Goal: Task Accomplishment & Management: Use online tool/utility

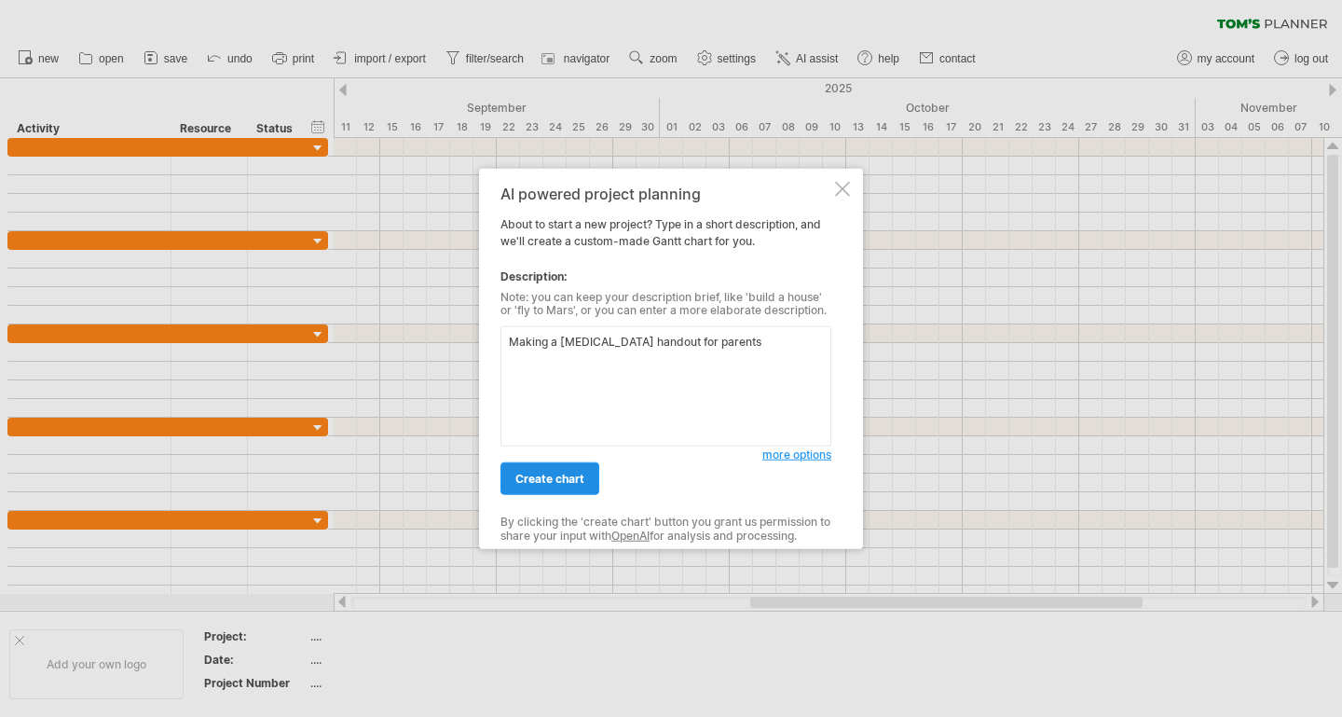
type textarea "Making a [MEDICAL_DATA] handout for parents"
click at [546, 481] on span "create chart" at bounding box center [549, 479] width 69 height 14
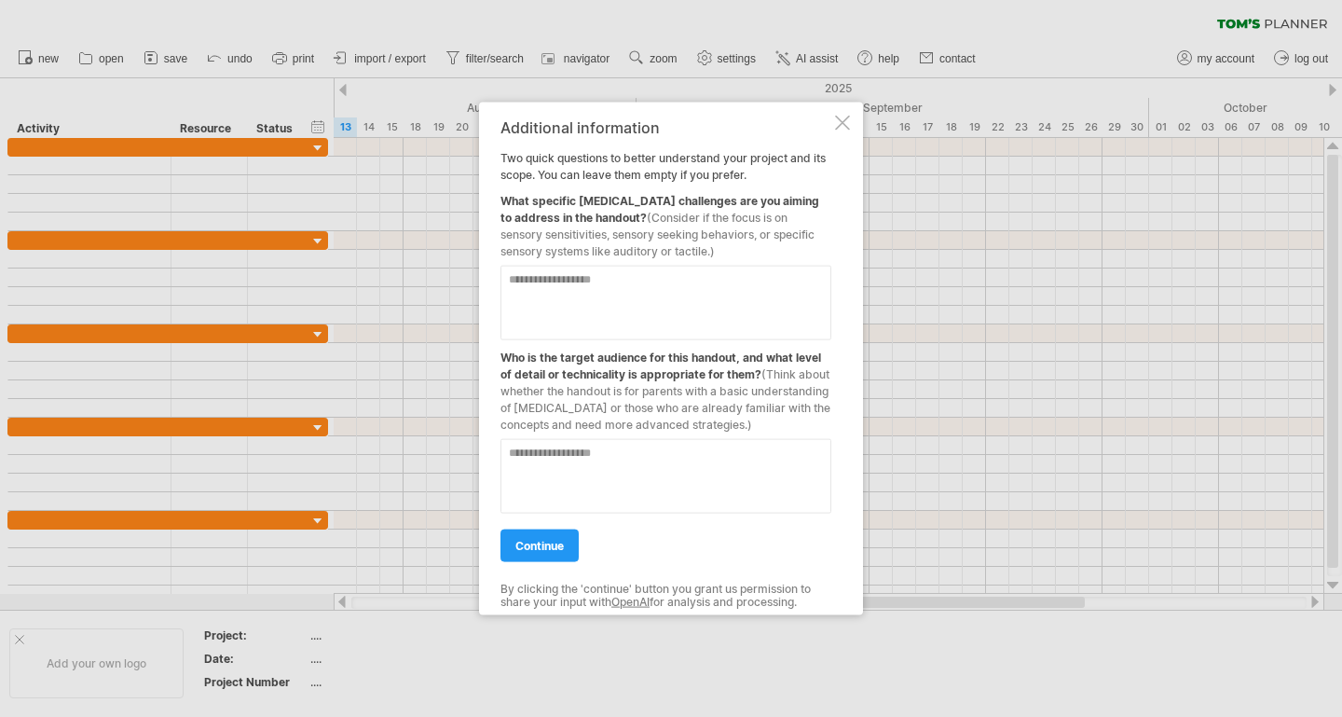
click at [840, 118] on div at bounding box center [842, 122] width 15 height 15
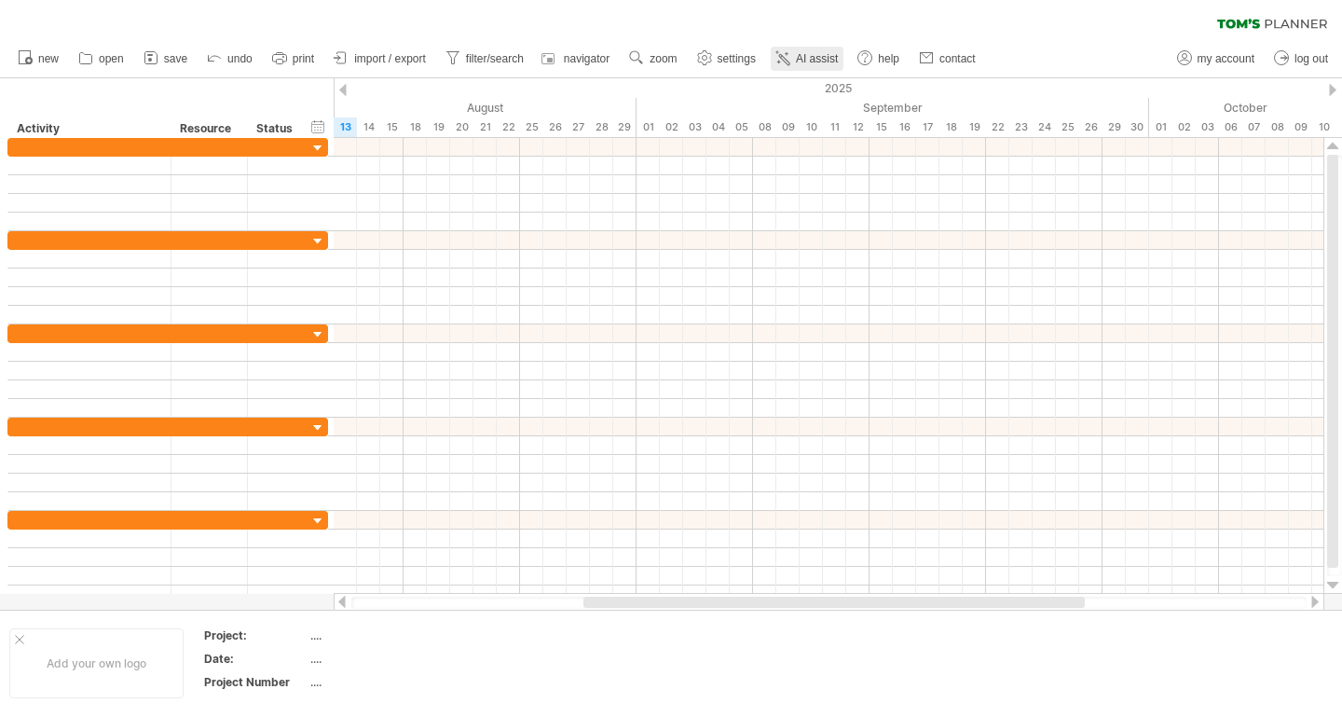
click at [826, 54] on span "AI assist" at bounding box center [817, 58] width 42 height 13
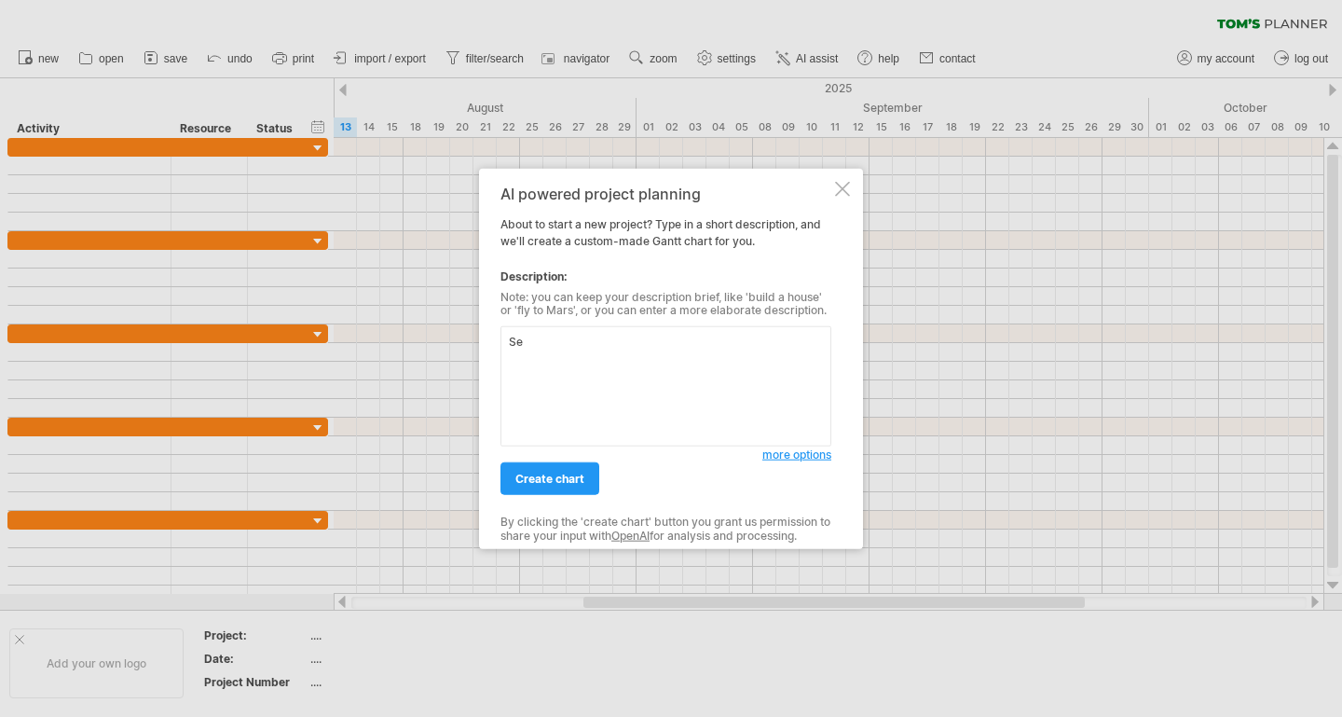
type textarea "S"
type textarea "Make 4 [MEDICAL_DATA] pamphlets"
click at [552, 476] on span "create chart" at bounding box center [549, 479] width 69 height 14
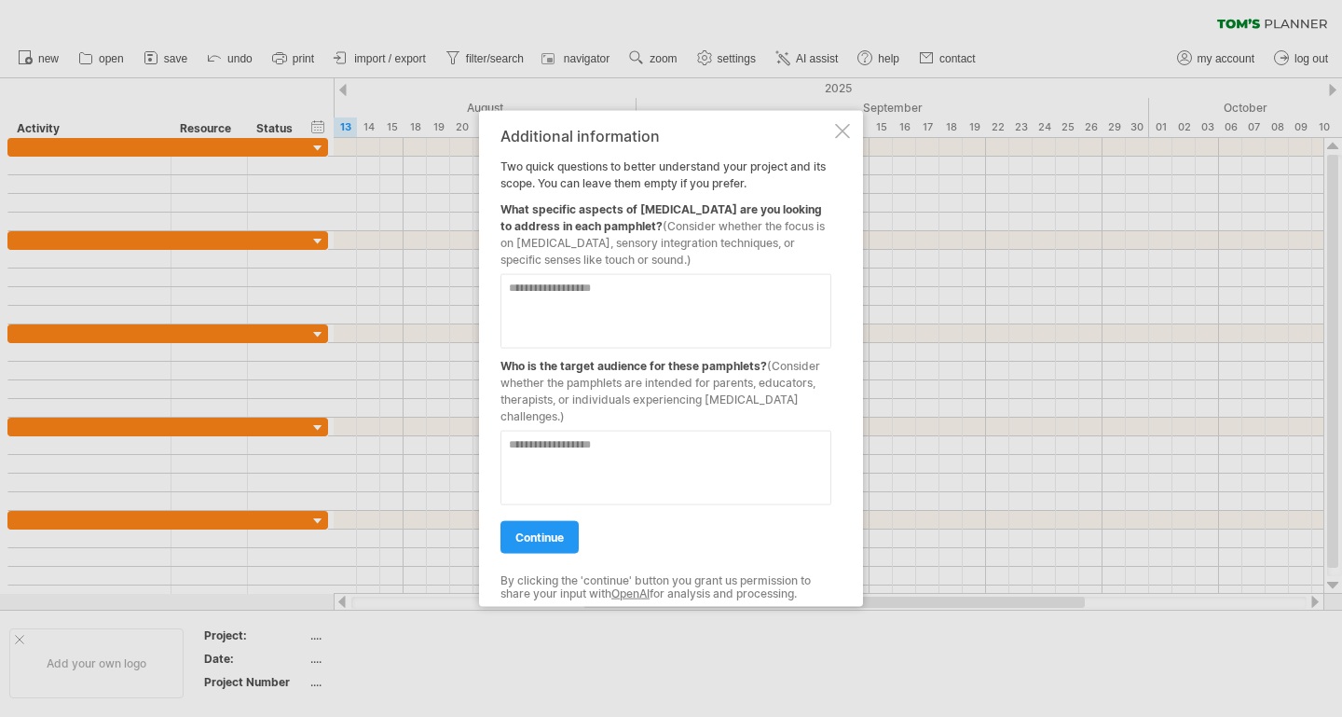
click at [555, 292] on textarea at bounding box center [665, 310] width 331 height 75
click at [621, 289] on textarea "**********" at bounding box center [665, 310] width 331 height 75
type textarea "**********"
click at [579, 440] on textarea at bounding box center [665, 467] width 331 height 75
type textarea "**********"
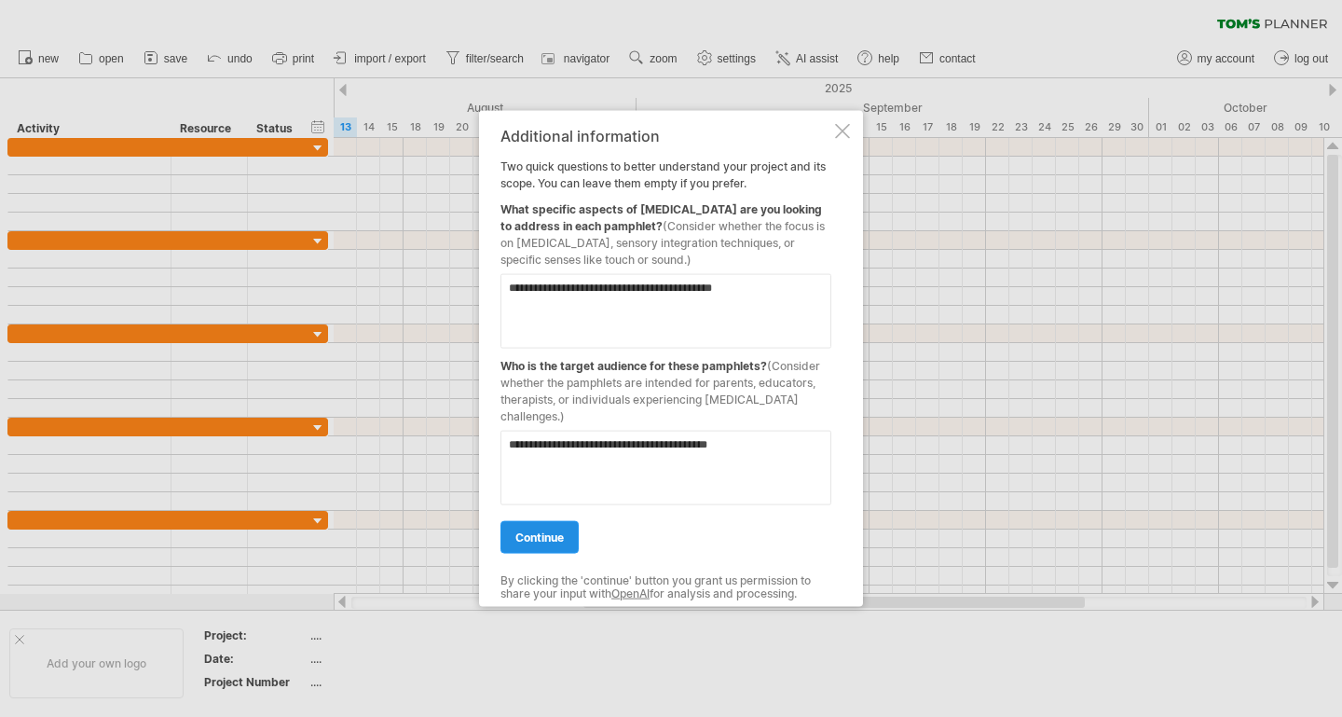
click at [545, 543] on link "continue" at bounding box center [539, 536] width 78 height 33
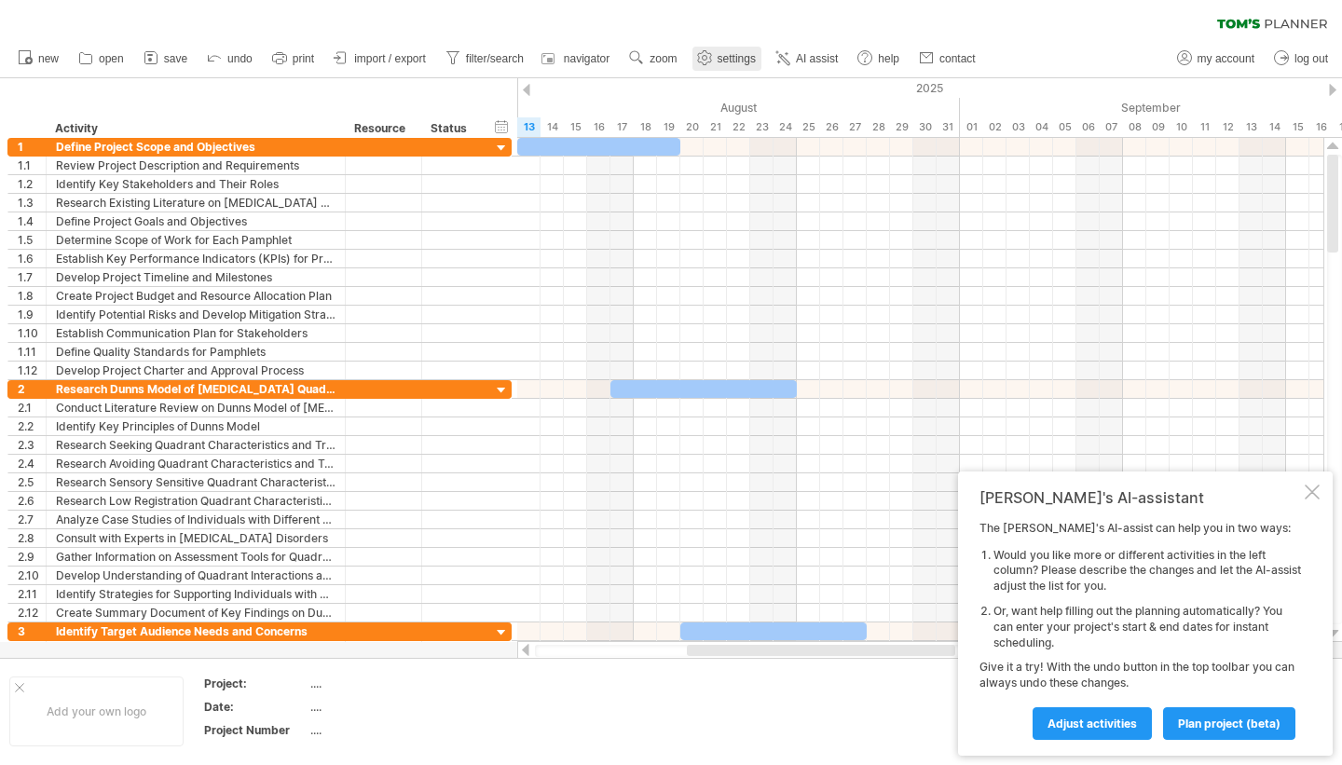
click at [721, 53] on span "settings" at bounding box center [737, 58] width 38 height 13
select select "*"
select select "**"
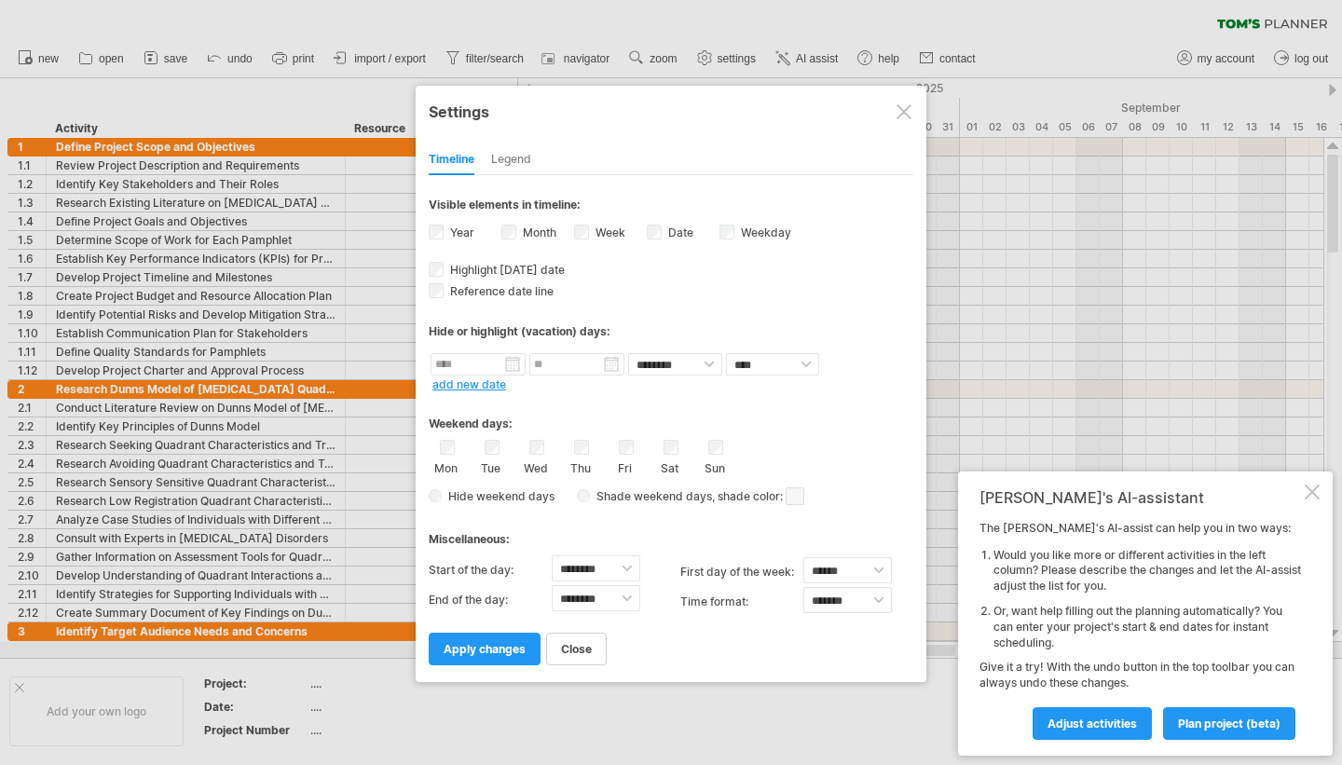
click at [527, 163] on div "Legend" at bounding box center [511, 160] width 40 height 30
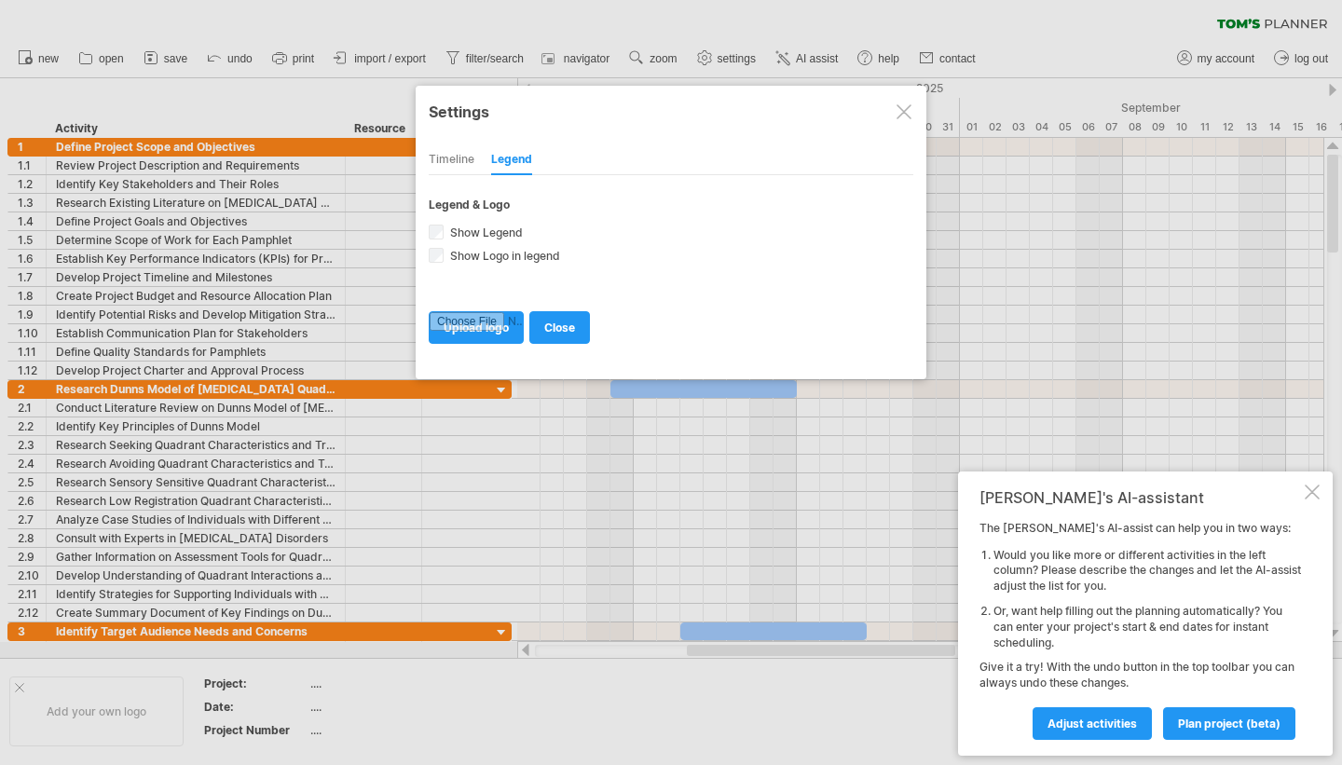
click at [456, 153] on div "Timeline" at bounding box center [452, 160] width 46 height 30
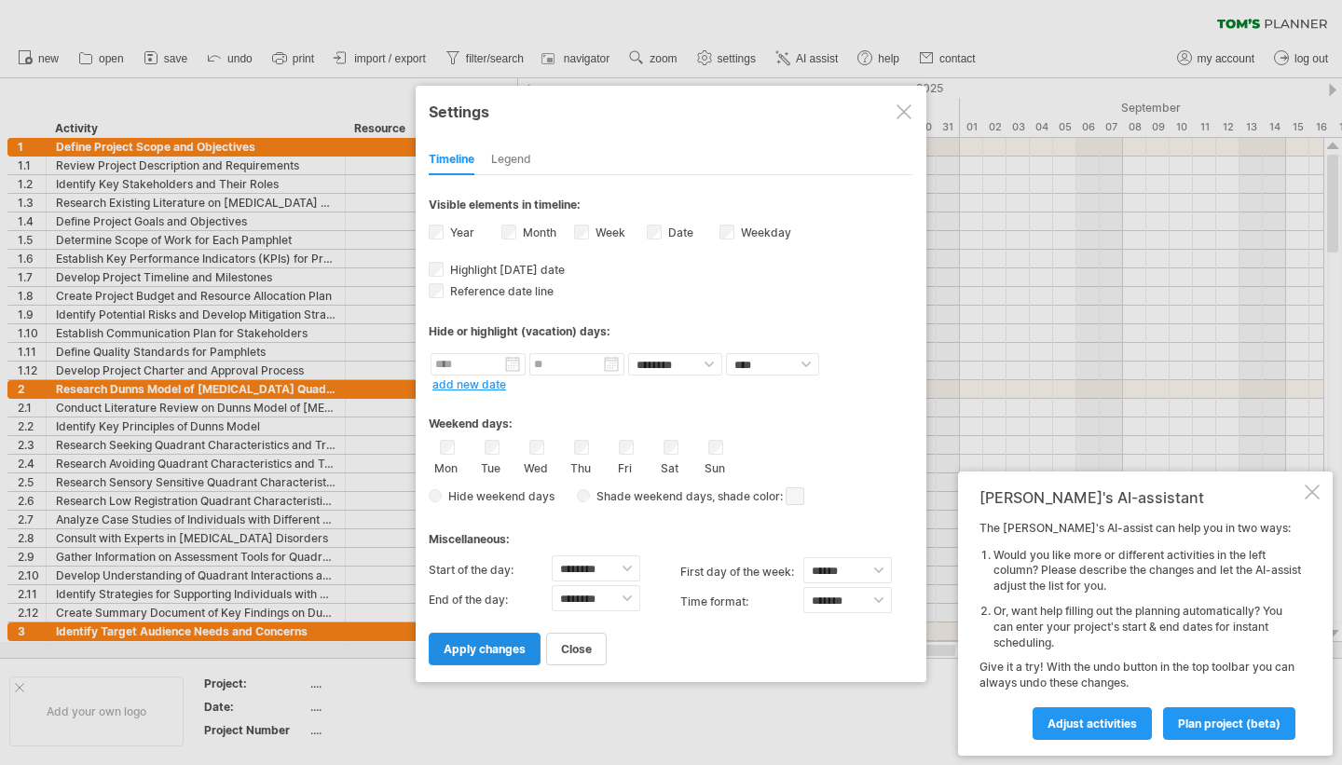
click at [472, 654] on link "apply changes" at bounding box center [485, 649] width 112 height 33
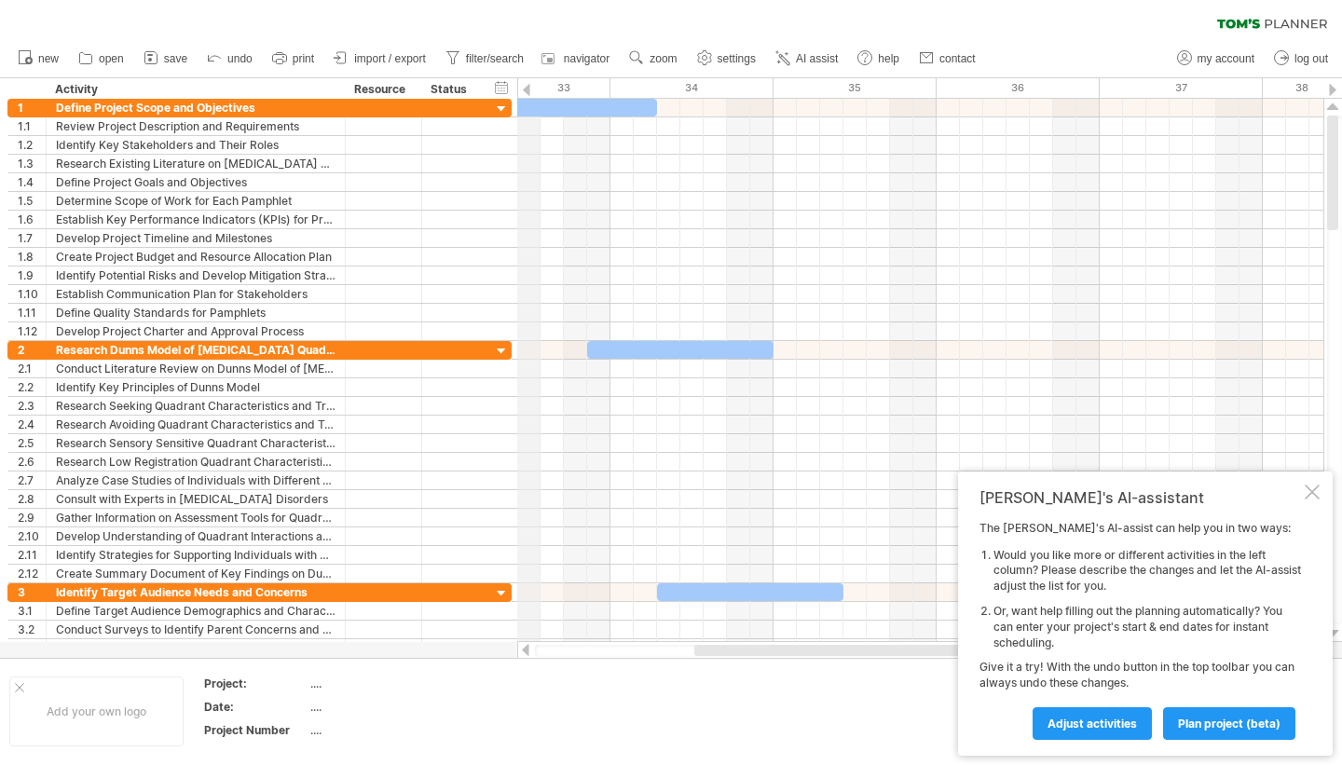
click at [531, 89] on div "33" at bounding box center [528, 88] width 163 height 20
click at [527, 88] on div at bounding box center [526, 90] width 7 height 12
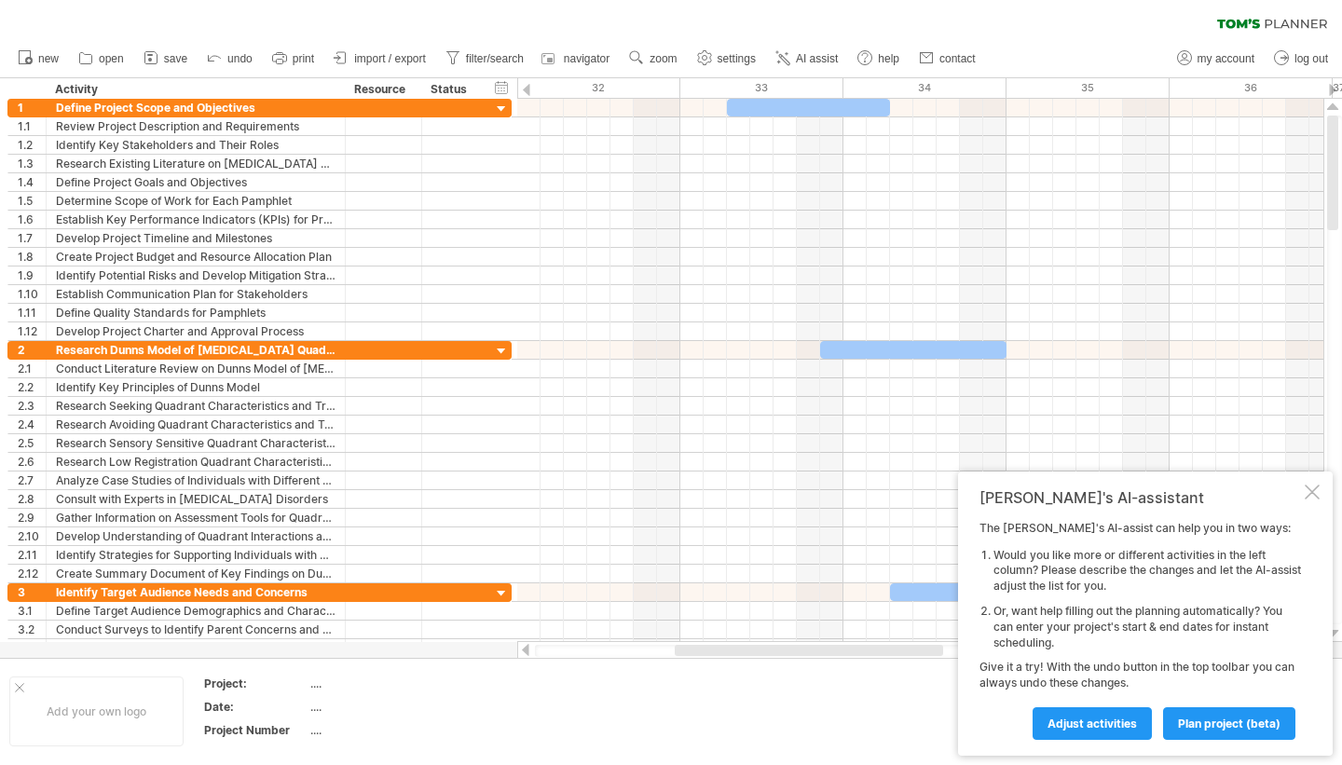
click at [527, 88] on div at bounding box center [526, 90] width 7 height 12
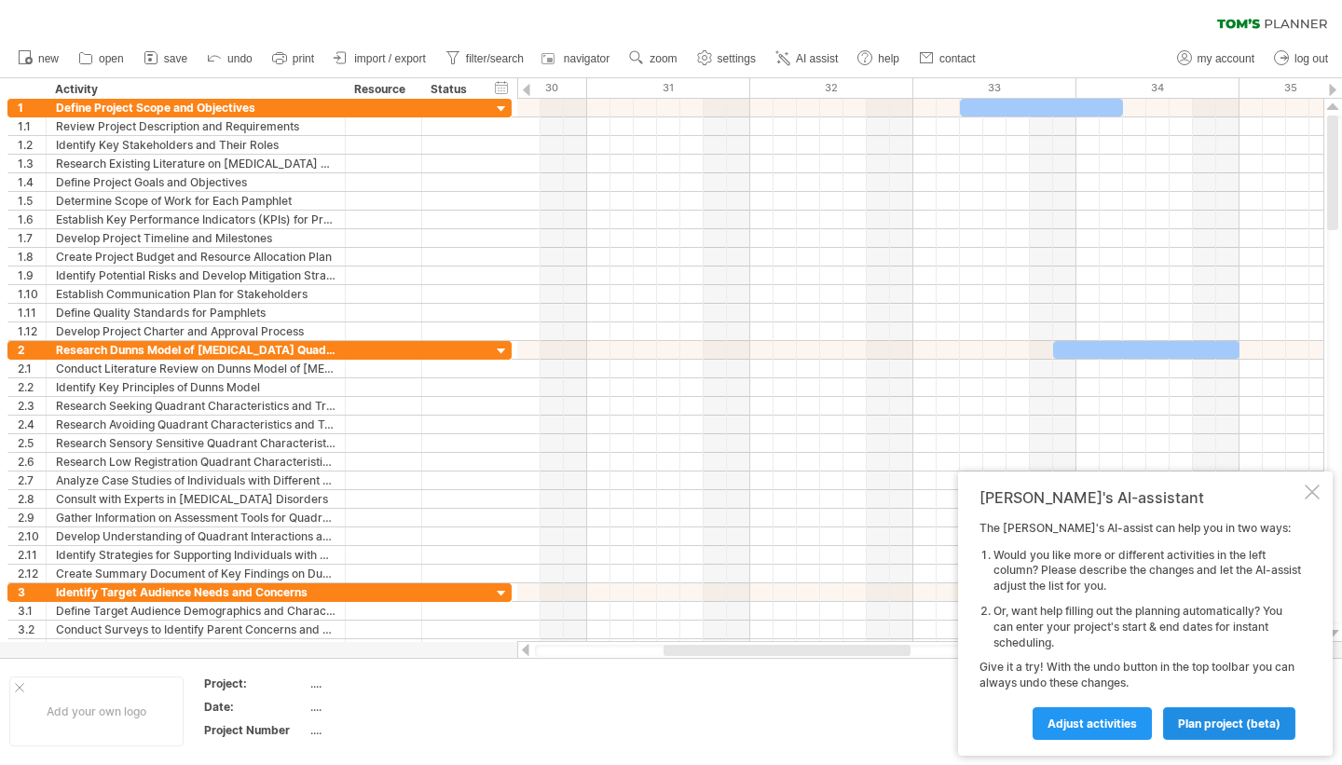
click at [1199, 716] on span "plan project (beta)" at bounding box center [1229, 724] width 103 height 14
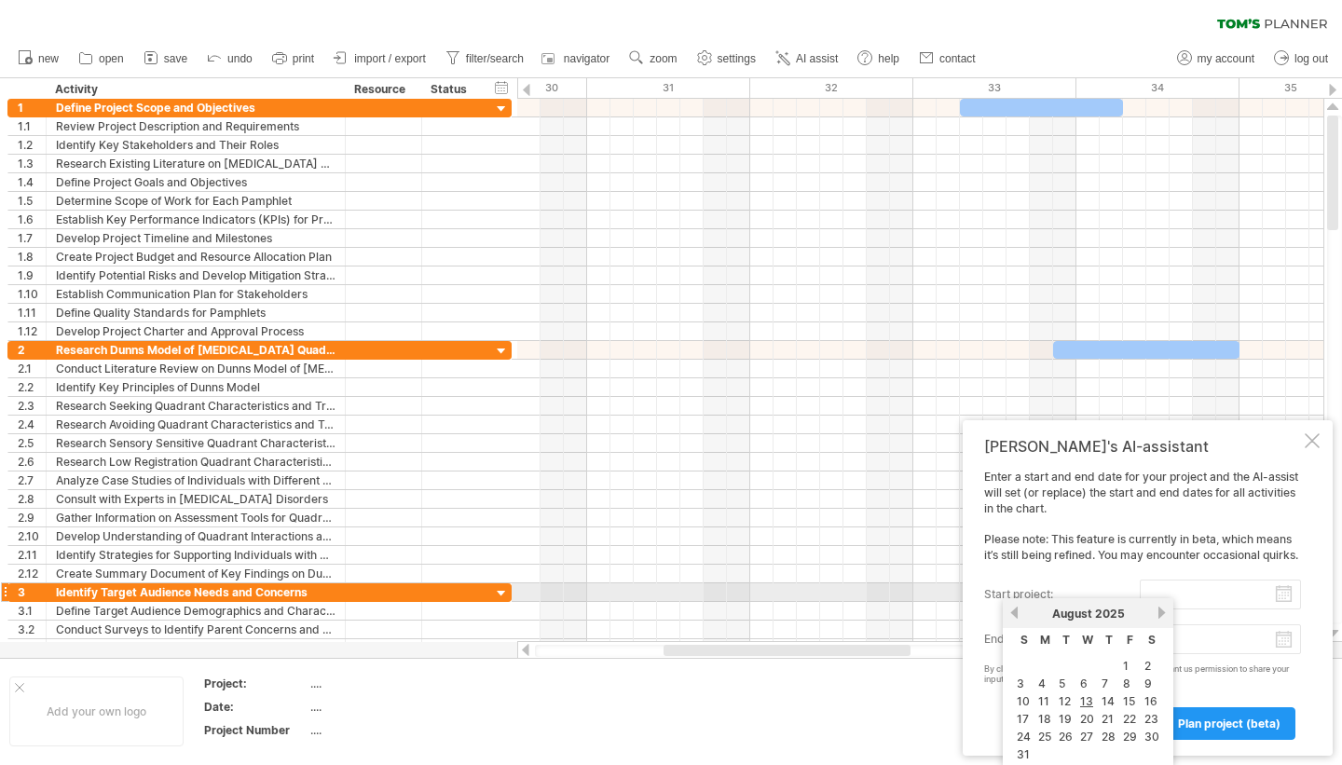
click at [1186, 596] on input "start project:" at bounding box center [1220, 595] width 161 height 30
click at [1044, 681] on link "4" at bounding box center [1041, 684] width 11 height 18
type input "********"
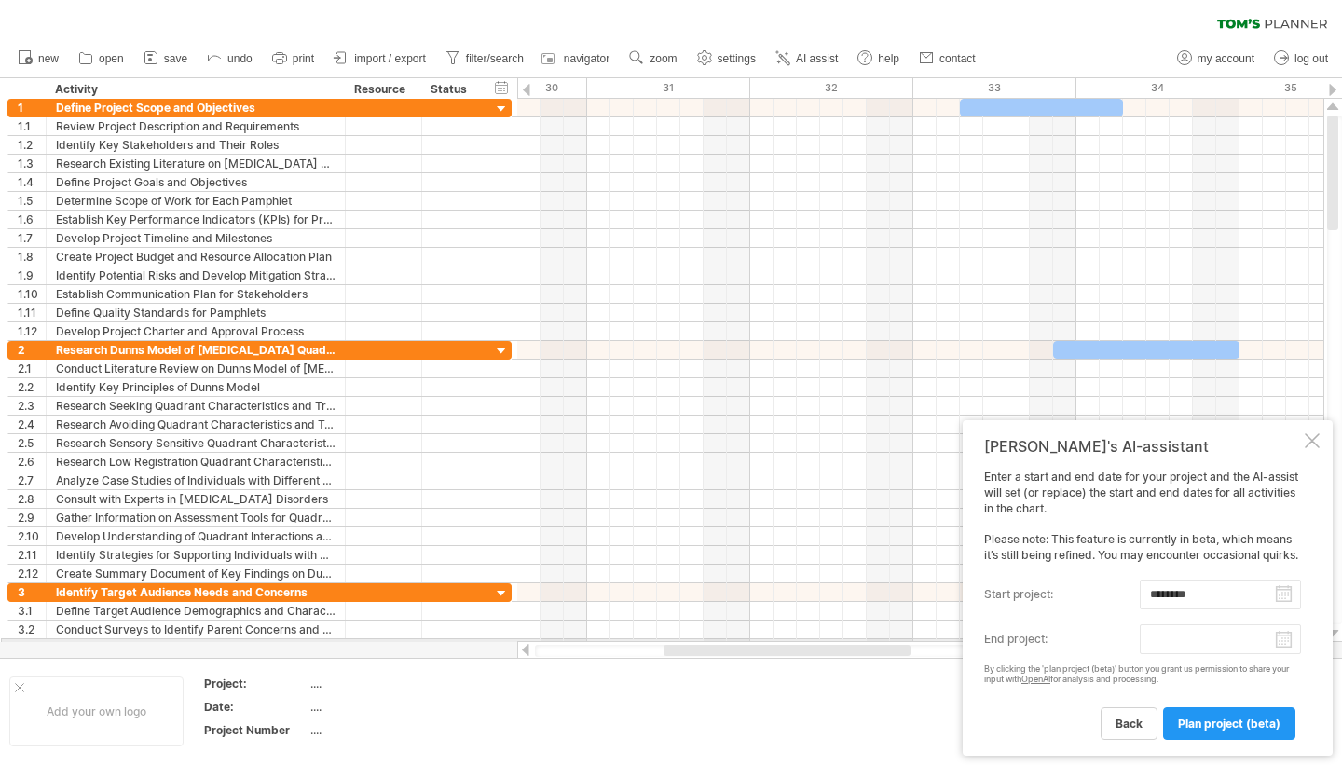
click at [1163, 638] on input "end project:" at bounding box center [1220, 639] width 161 height 30
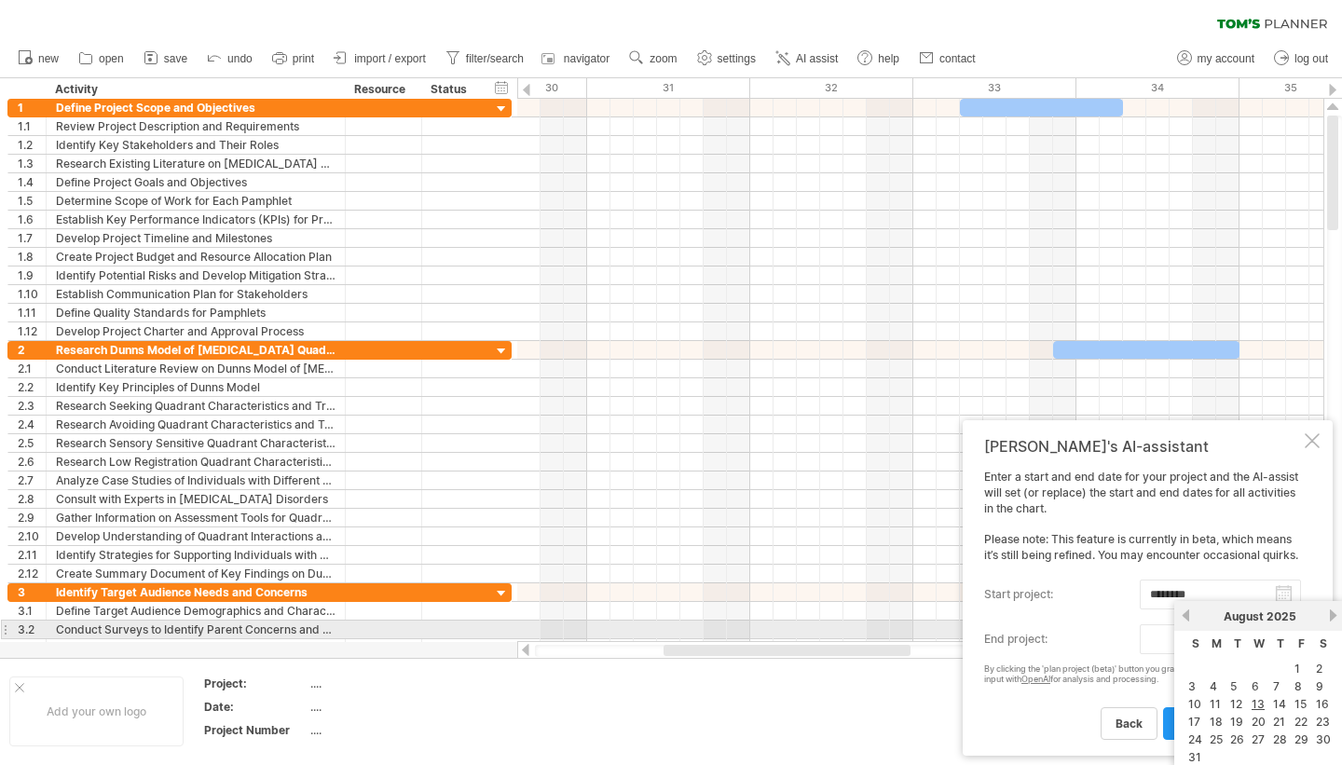
click at [1160, 636] on input "end project:" at bounding box center [1220, 639] width 161 height 30
click at [1330, 622] on link "next" at bounding box center [1333, 616] width 14 height 14
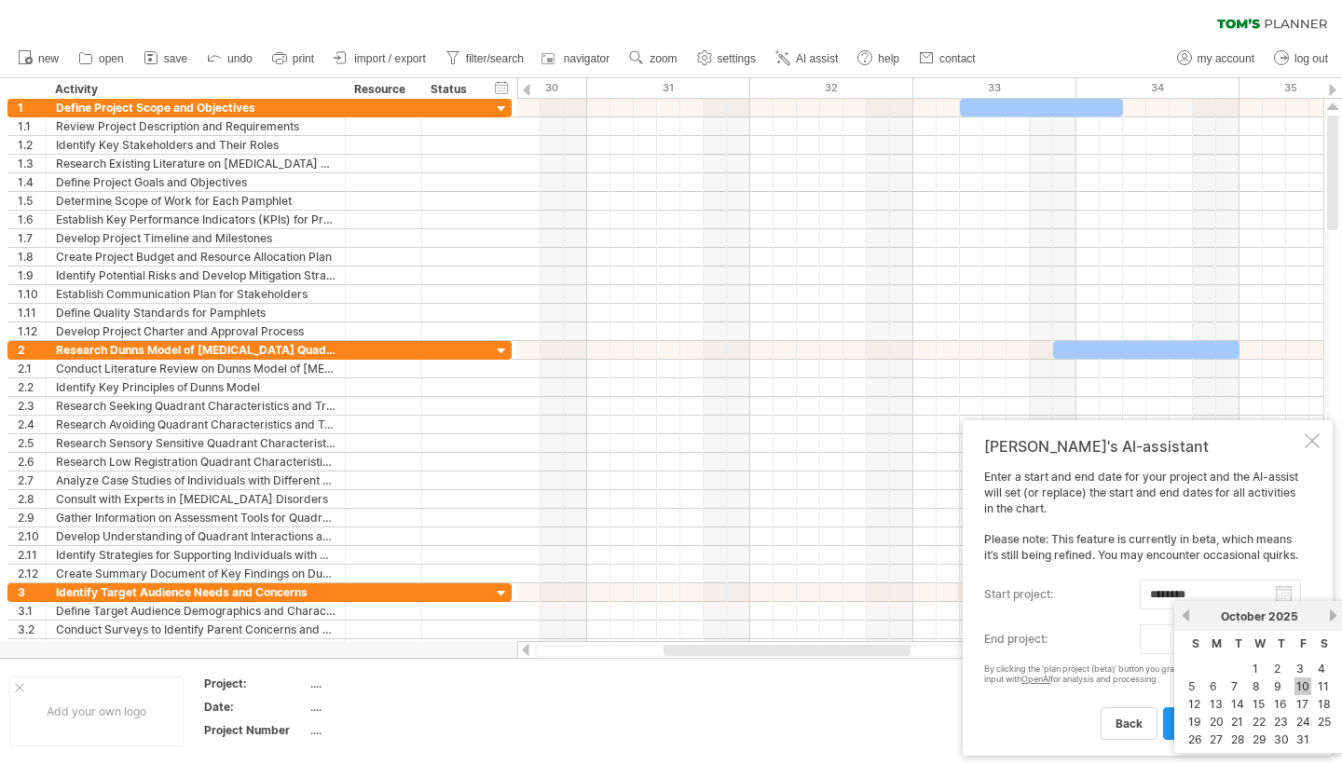
click at [1305, 682] on link "10" at bounding box center [1302, 687] width 17 height 18
type input "********"
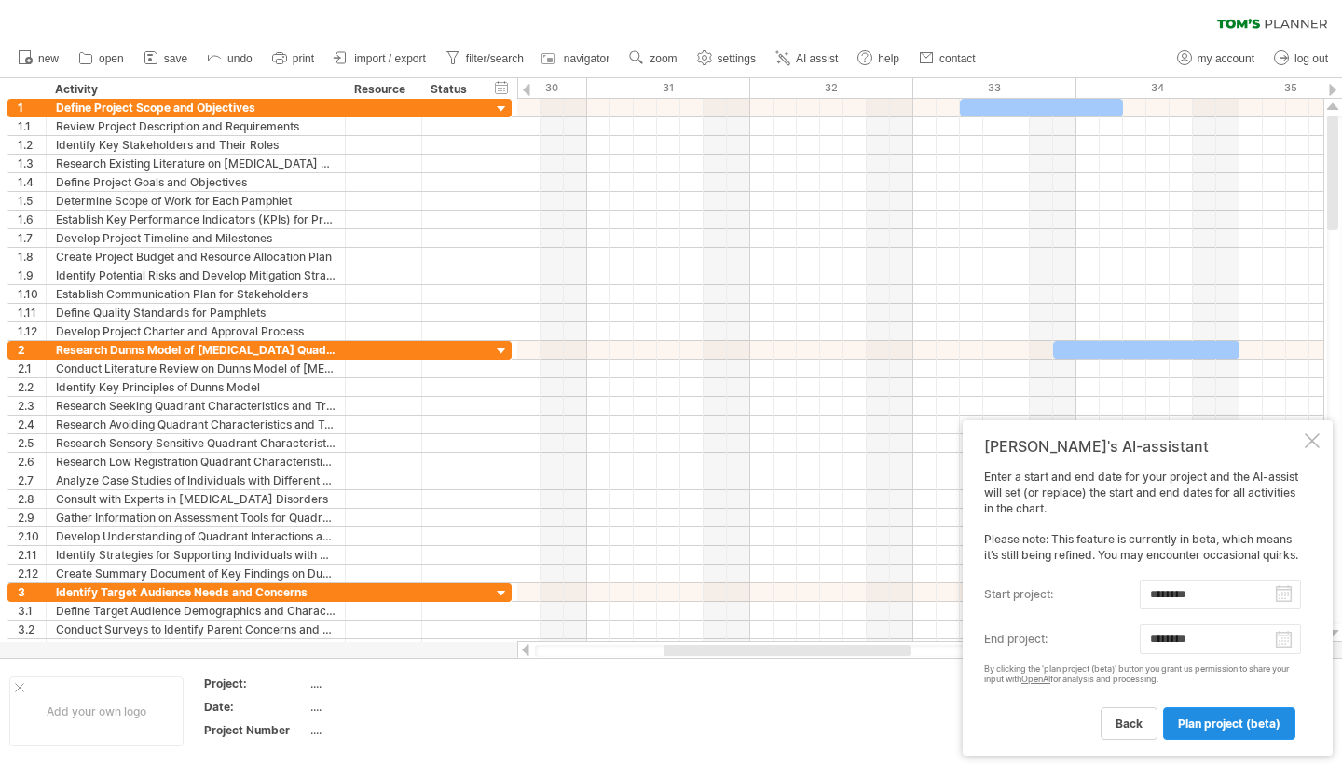
click at [1228, 716] on span "plan project (beta)" at bounding box center [1229, 724] width 103 height 14
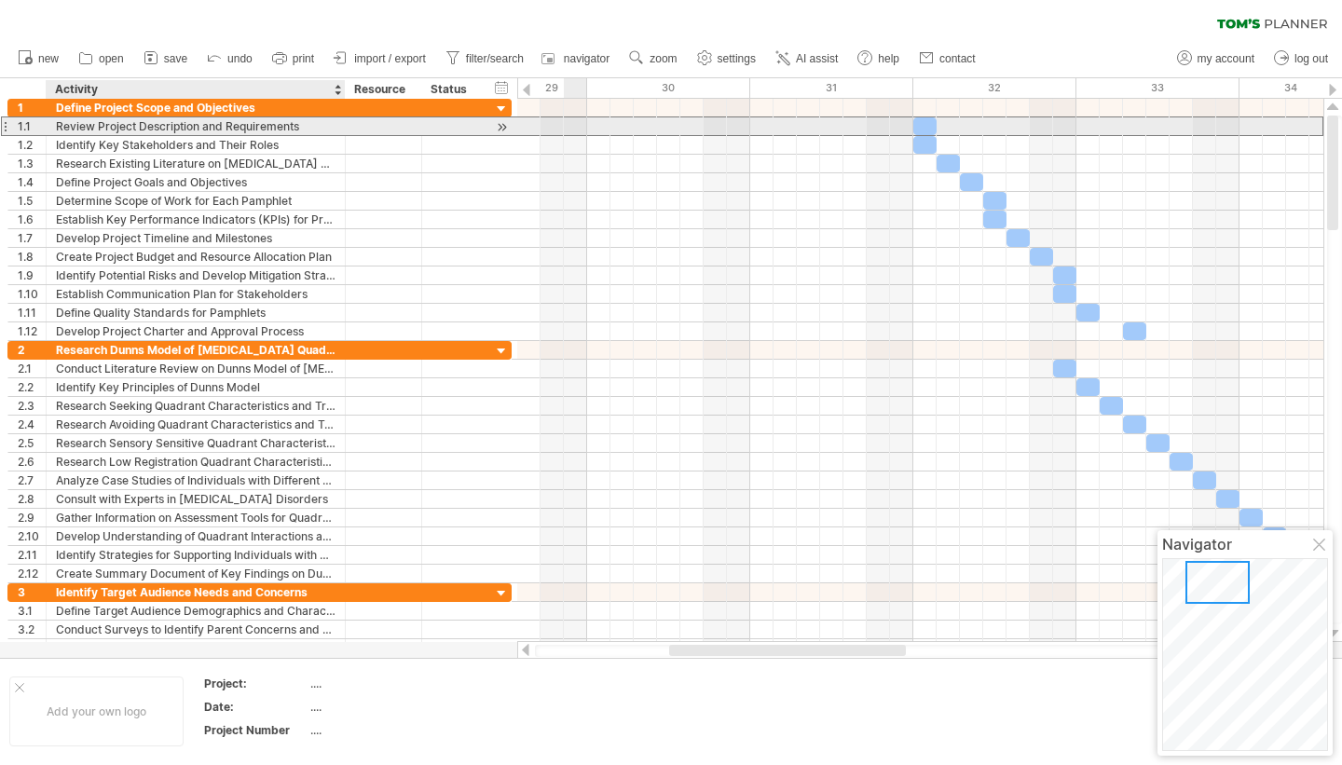
click at [183, 131] on div "Review Project Description and Requirements" at bounding box center [196, 126] width 280 height 18
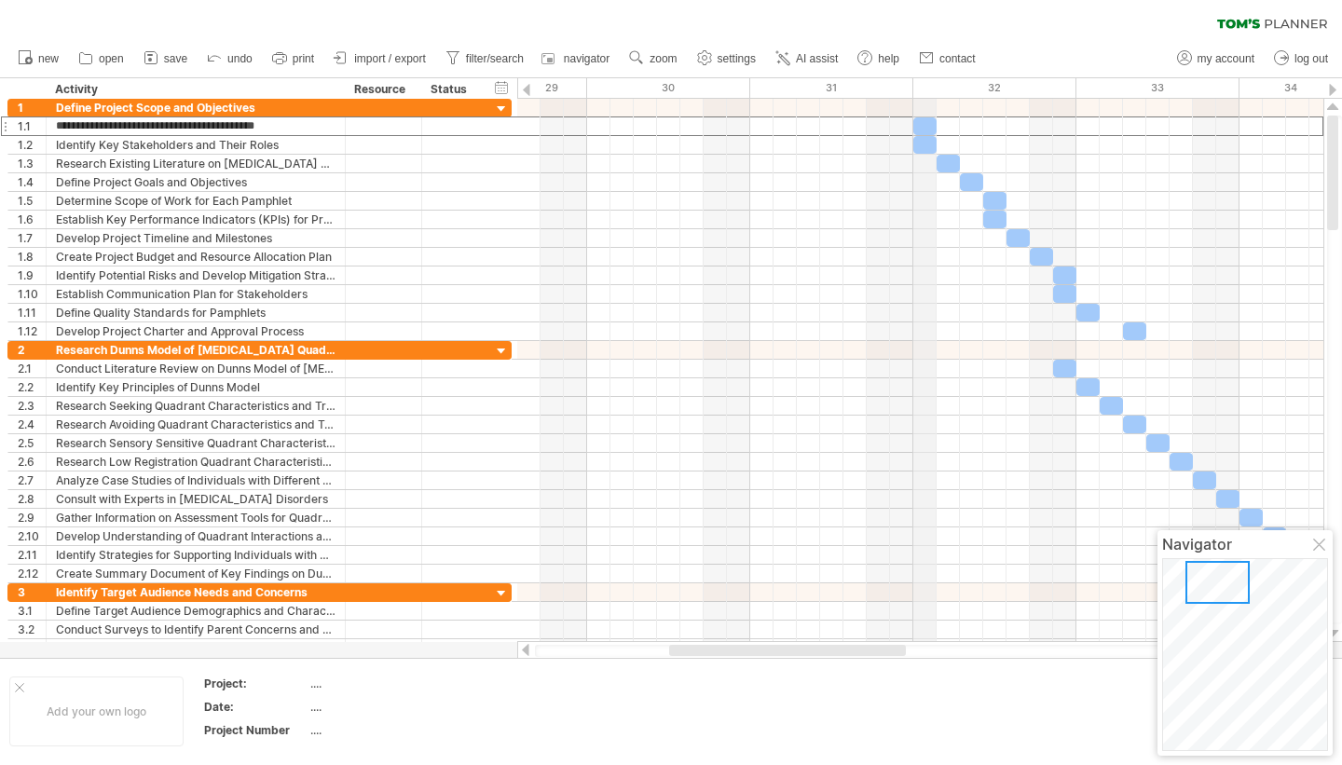
click at [932, 87] on div "32" at bounding box center [994, 88] width 163 height 20
click at [576, 59] on span "navigator" at bounding box center [587, 58] width 46 height 13
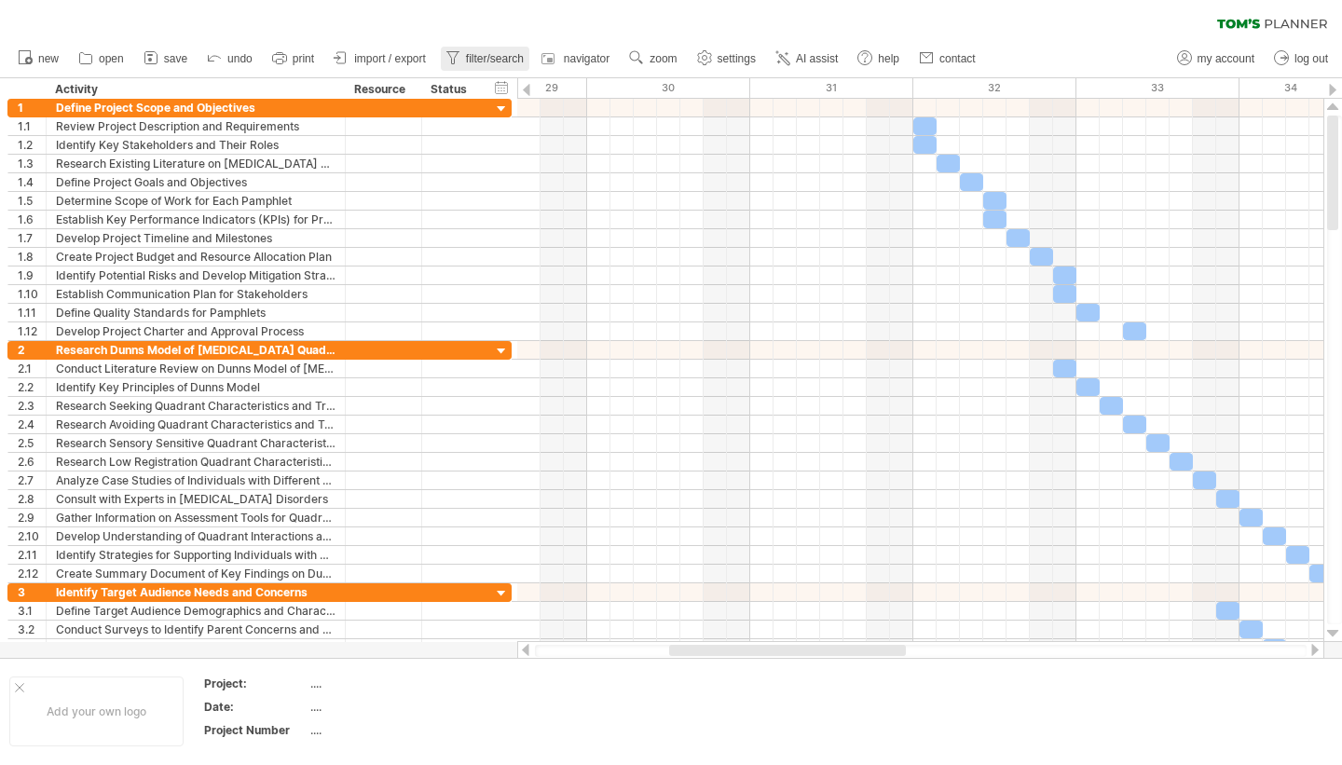
click at [491, 58] on span "filter/search" at bounding box center [495, 58] width 58 height 13
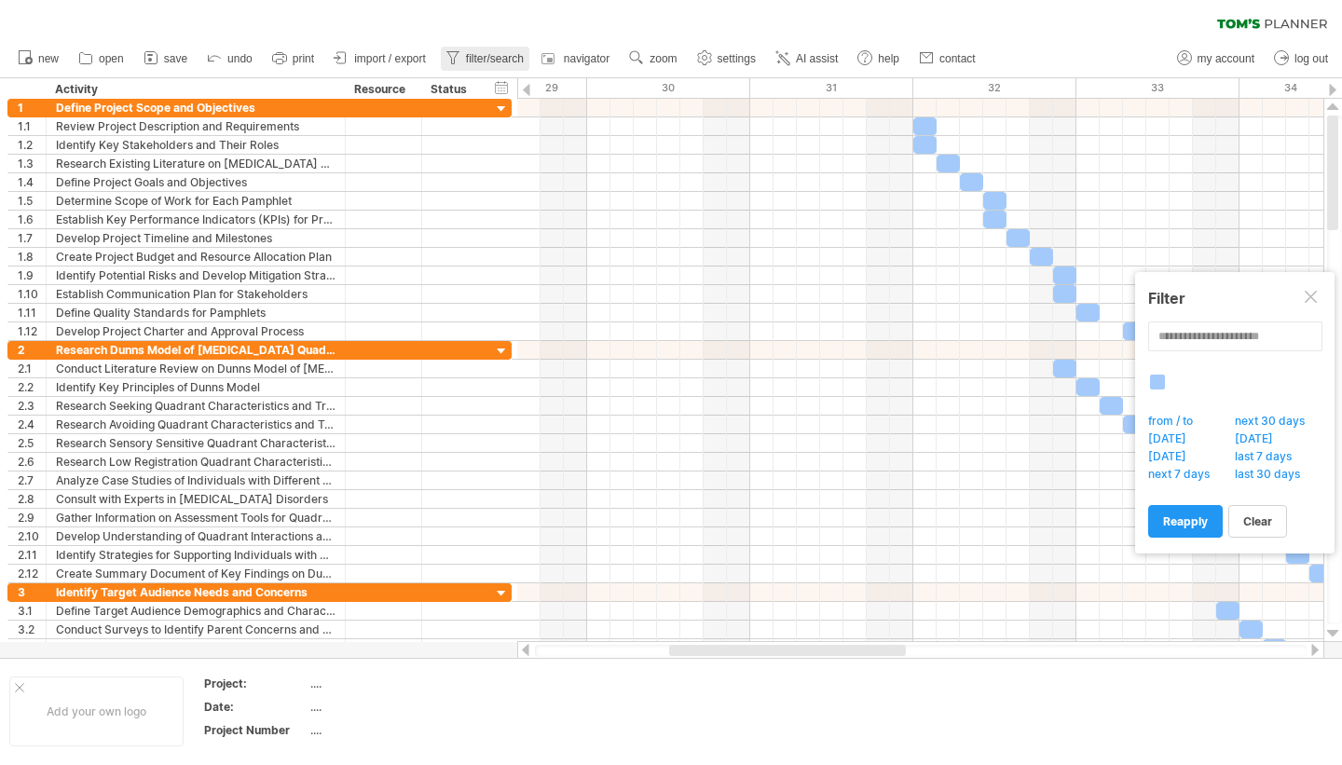
click at [491, 58] on span "filter/search" at bounding box center [495, 58] width 58 height 13
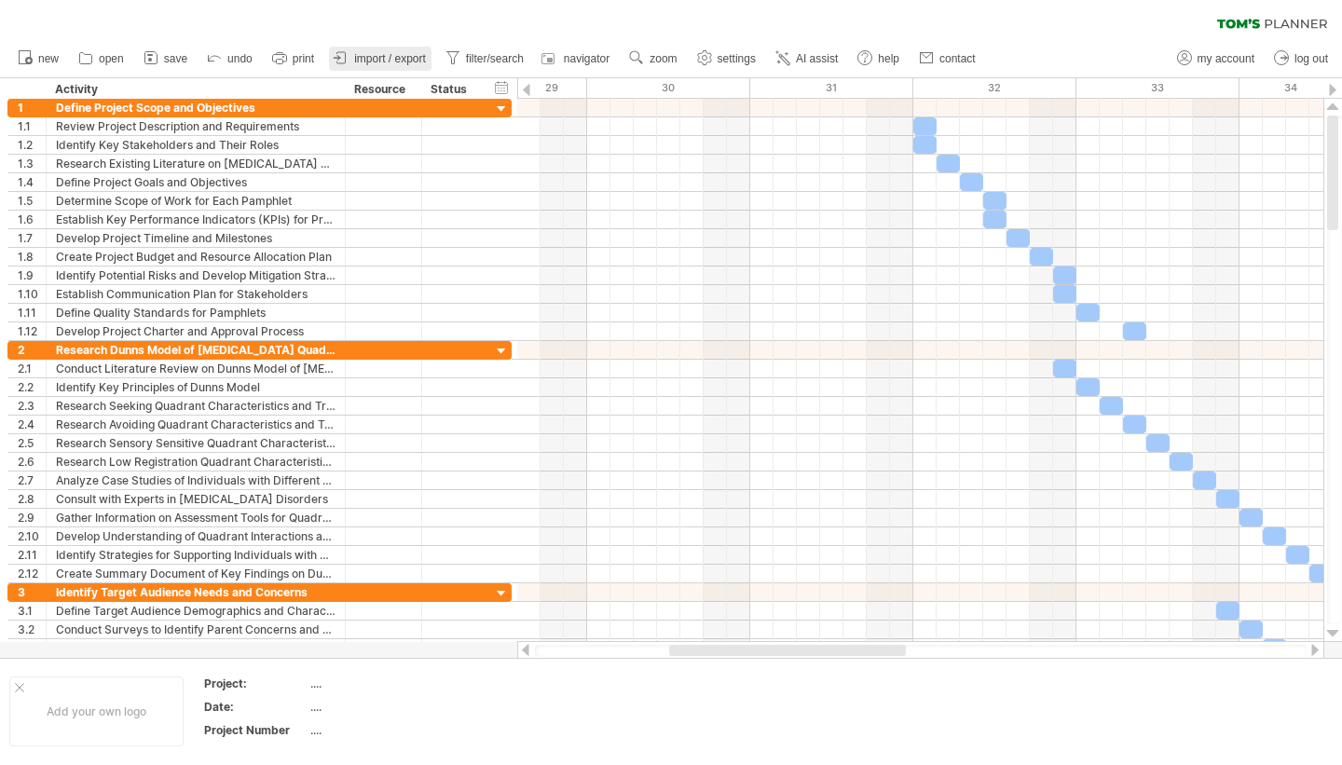
click at [377, 57] on span "import / export" at bounding box center [390, 58] width 72 height 13
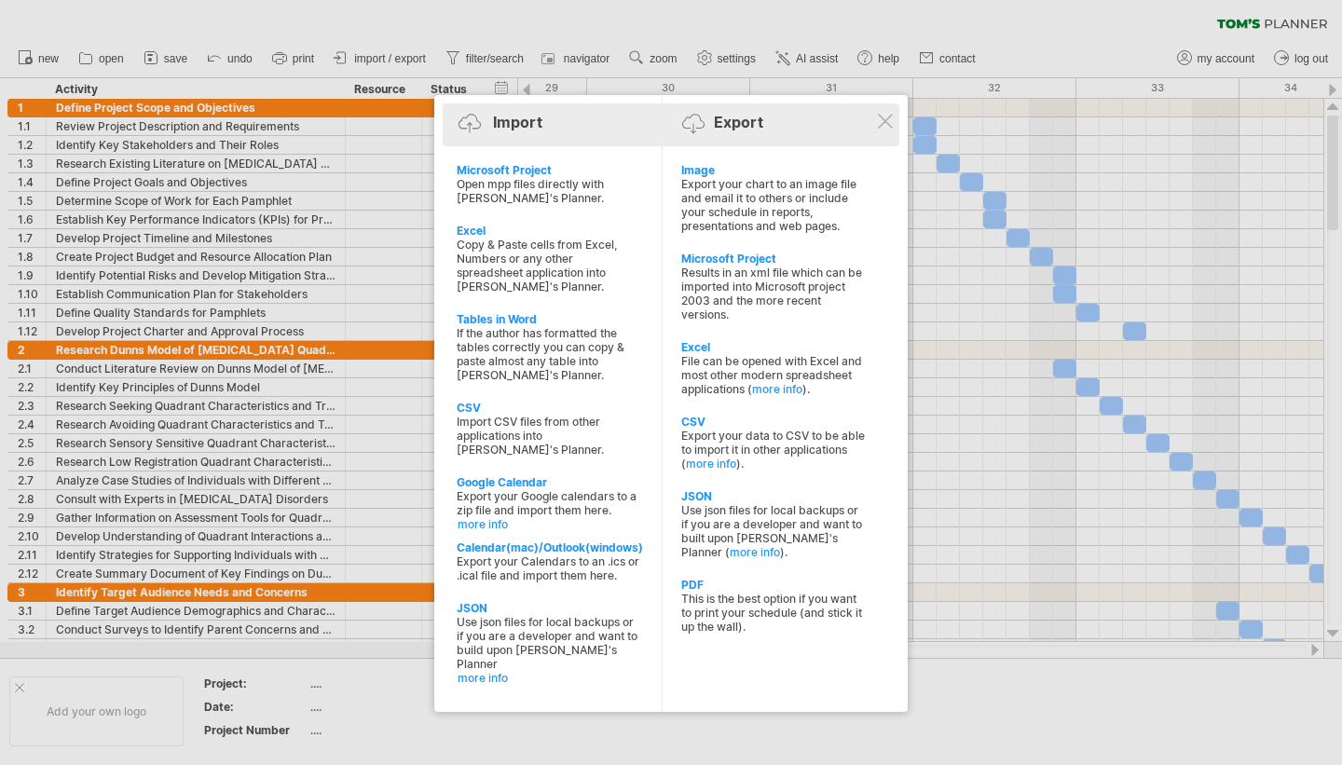
click at [609, 127] on div "Import Export" at bounding box center [670, 126] width 447 height 28
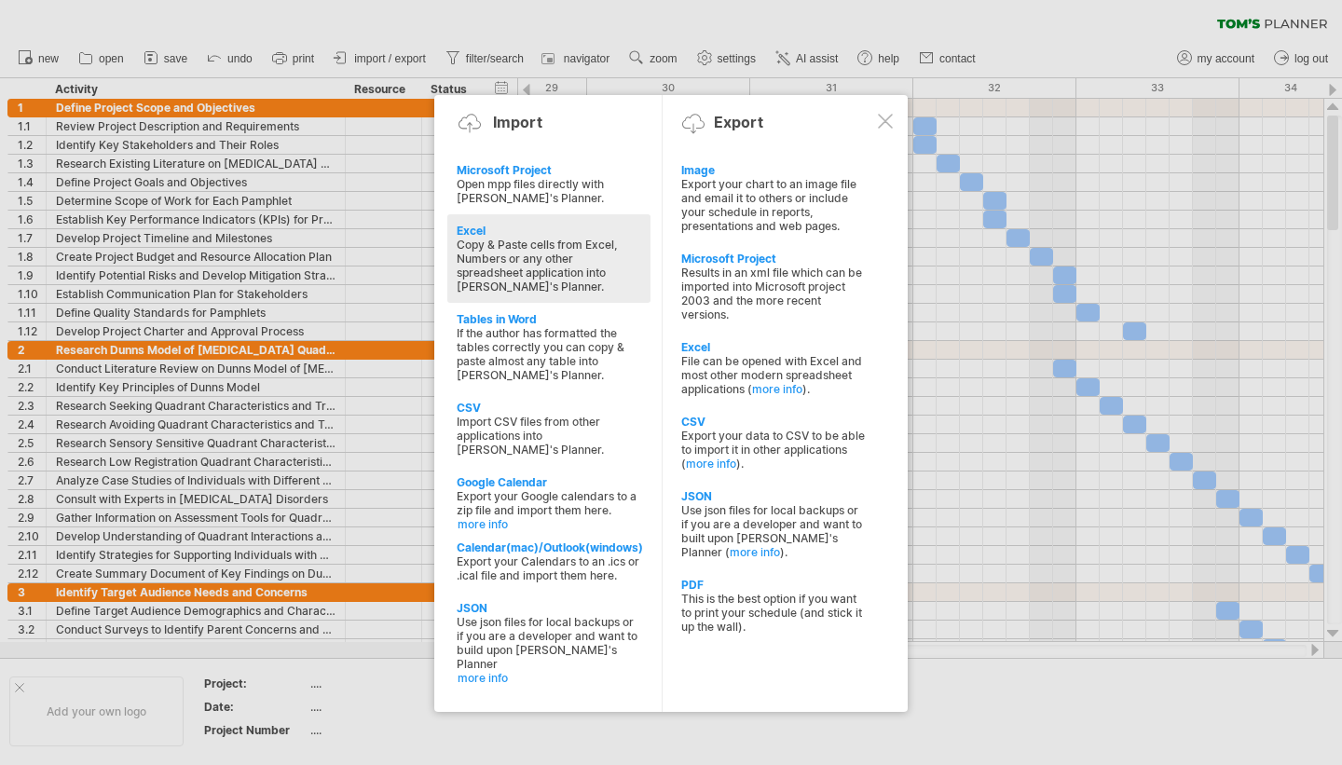
click at [528, 269] on div "Copy & Paste cells from Excel, Numbers or any other spreadsheet application int…" at bounding box center [549, 266] width 185 height 56
type textarea "**********"
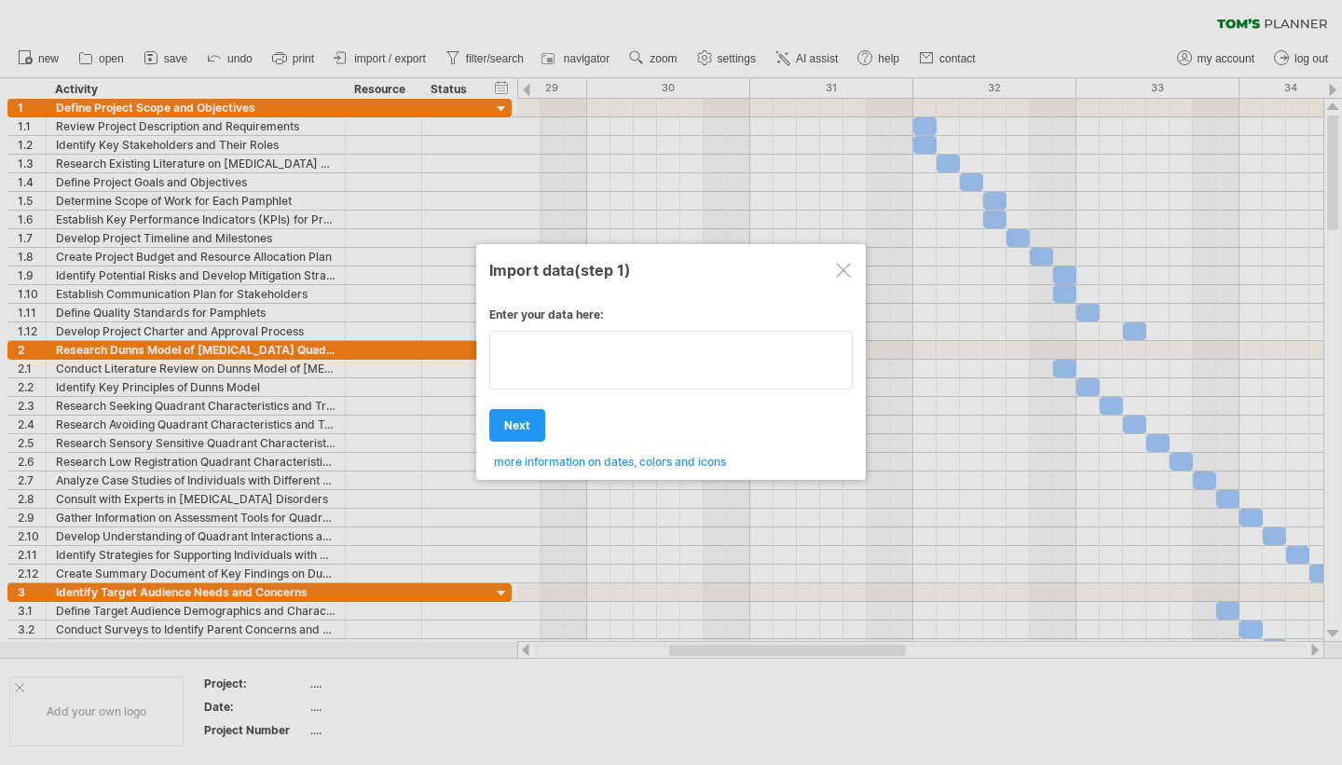
click at [561, 383] on textarea at bounding box center [670, 360] width 363 height 59
type textarea "**********"
click at [842, 271] on div at bounding box center [843, 270] width 15 height 15
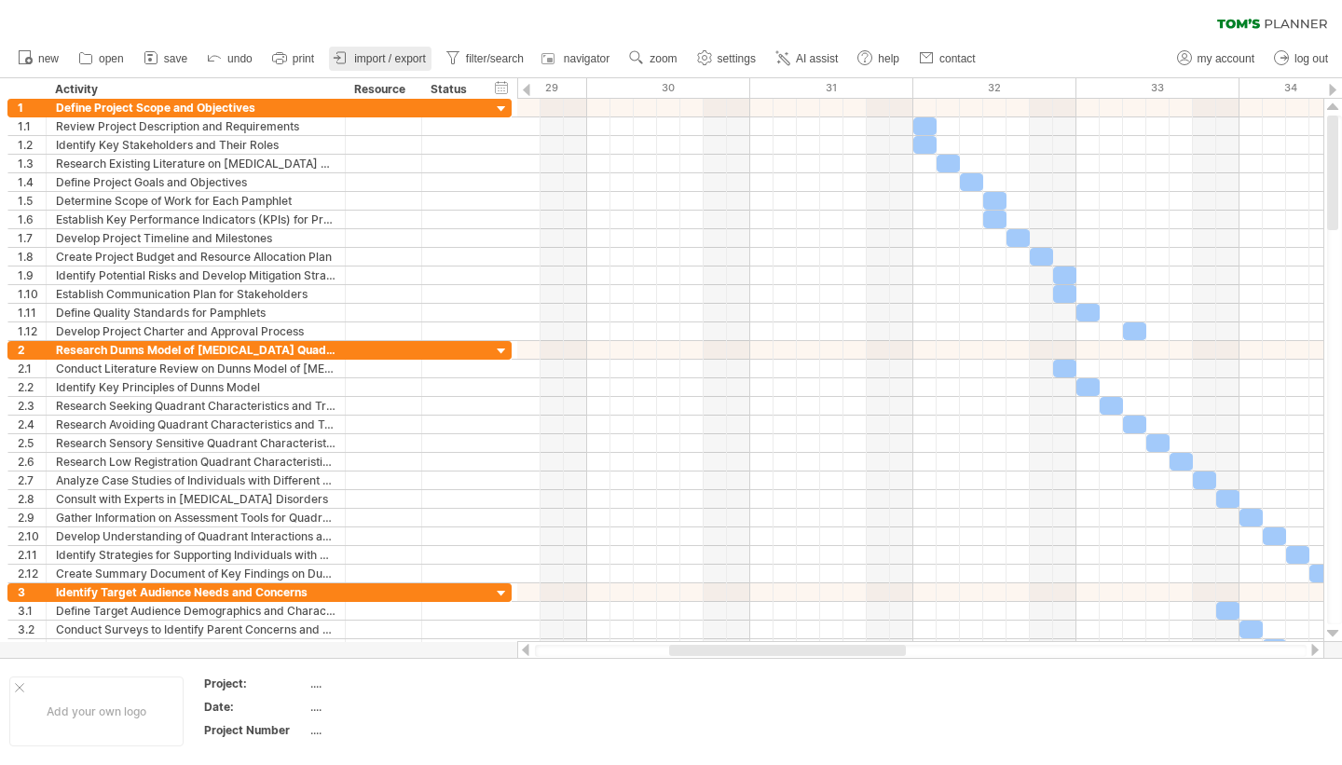
click at [407, 62] on span "import / export" at bounding box center [390, 58] width 72 height 13
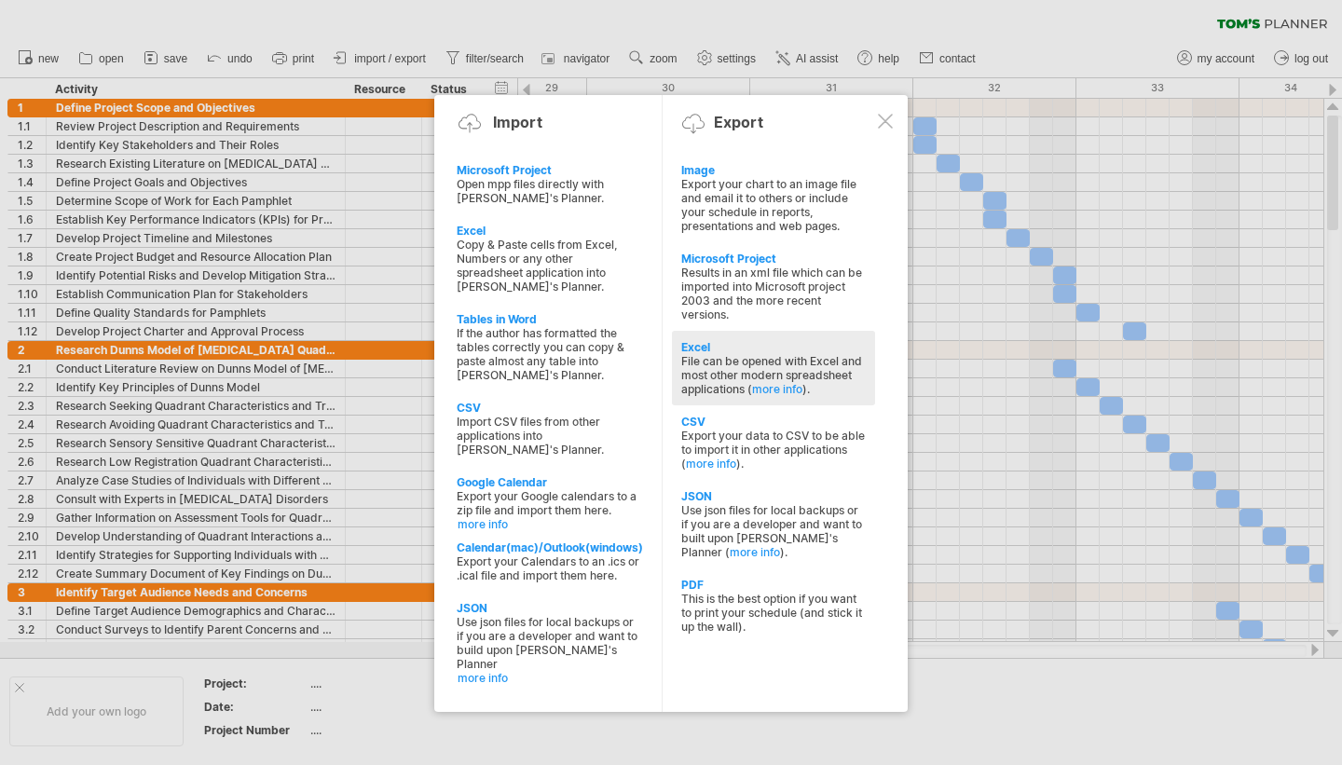
click at [715, 364] on div "File can be opened with Excel and most other modern spreadsheet applications ( …" at bounding box center [773, 375] width 185 height 42
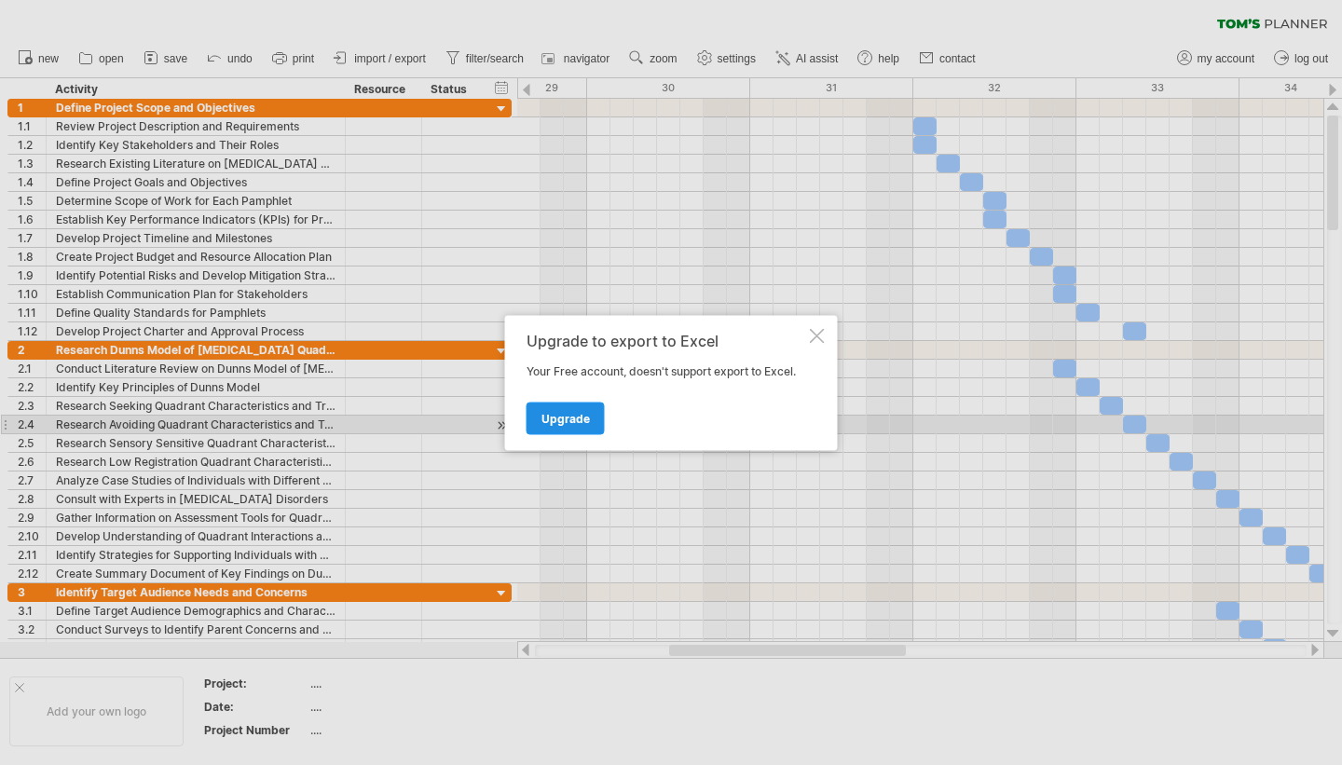
click at [584, 418] on span "Upgrade" at bounding box center [565, 418] width 48 height 14
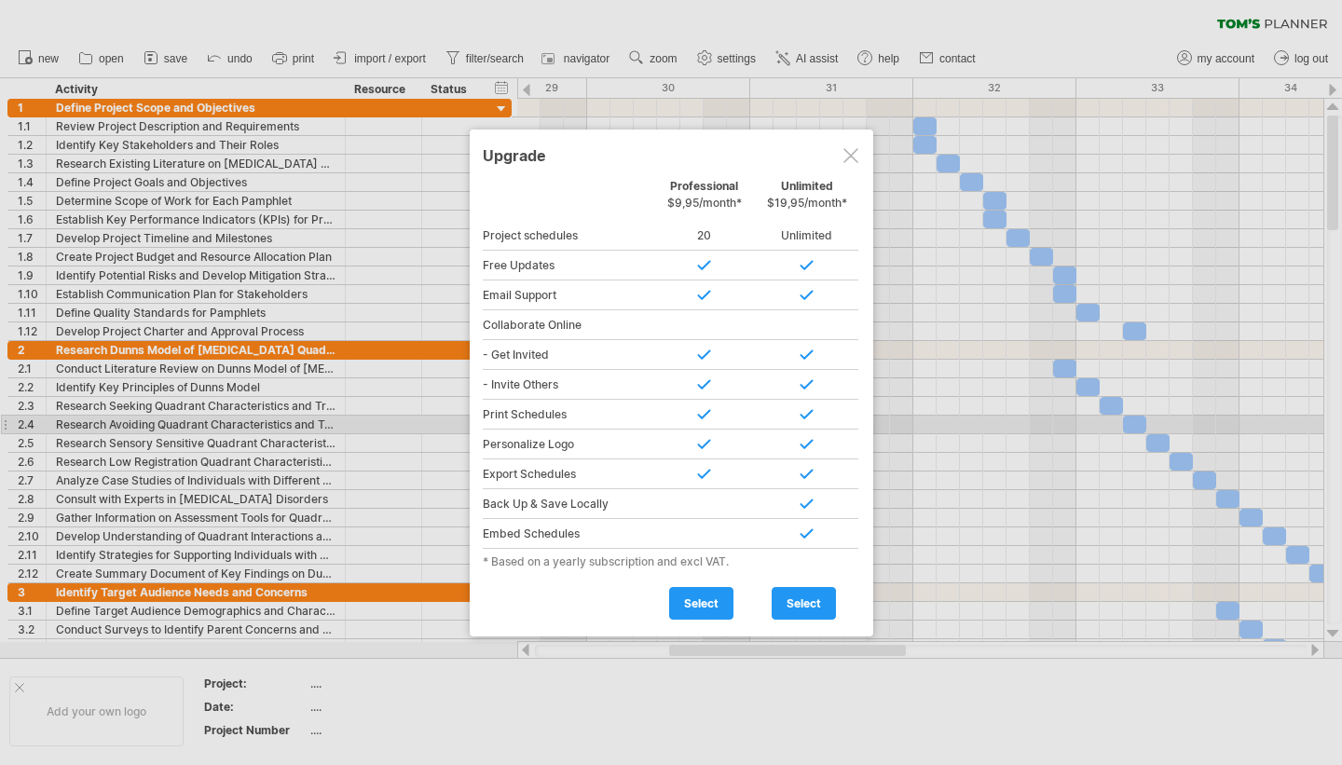
click at [848, 153] on div at bounding box center [850, 155] width 15 height 15
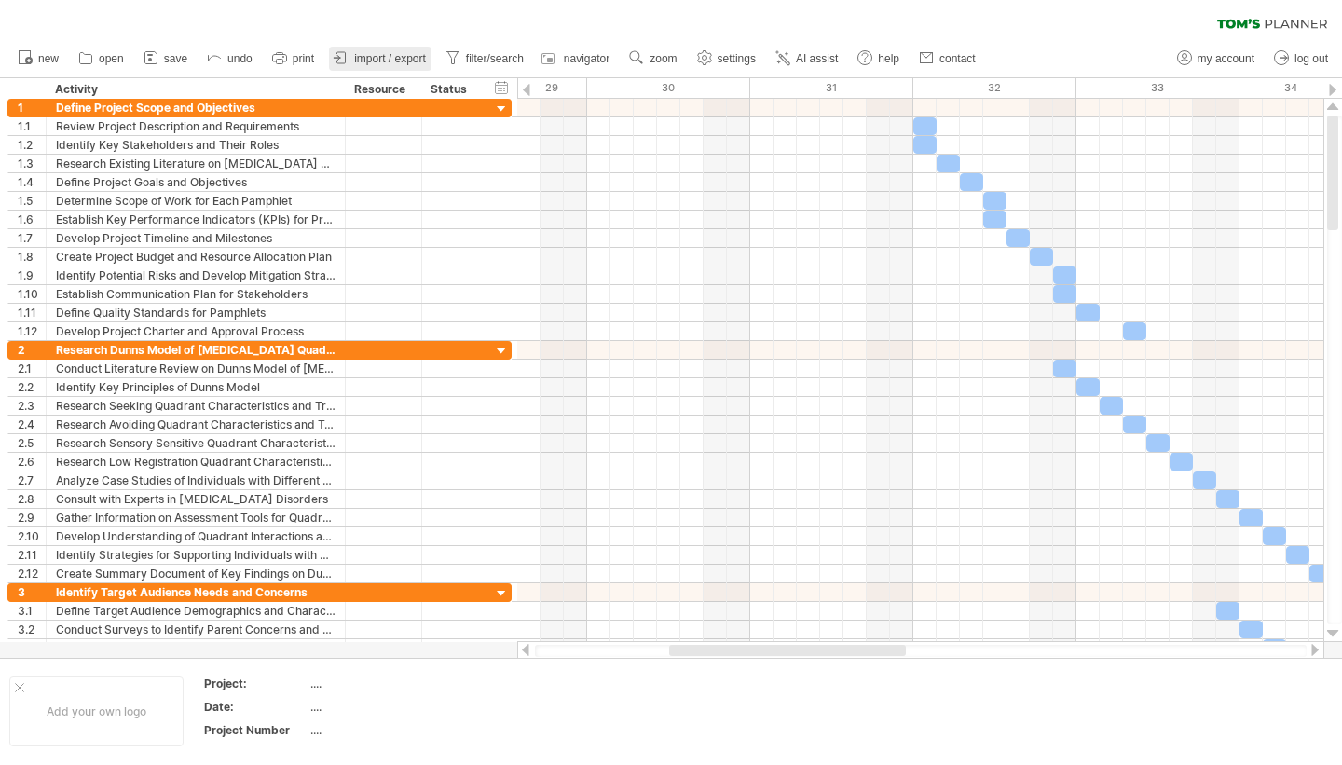
click at [356, 57] on span "import / export" at bounding box center [390, 58] width 72 height 13
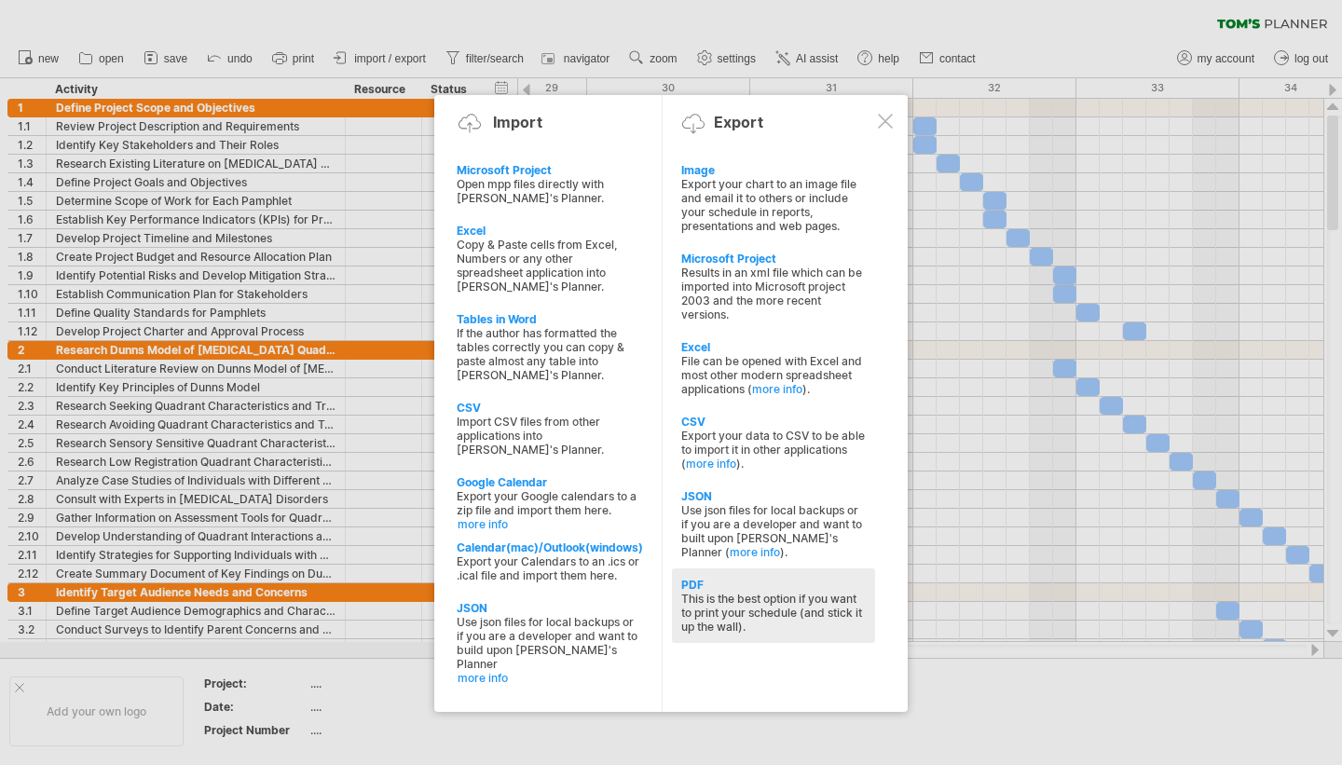
click at [719, 605] on div "This is the best option if you want to print your schedule (and stick it up the…" at bounding box center [773, 613] width 185 height 42
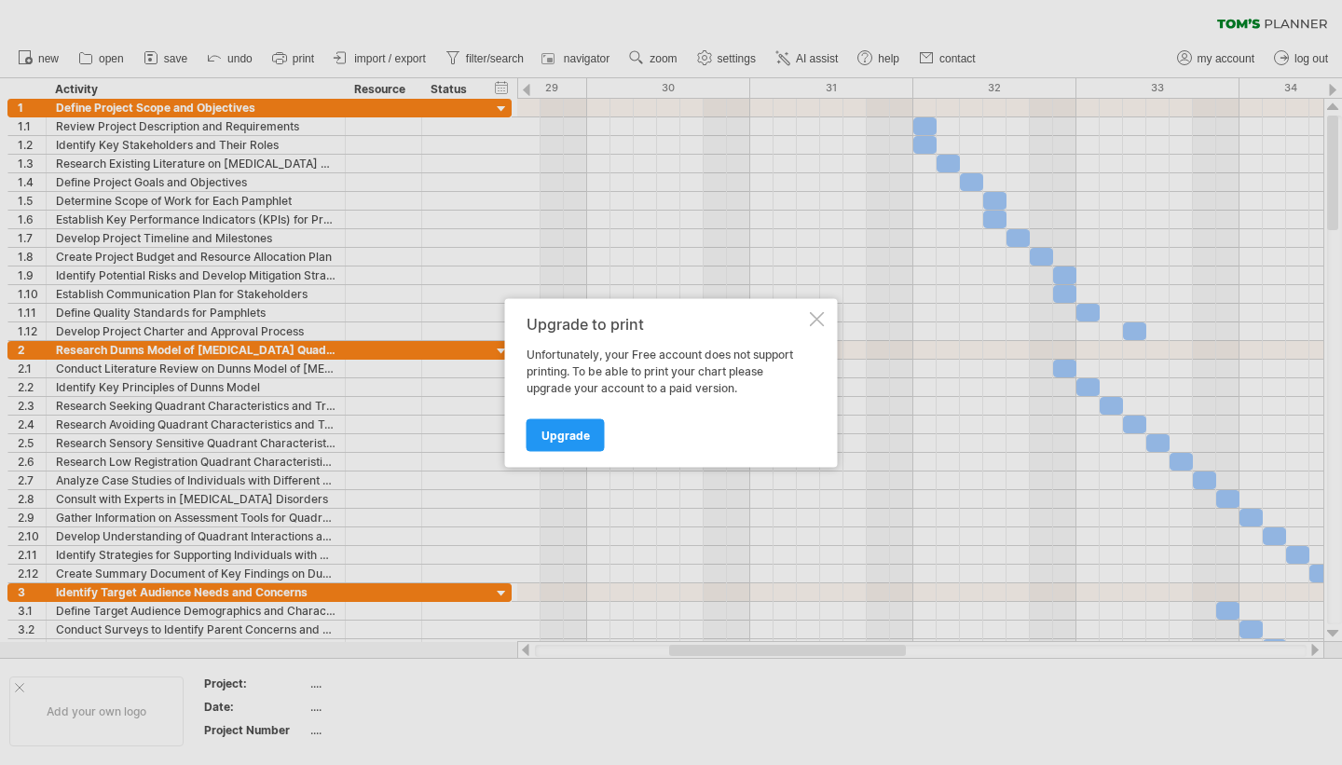
click at [816, 318] on div at bounding box center [817, 318] width 15 height 15
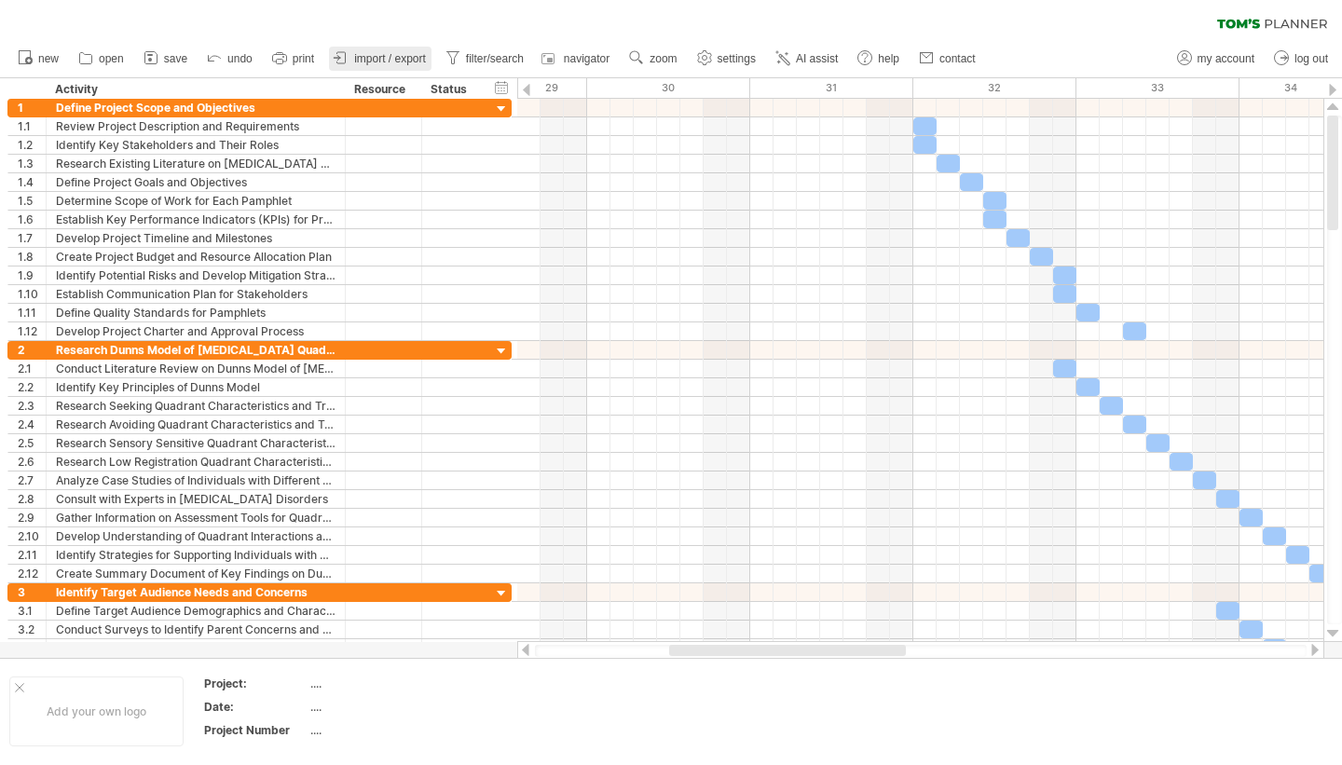
click at [393, 52] on span "import / export" at bounding box center [390, 58] width 72 height 13
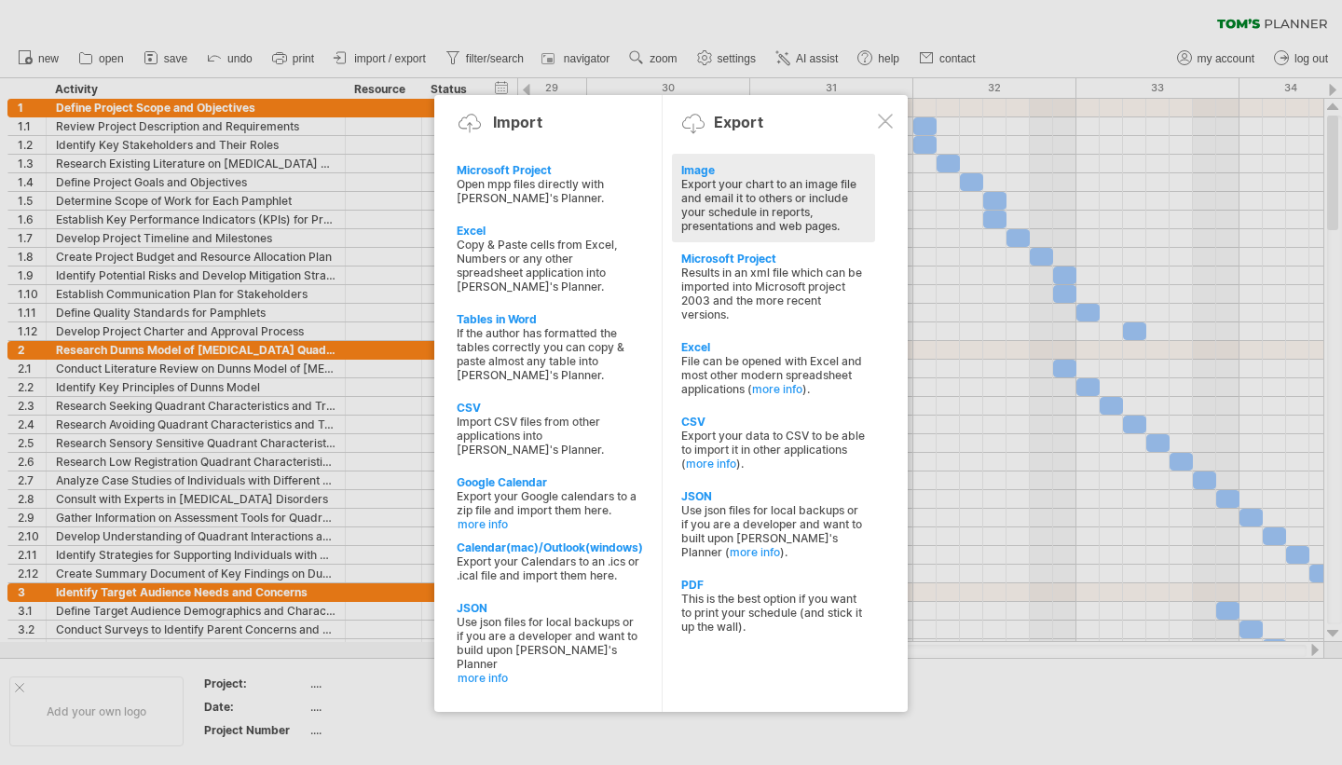
click at [774, 198] on div "Export your chart to an image file and email it to others or include your sched…" at bounding box center [773, 205] width 185 height 56
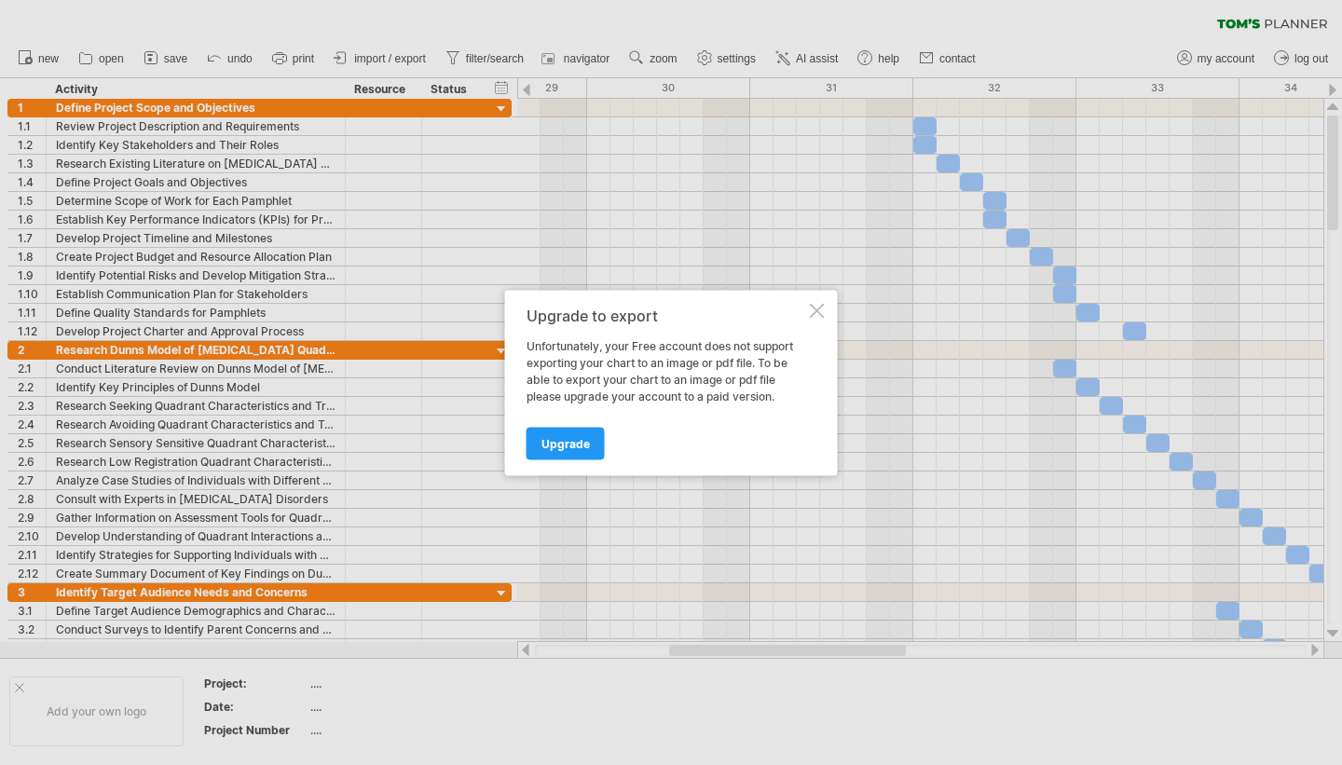
click at [808, 308] on div "Upgrade to export Unfortunately, your Free account does not support exporting y…" at bounding box center [671, 382] width 333 height 185
click at [815, 313] on div at bounding box center [817, 310] width 15 height 15
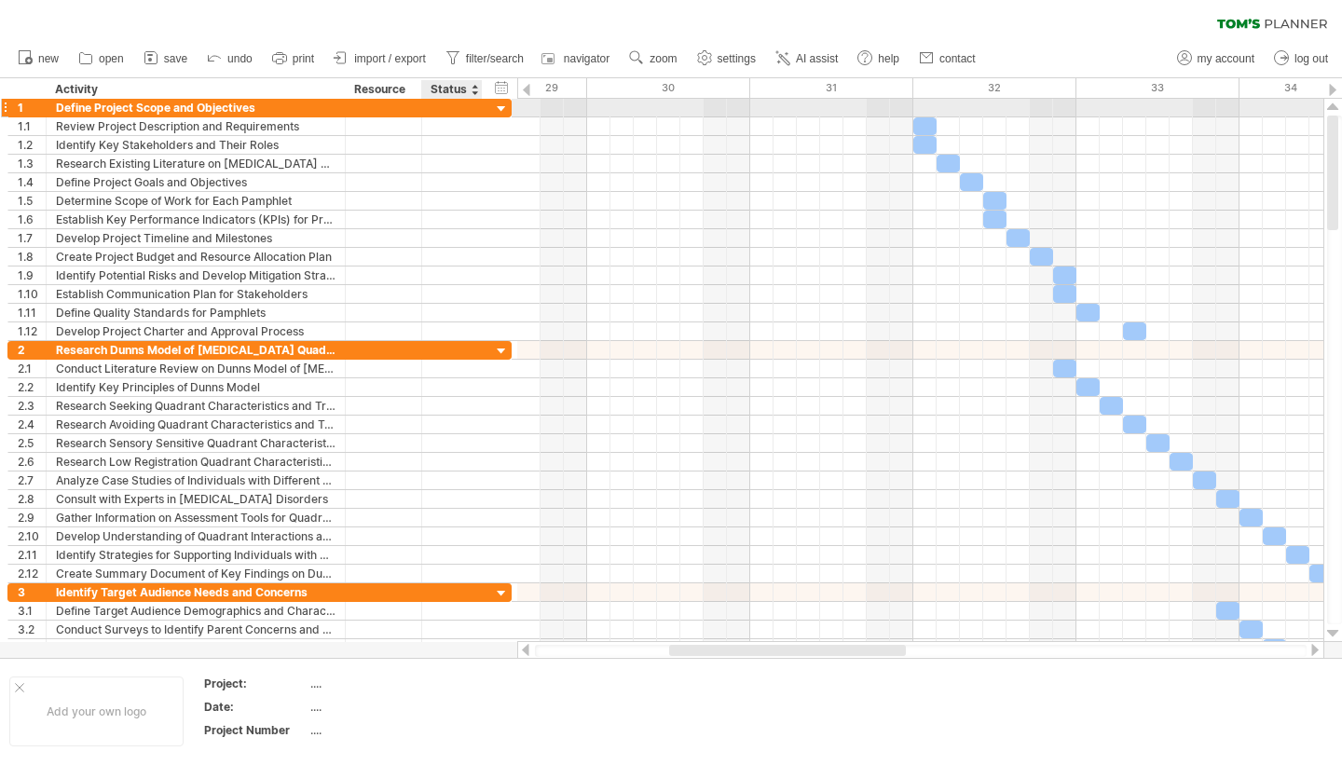
click at [504, 104] on div at bounding box center [502, 110] width 18 height 18
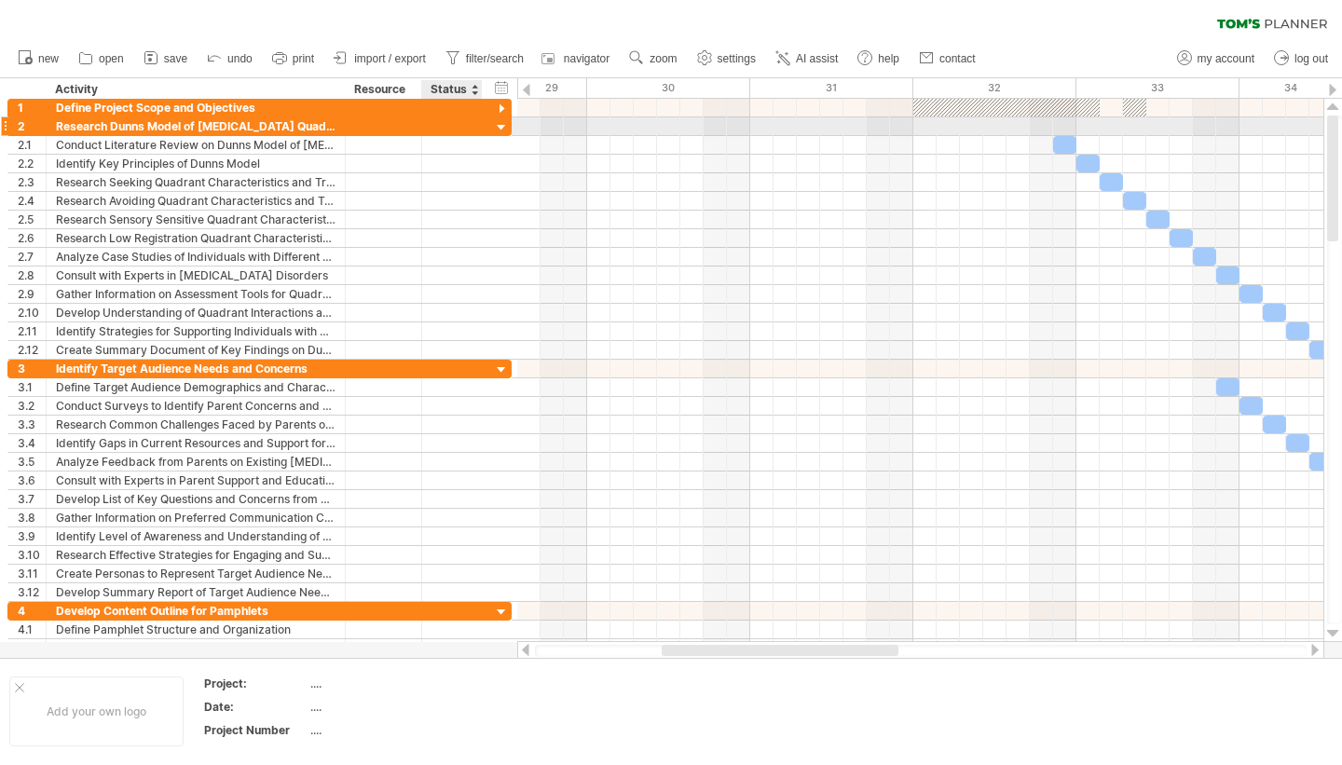
click at [504, 127] on div at bounding box center [502, 128] width 18 height 18
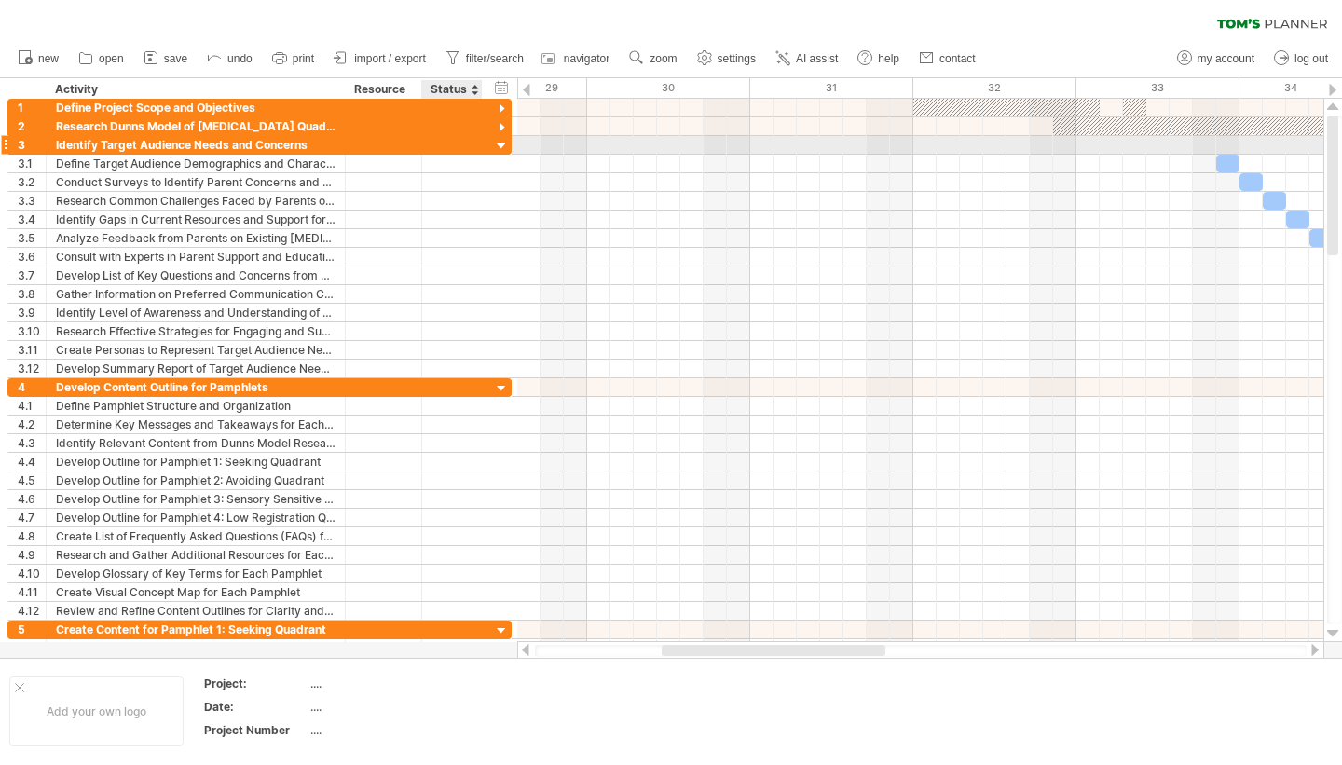
click at [500, 144] on div at bounding box center [502, 147] width 18 height 18
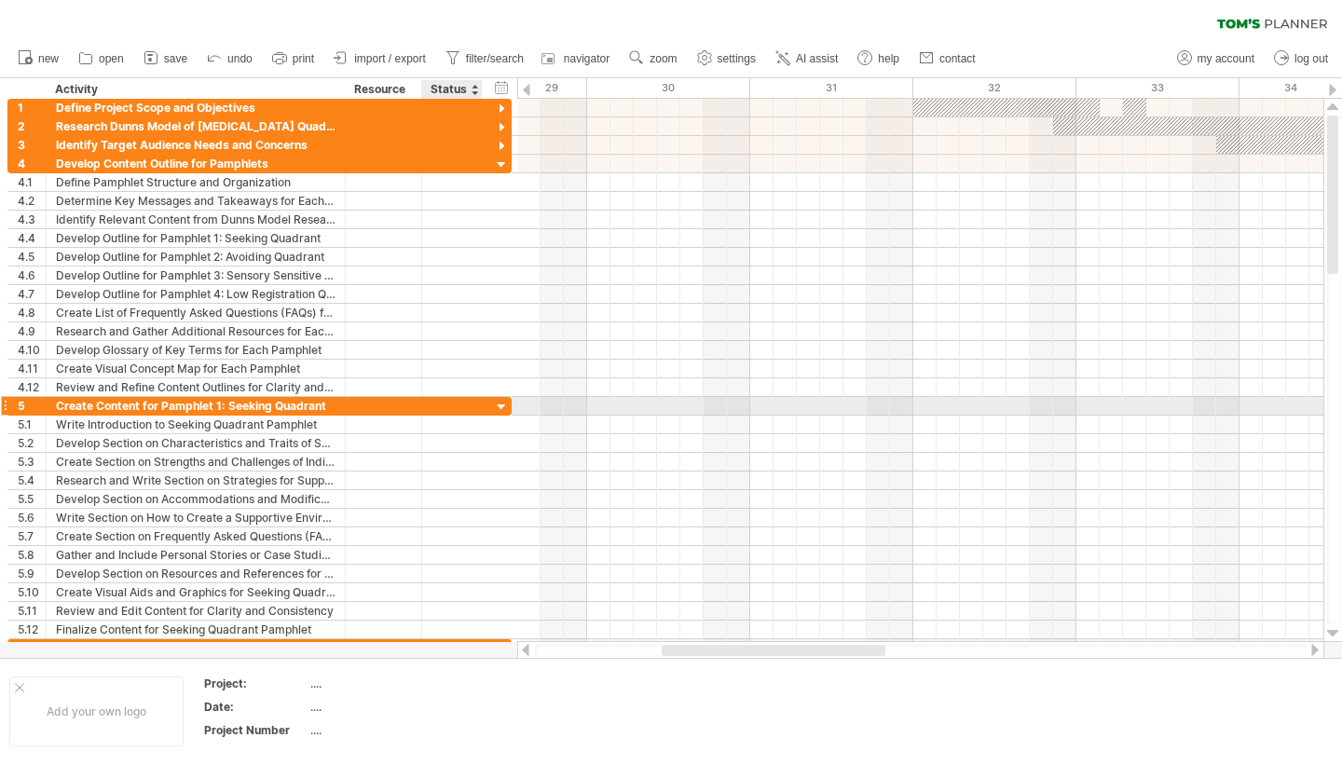
click at [501, 404] on div at bounding box center [502, 408] width 18 height 18
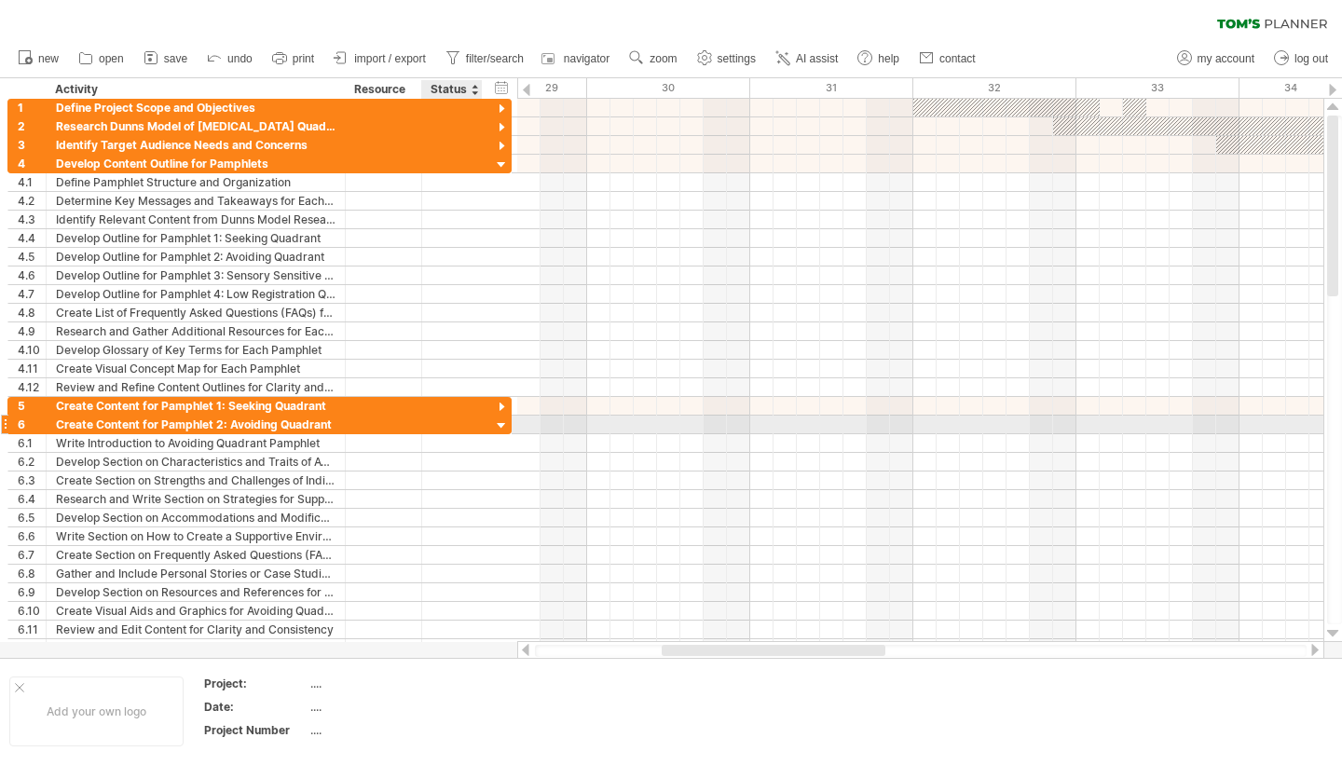
click at [500, 426] on div at bounding box center [502, 427] width 18 height 18
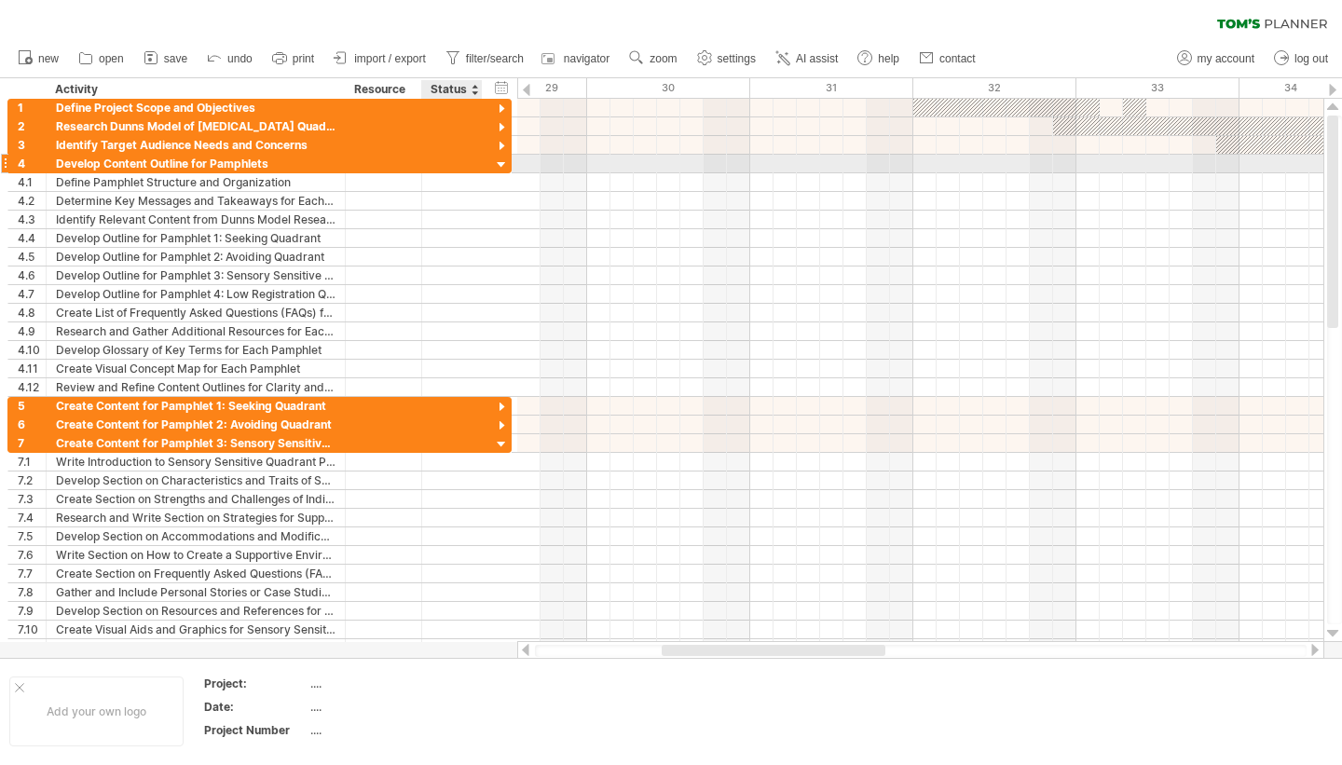
click at [501, 164] on div at bounding box center [502, 166] width 18 height 18
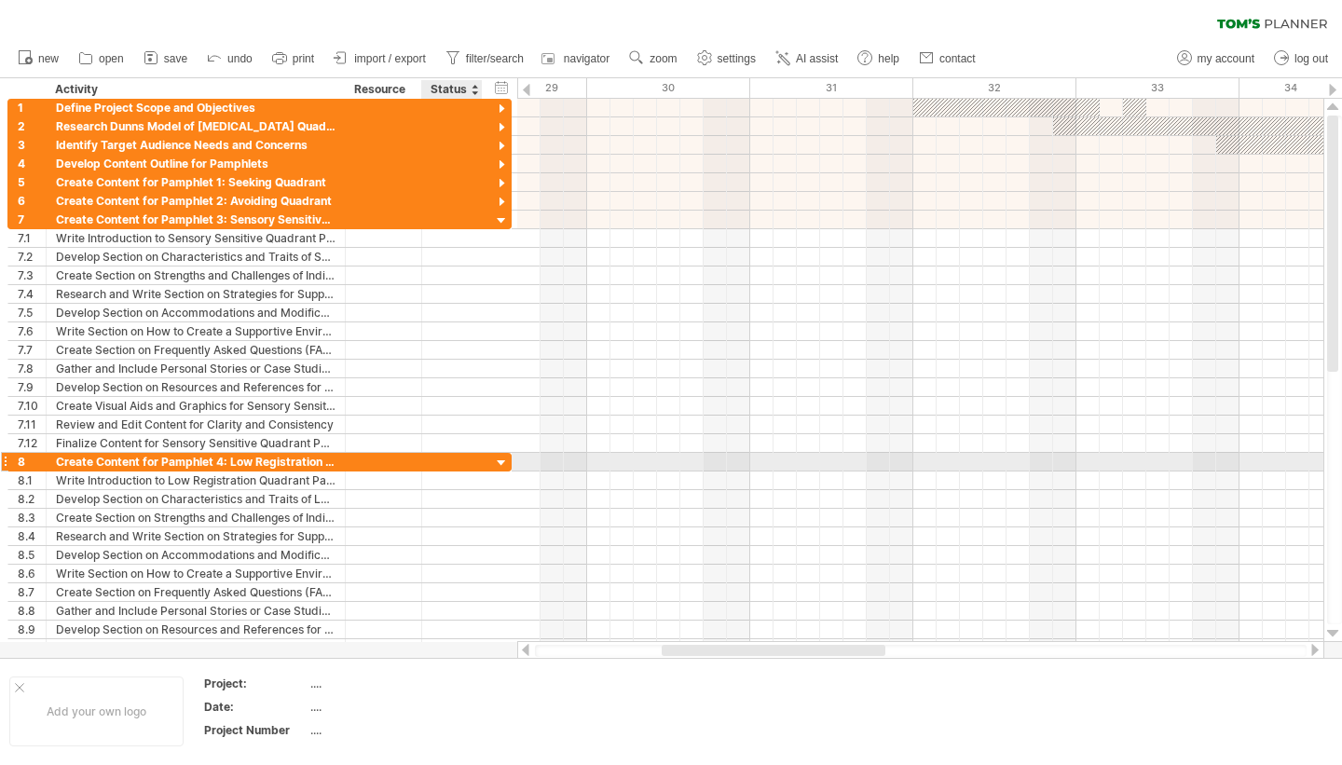
click at [501, 462] on div at bounding box center [502, 464] width 18 height 18
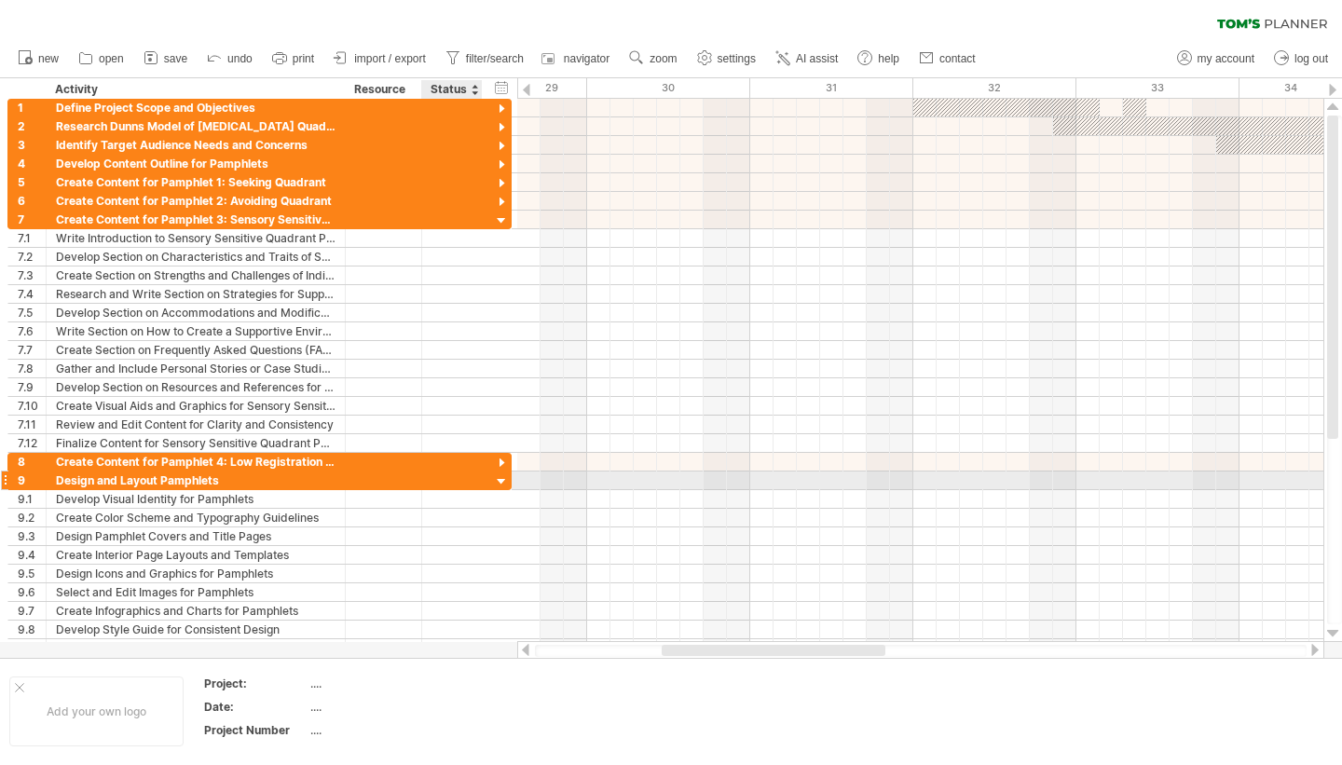
click at [503, 477] on div at bounding box center [502, 482] width 18 height 18
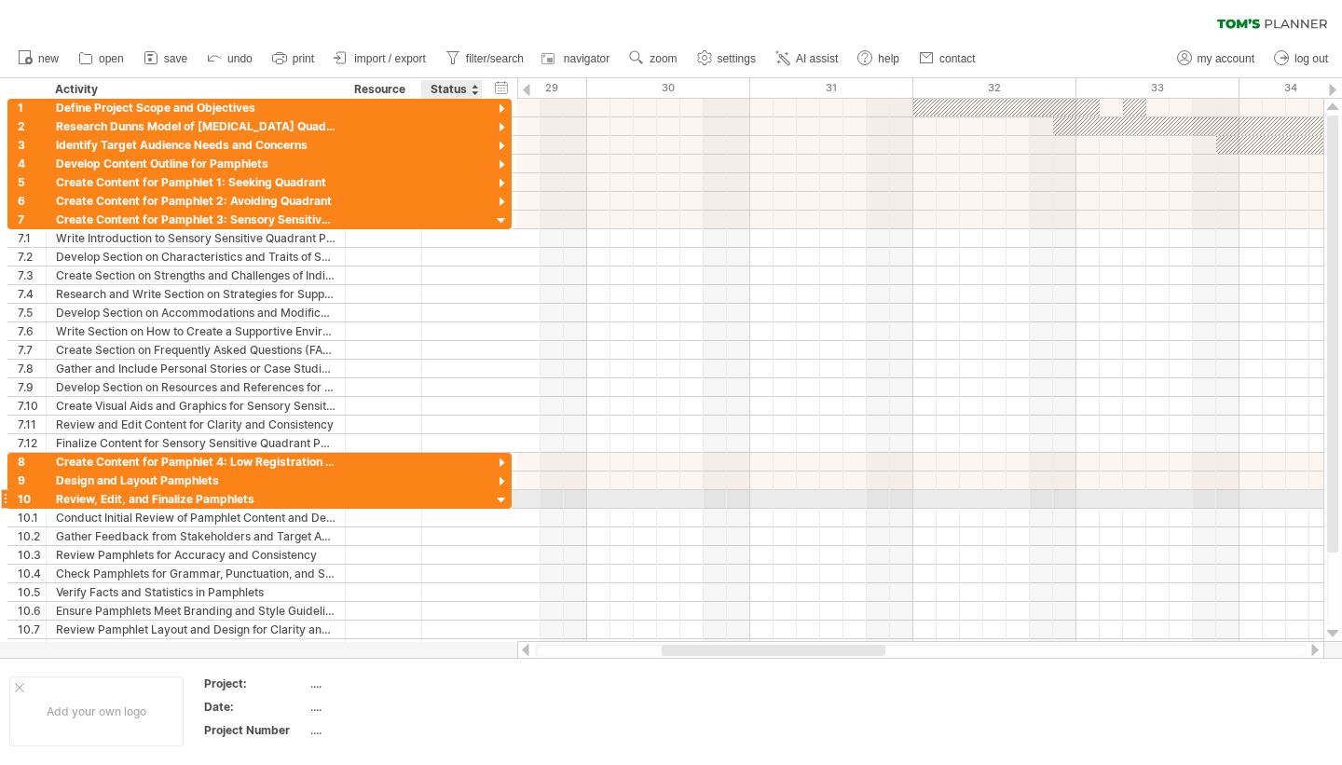
click at [501, 498] on div at bounding box center [502, 501] width 18 height 18
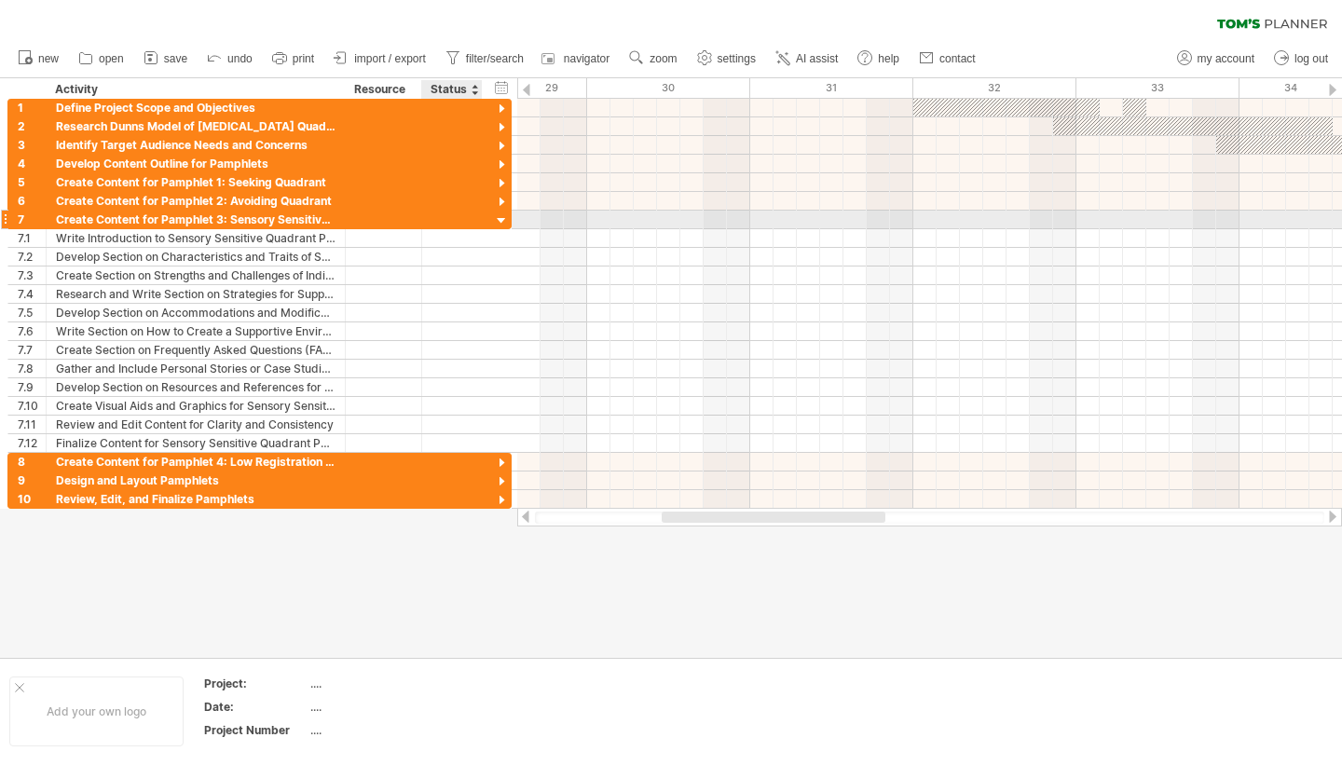
click at [501, 222] on div at bounding box center [502, 221] width 18 height 18
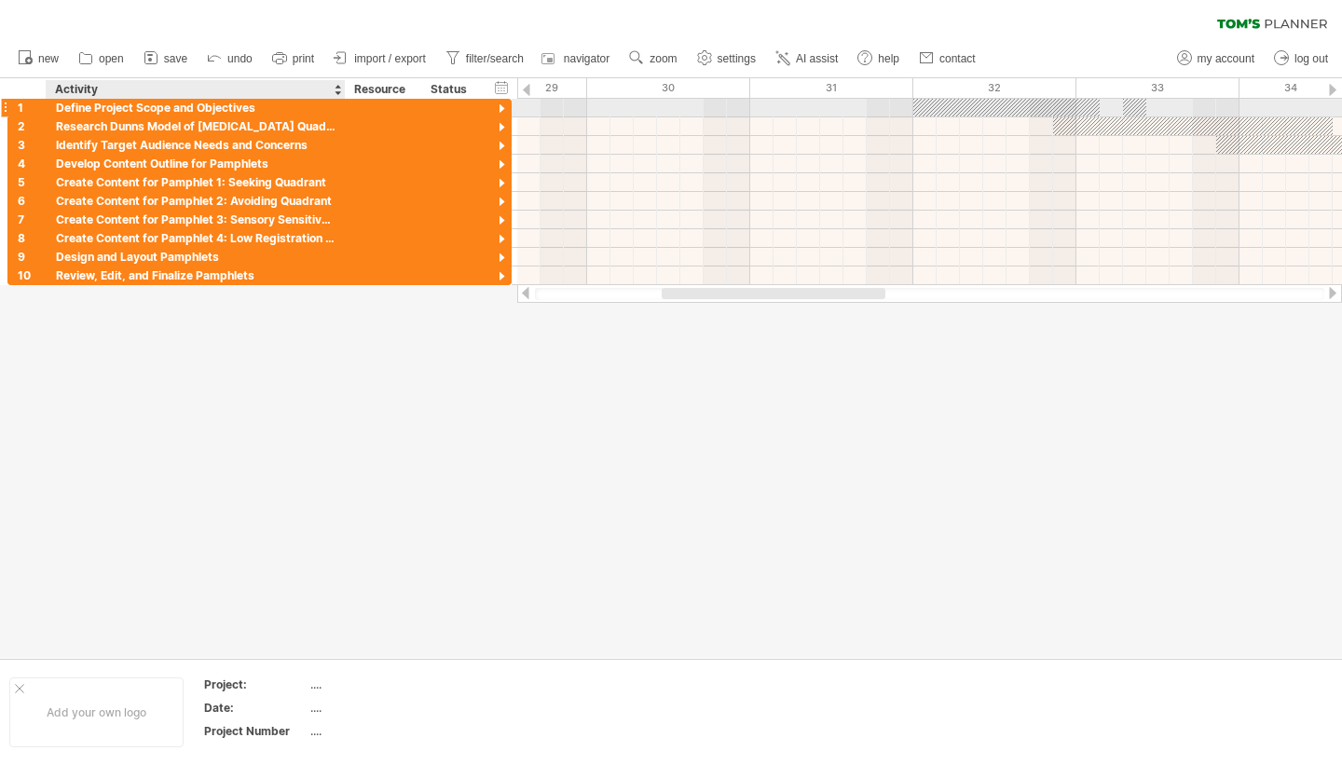
click at [196, 100] on div "Define Project Scope and Objectives" at bounding box center [196, 108] width 280 height 18
click at [504, 108] on div at bounding box center [502, 110] width 18 height 18
click at [392, 550] on div at bounding box center [671, 368] width 1342 height 580
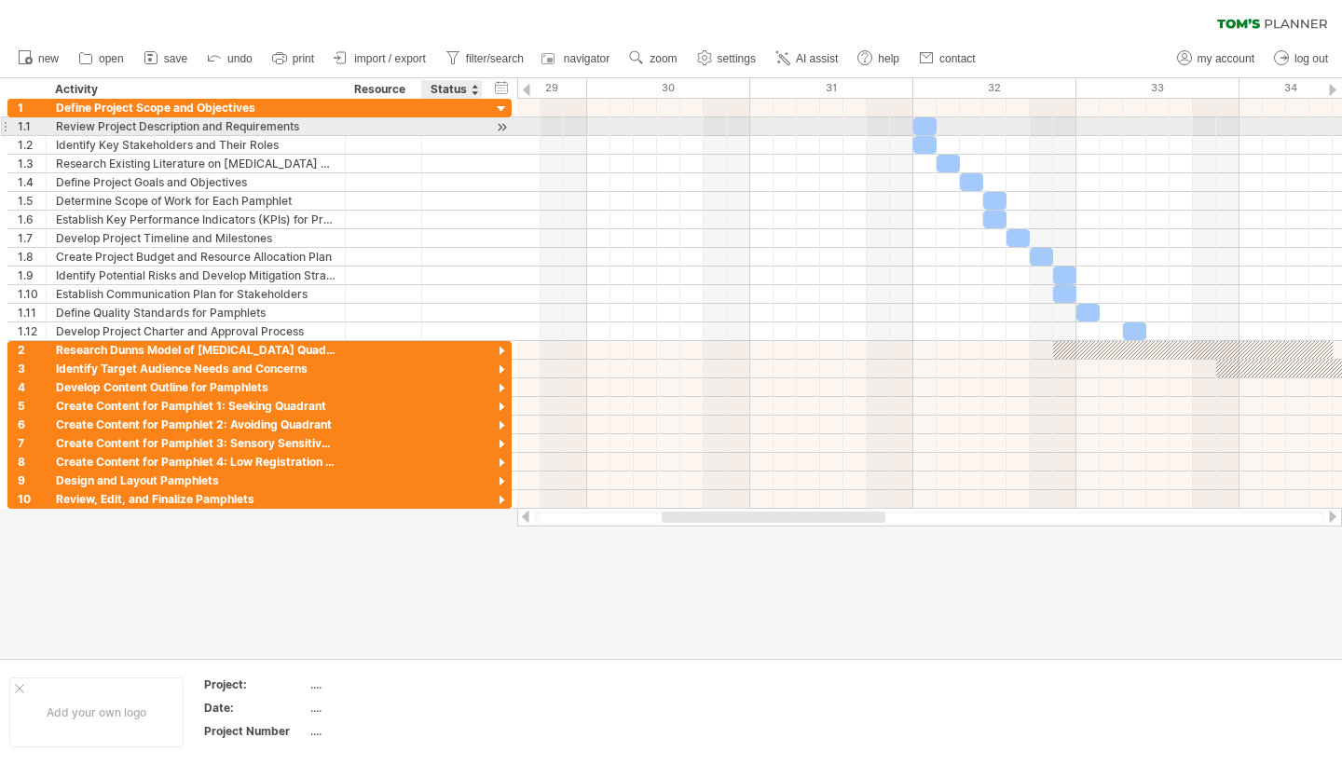
click at [455, 129] on div at bounding box center [451, 126] width 41 height 18
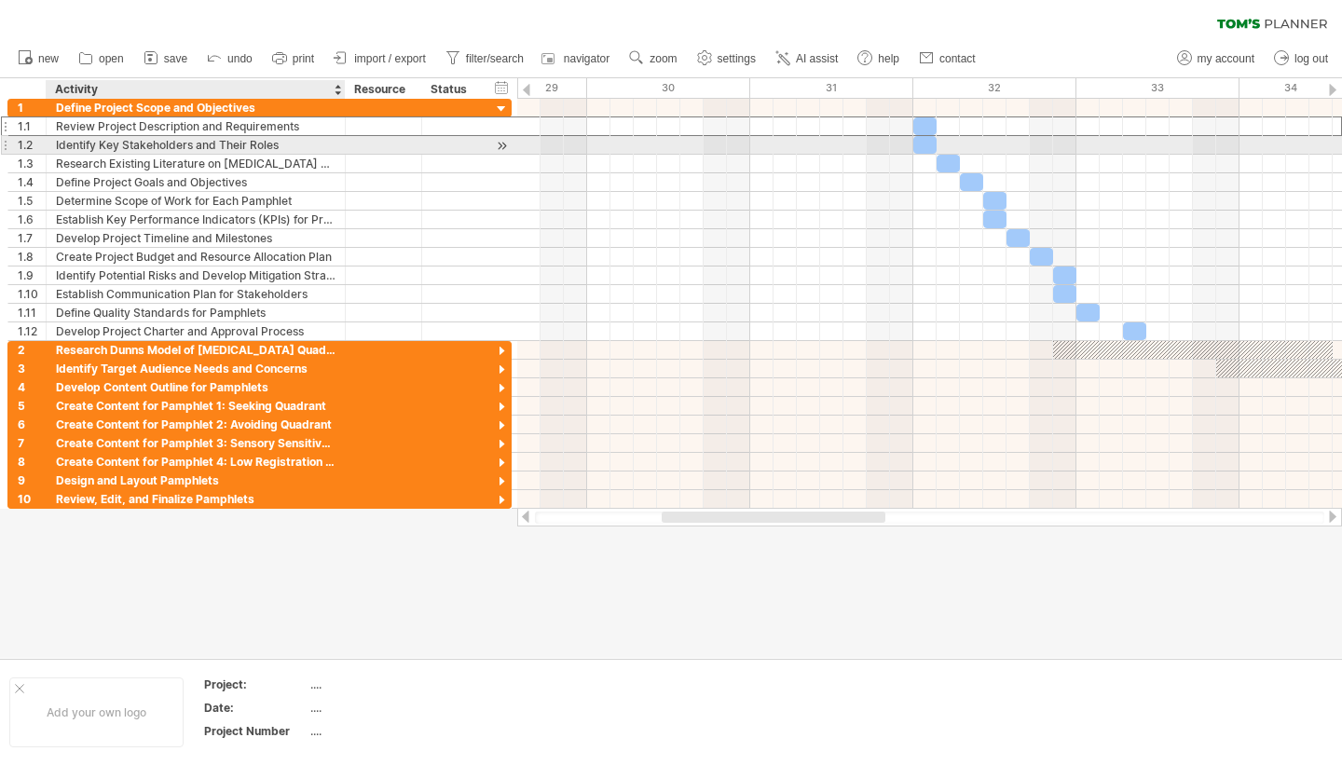
click at [350, 144] on div at bounding box center [384, 145] width 76 height 18
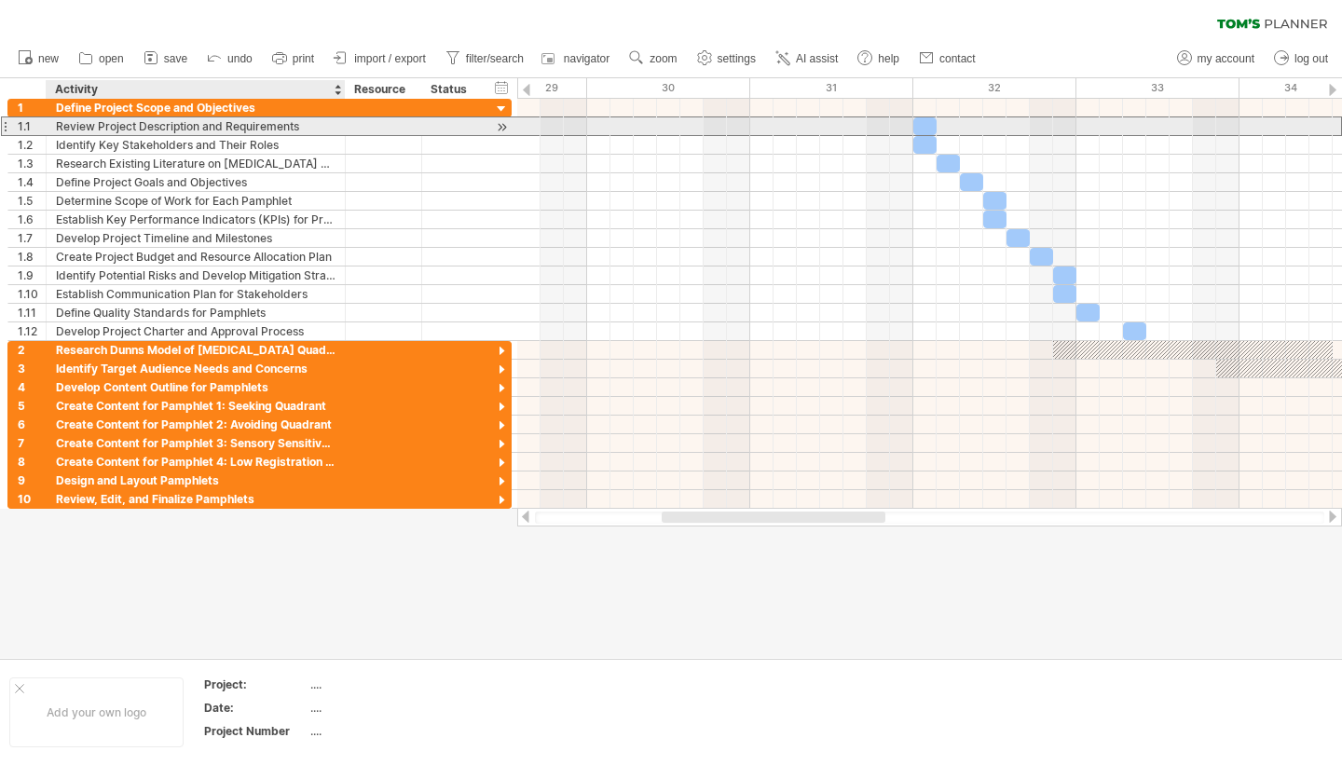
click at [312, 122] on div "Review Project Description and Requirements" at bounding box center [196, 126] width 280 height 18
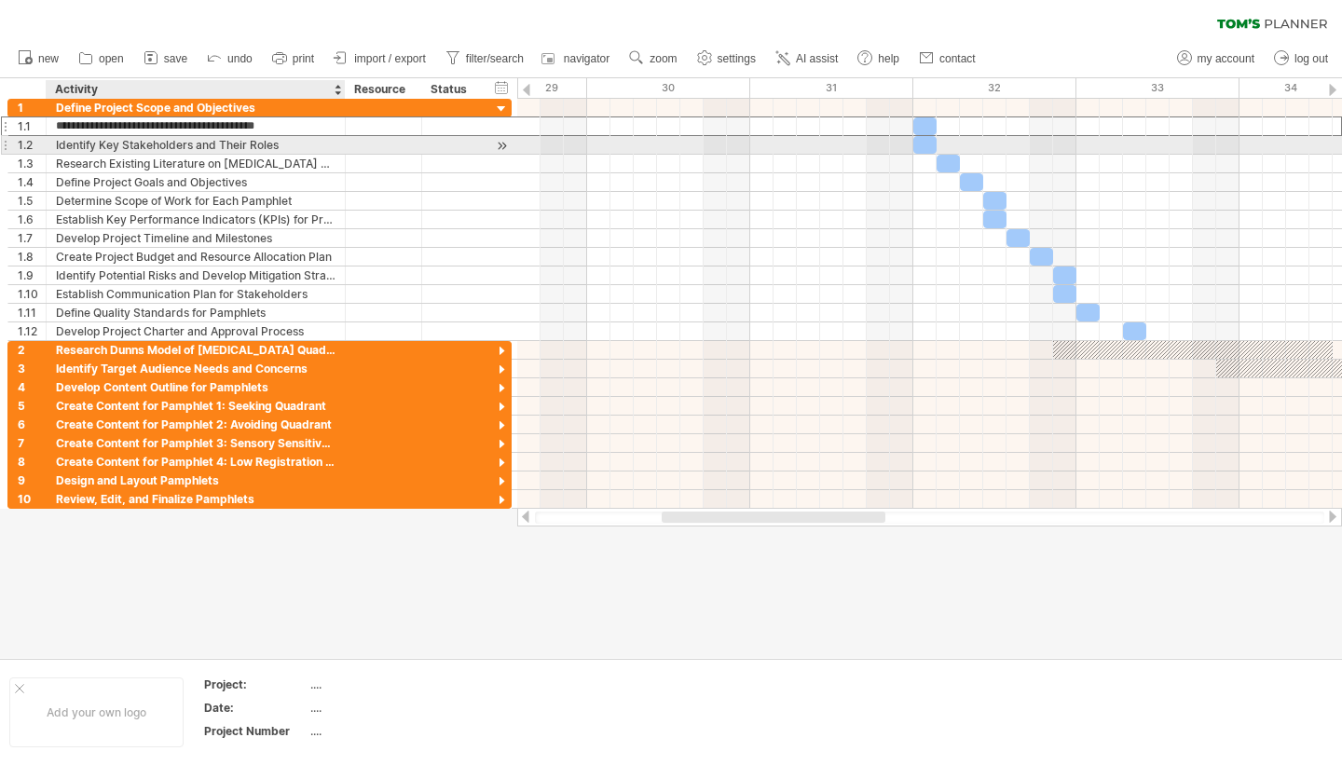
click at [309, 145] on div "Identify Key Stakeholders and Their Roles" at bounding box center [196, 145] width 280 height 18
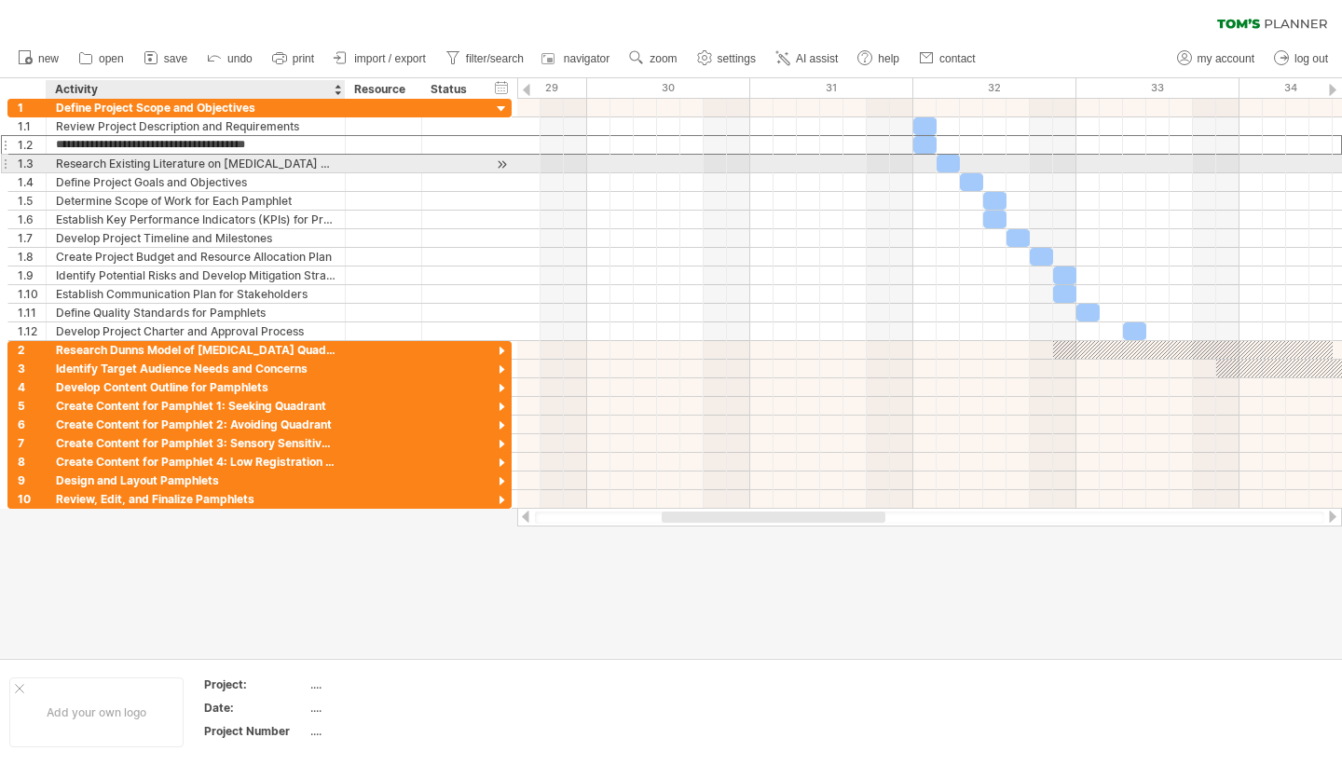
click at [322, 159] on div "Research Existing Literature on [MEDICAL_DATA] Disorders" at bounding box center [196, 164] width 280 height 18
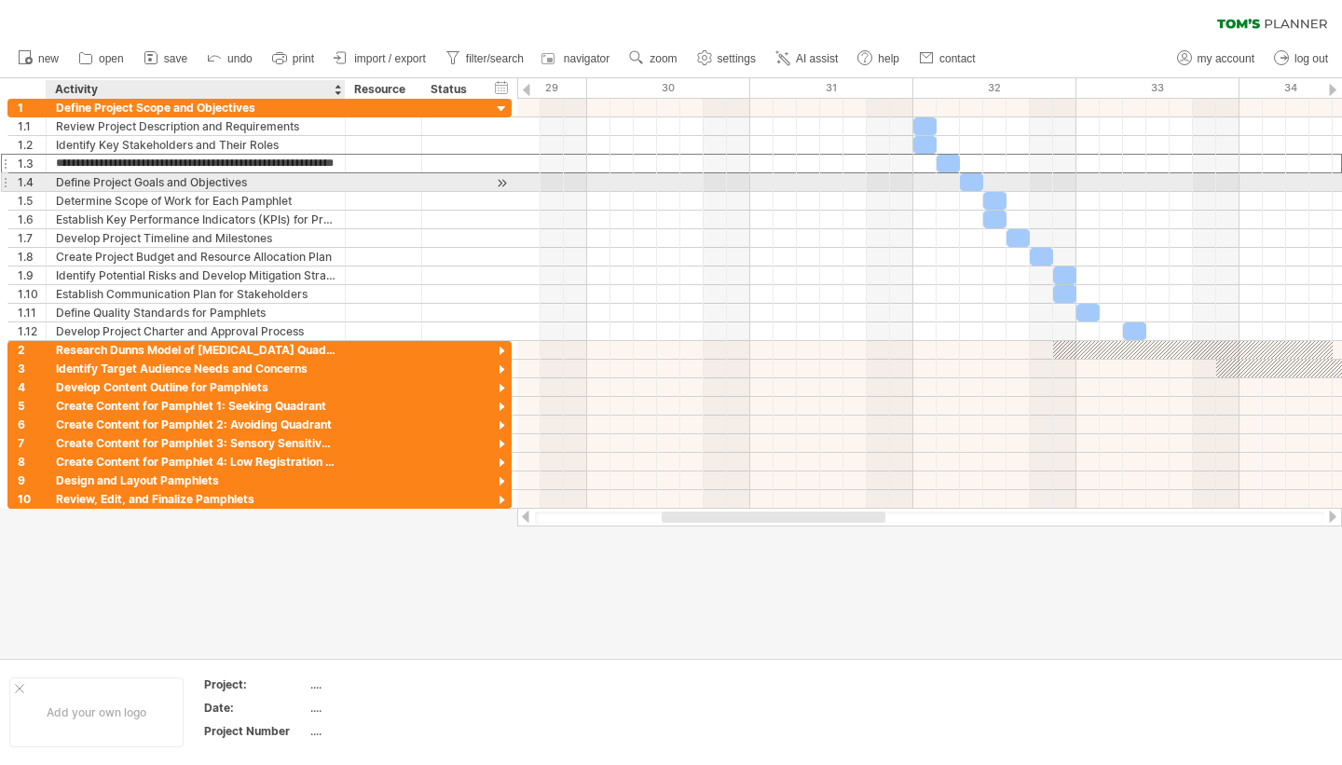
click at [321, 187] on div "Define Project Goals and Objectives" at bounding box center [196, 182] width 280 height 18
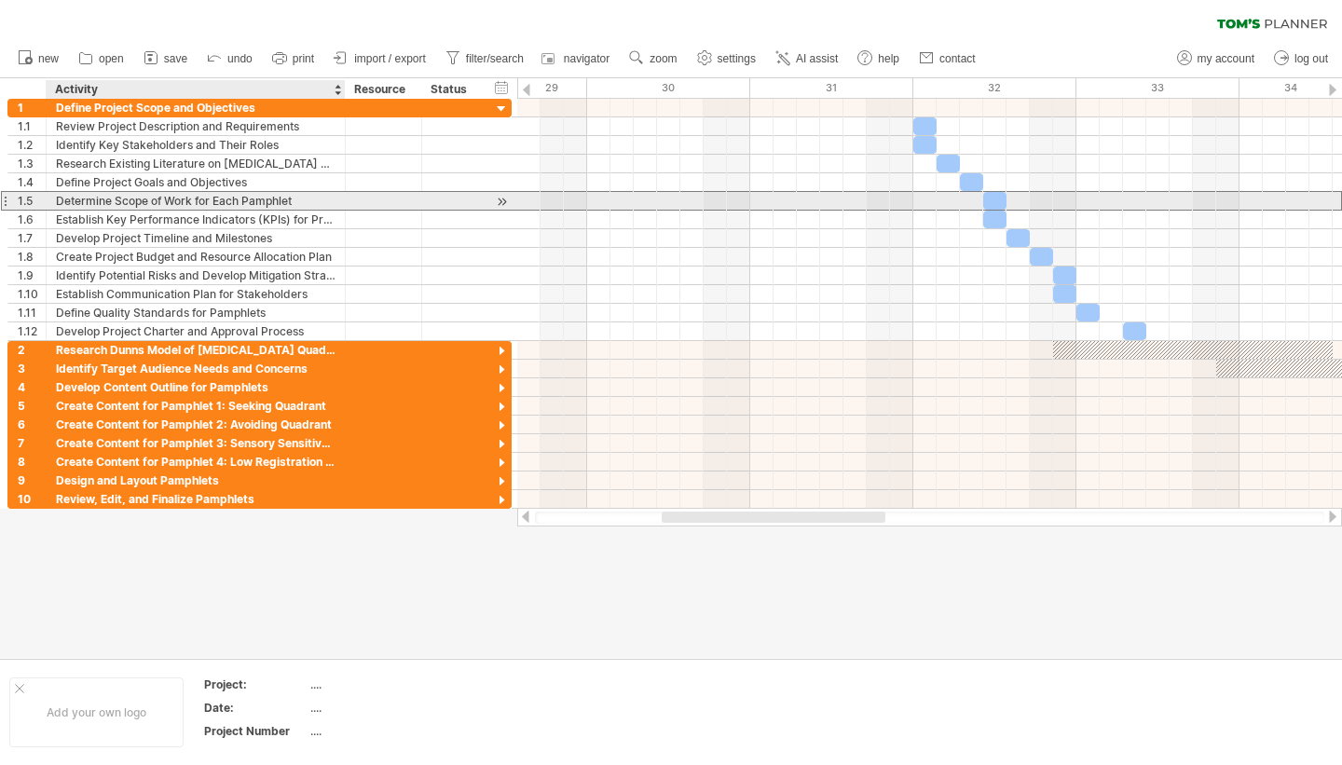
click at [313, 201] on div "Determine Scope of Work for Each Pamphlet" at bounding box center [196, 201] width 280 height 18
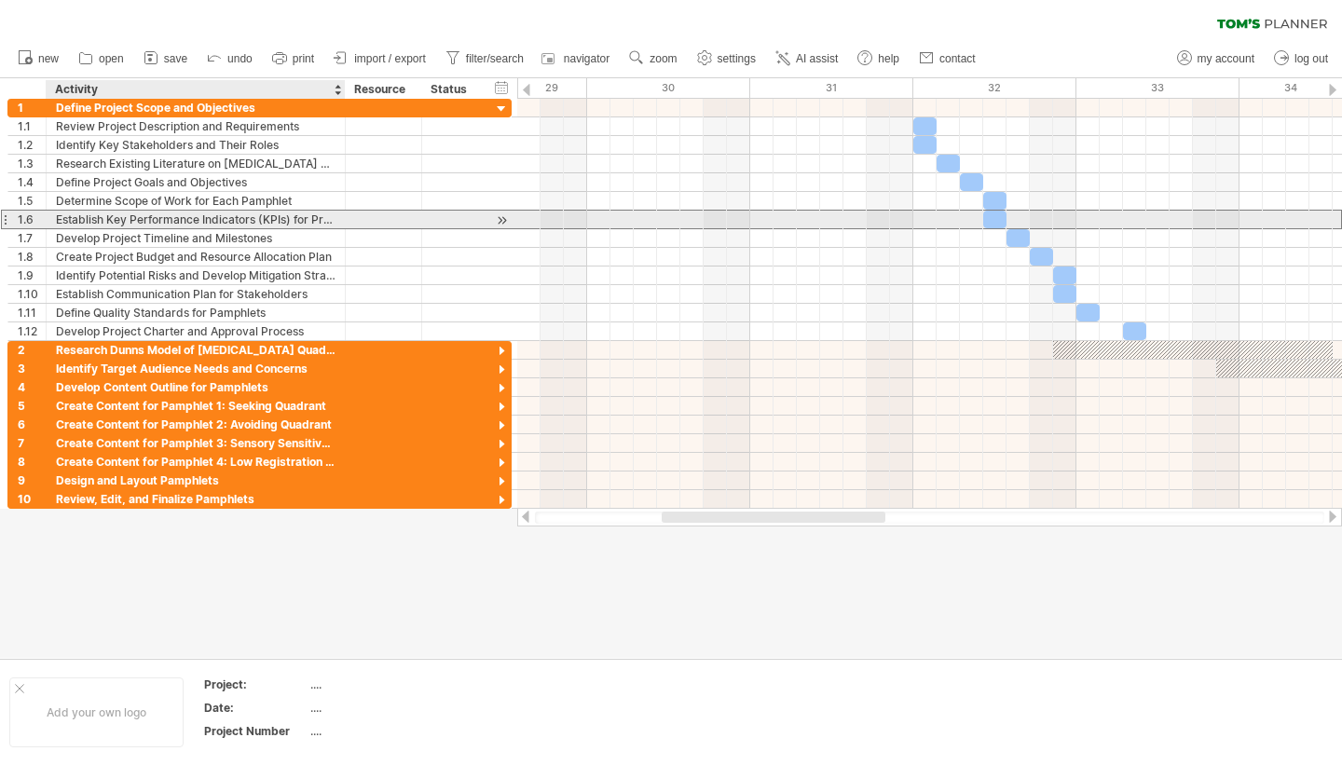
click at [308, 215] on div "Establish Key Performance Indicators (KPIs) for Project Success" at bounding box center [196, 220] width 280 height 18
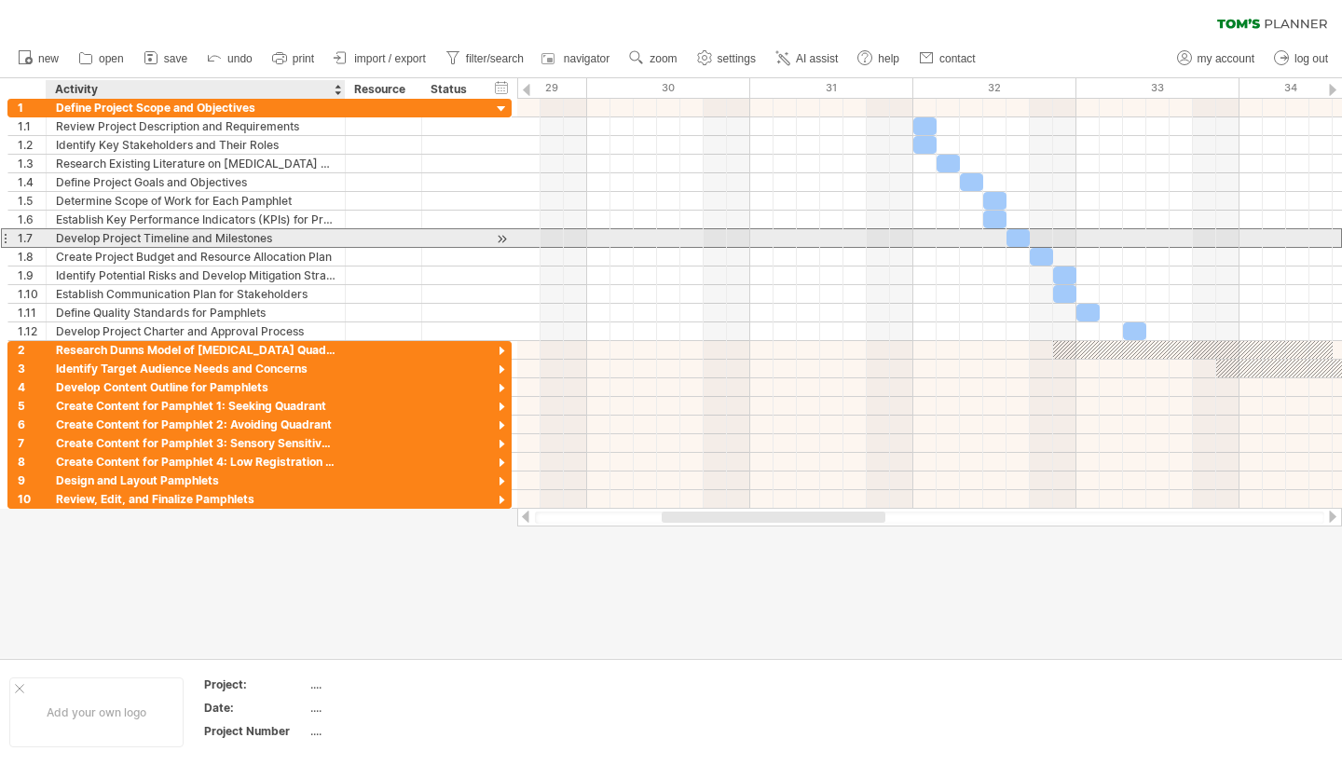
click at [305, 242] on div "Develop Project Timeline and Milestones" at bounding box center [196, 238] width 280 height 18
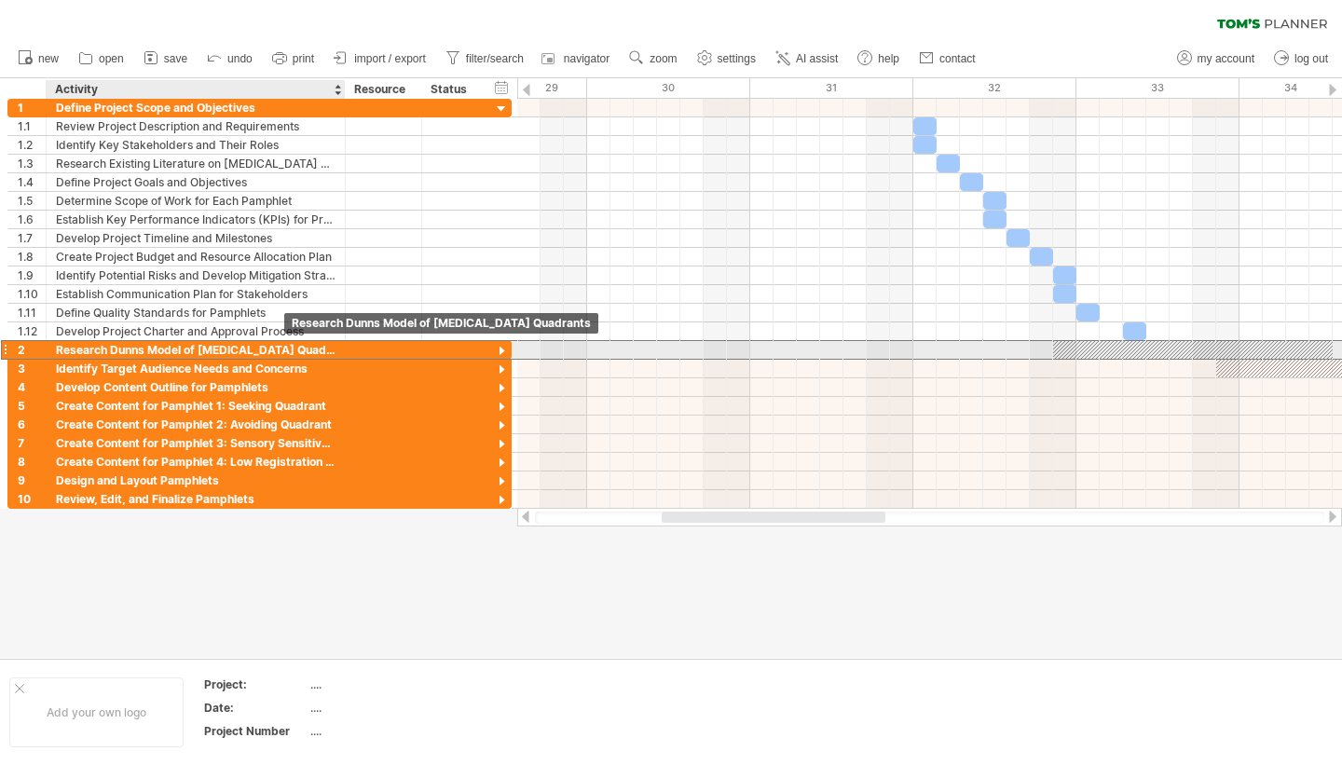
click at [279, 353] on div "Research Dunns Model of [MEDICAL_DATA] Quadrants" at bounding box center [196, 350] width 280 height 18
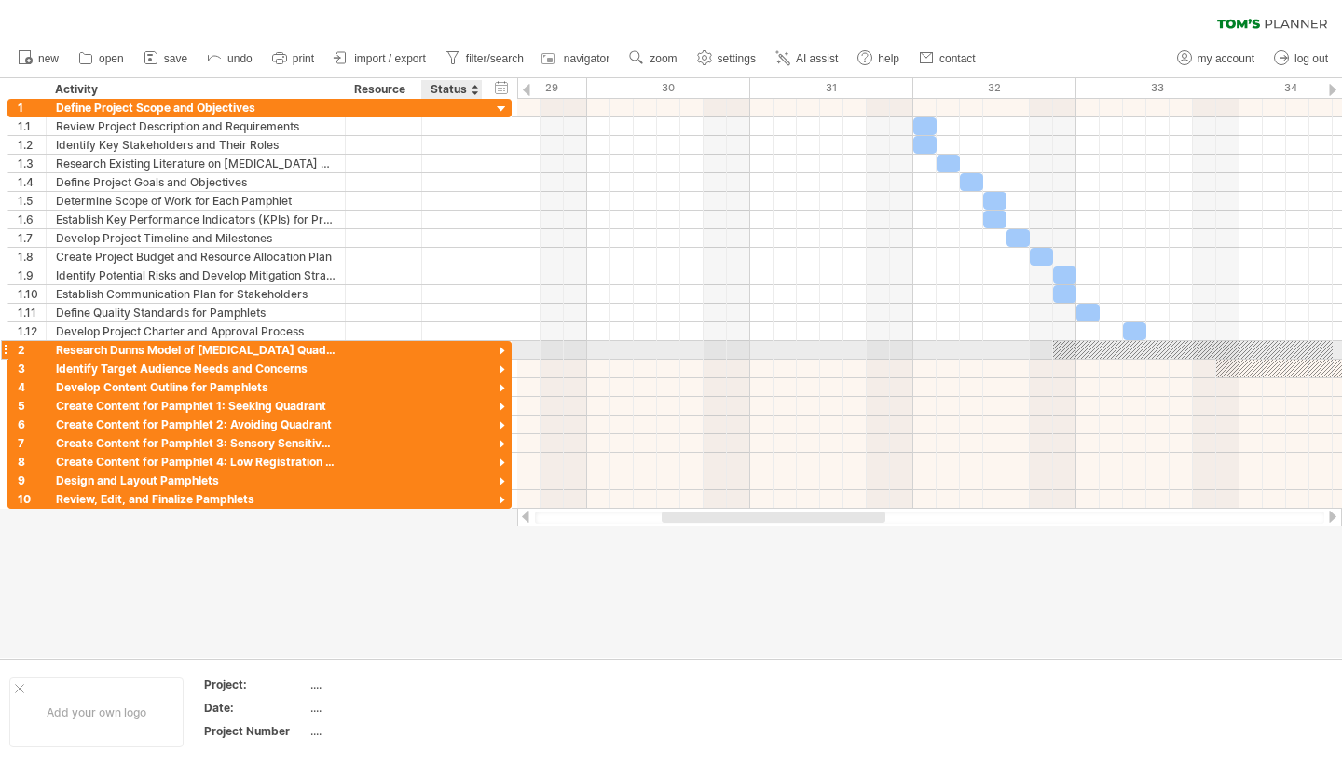
click at [501, 350] on div at bounding box center [502, 352] width 18 height 18
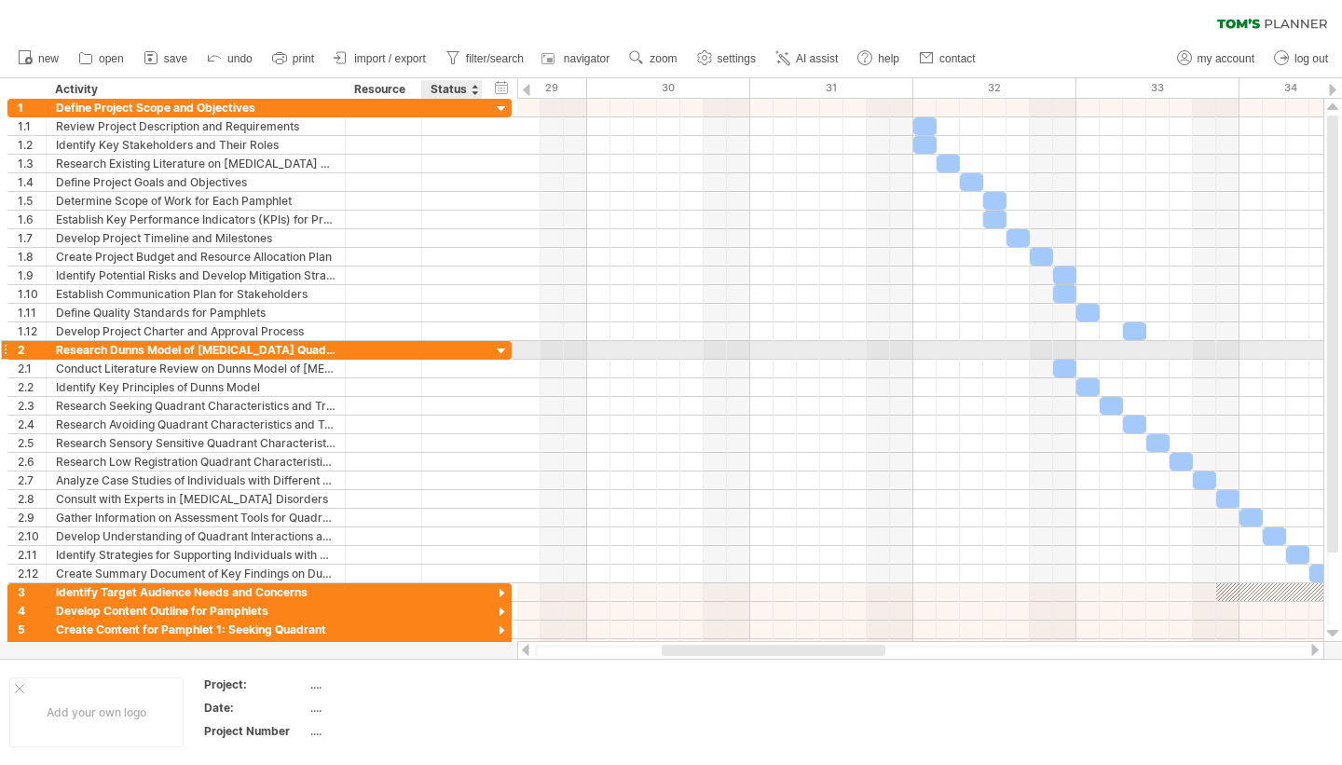
click at [501, 350] on div at bounding box center [502, 352] width 18 height 18
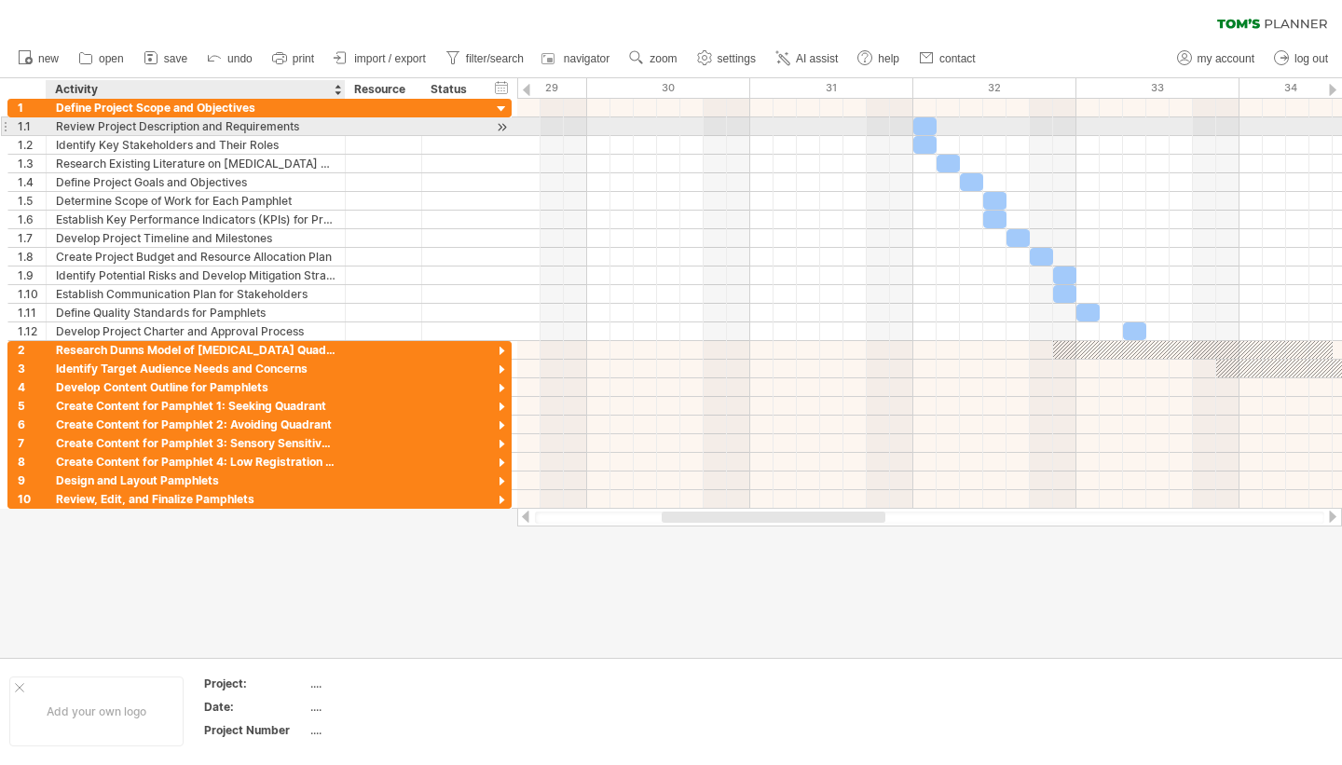
click at [145, 127] on div "Review Project Description and Requirements" at bounding box center [196, 126] width 280 height 18
click at [145, 127] on input "**********" at bounding box center [196, 126] width 280 height 18
click at [313, 125] on input "**********" at bounding box center [196, 126] width 280 height 18
drag, startPoint x: 313, startPoint y: 125, endPoint x: 51, endPoint y: 121, distance: 261.9
click at [51, 121] on div "**********" at bounding box center [196, 126] width 299 height 18
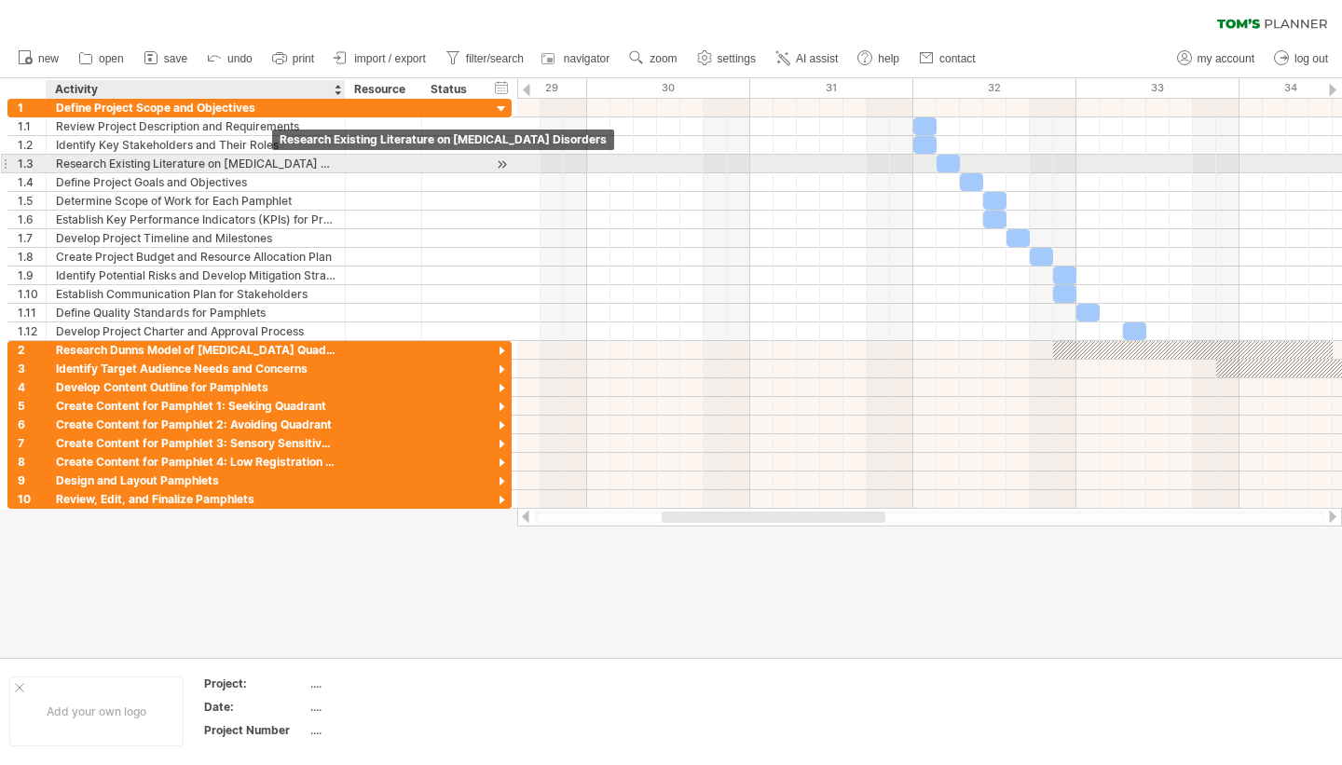
click at [266, 166] on div "Research Existing Literature on [MEDICAL_DATA] Disorders" at bounding box center [196, 164] width 280 height 18
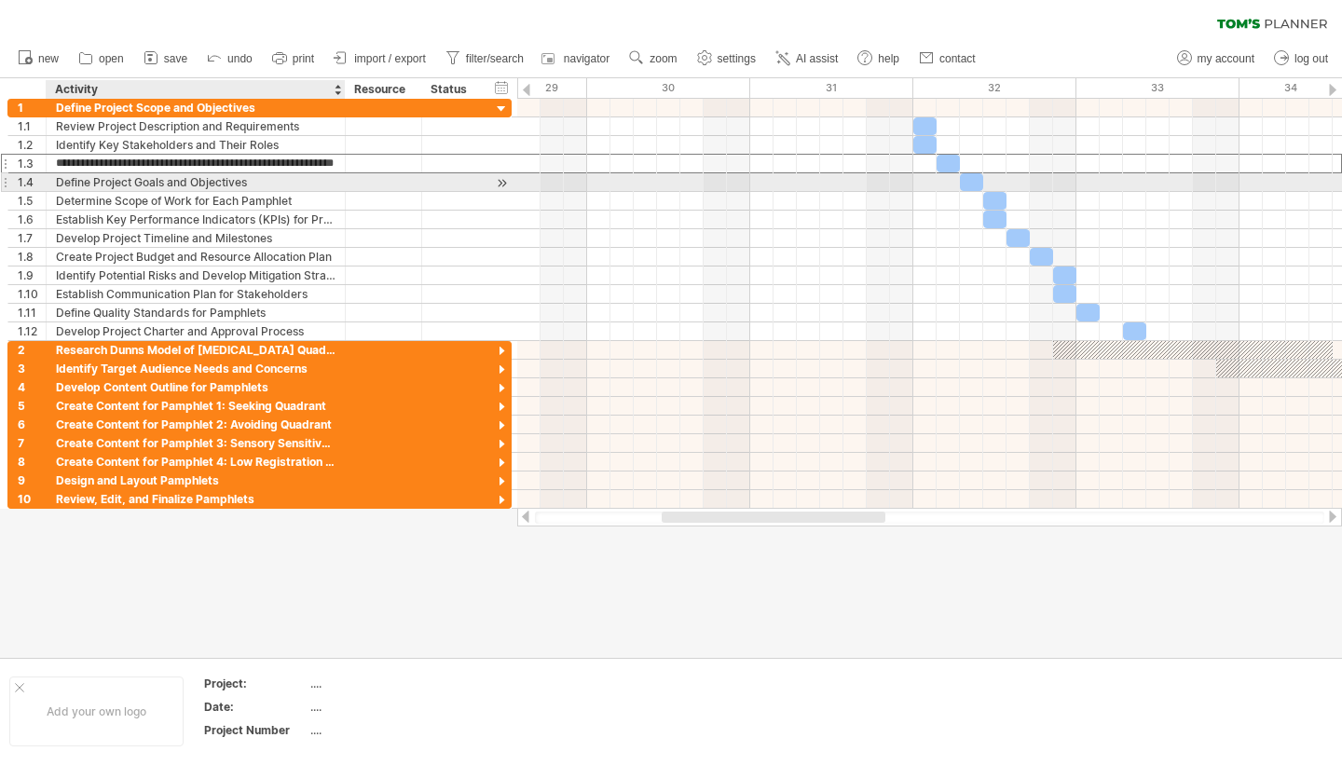
click at [275, 185] on div "Define Project Goals and Objectives" at bounding box center [196, 182] width 280 height 18
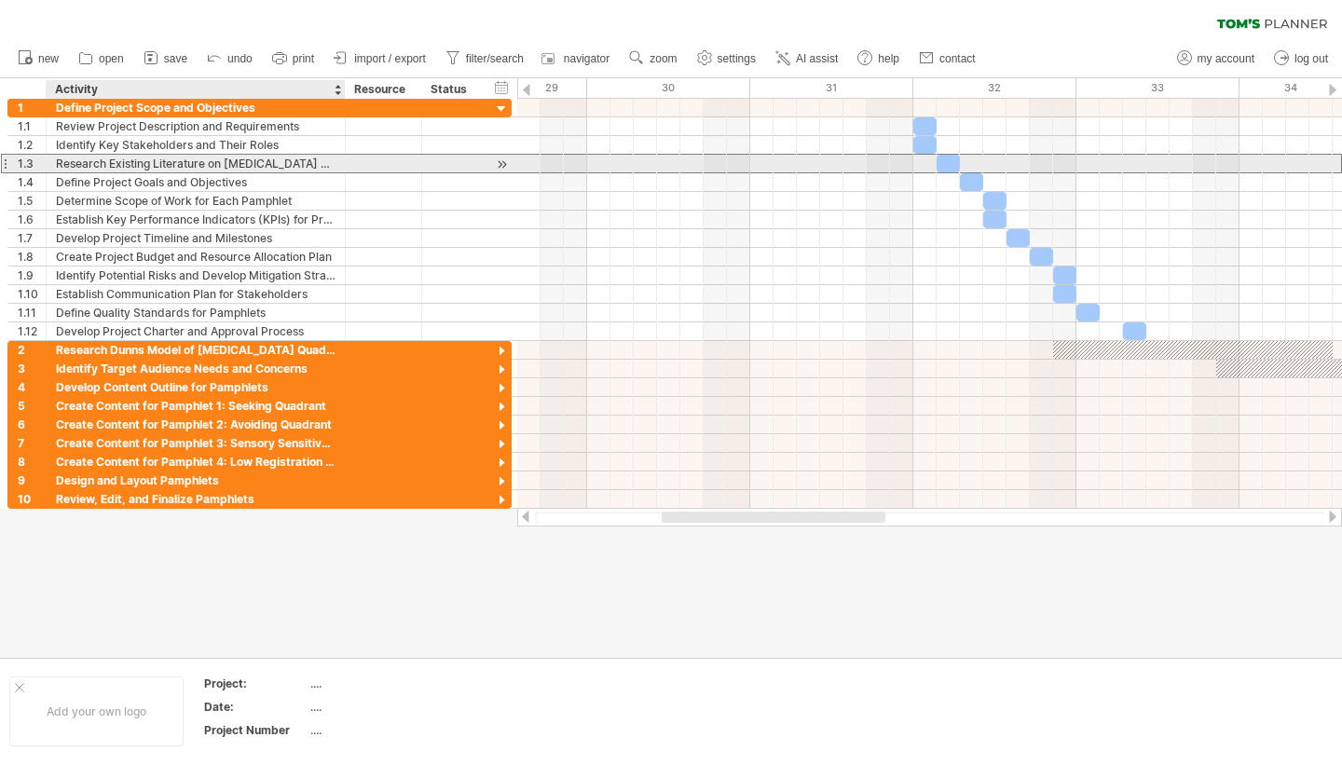
click at [271, 163] on div "Research Existing Literature on [MEDICAL_DATA] Disorders" at bounding box center [196, 164] width 280 height 18
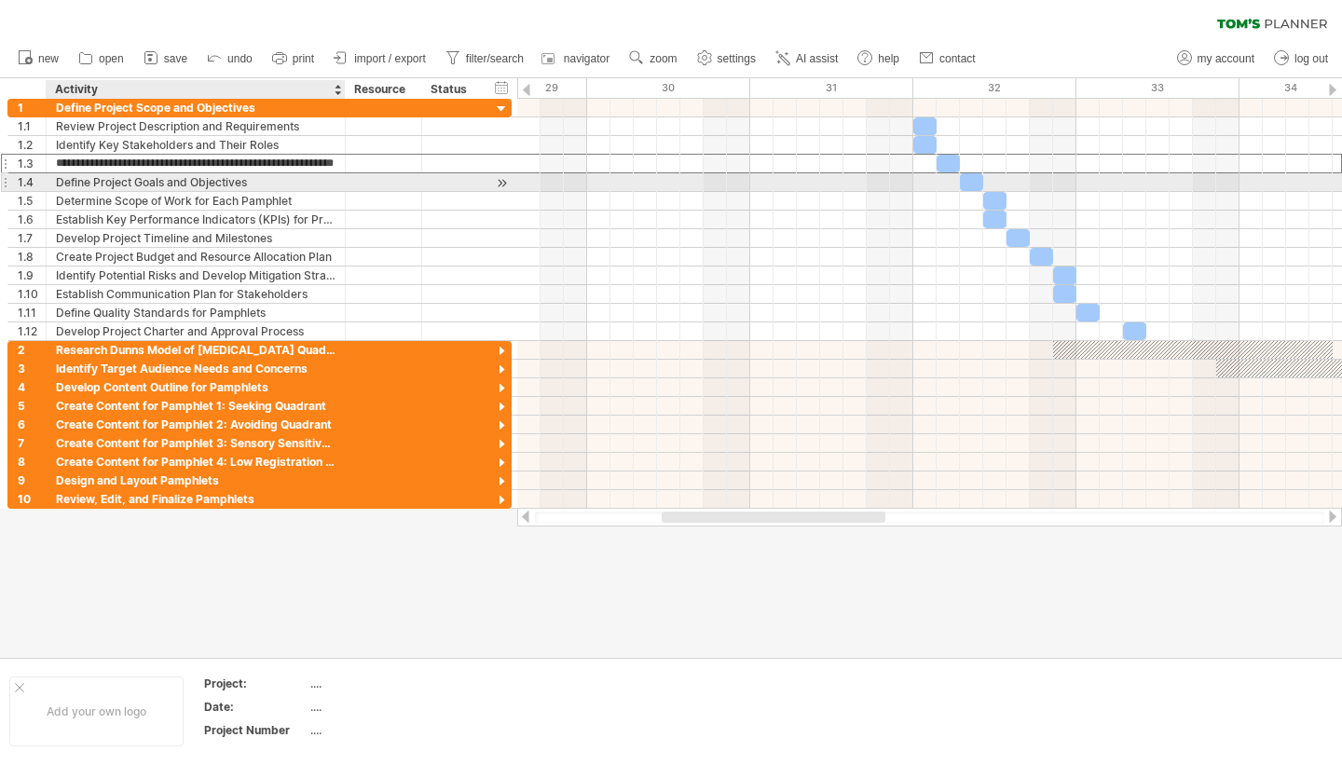
click at [267, 184] on div "Define Project Goals and Objectives" at bounding box center [196, 182] width 280 height 18
drag, startPoint x: 257, startPoint y: 184, endPoint x: 51, endPoint y: 180, distance: 206.0
click at [51, 180] on div "**********" at bounding box center [196, 182] width 299 height 18
drag, startPoint x: 51, startPoint y: 180, endPoint x: 209, endPoint y: 181, distance: 157.5
click at [209, 181] on div "**********" at bounding box center [196, 182] width 299 height 18
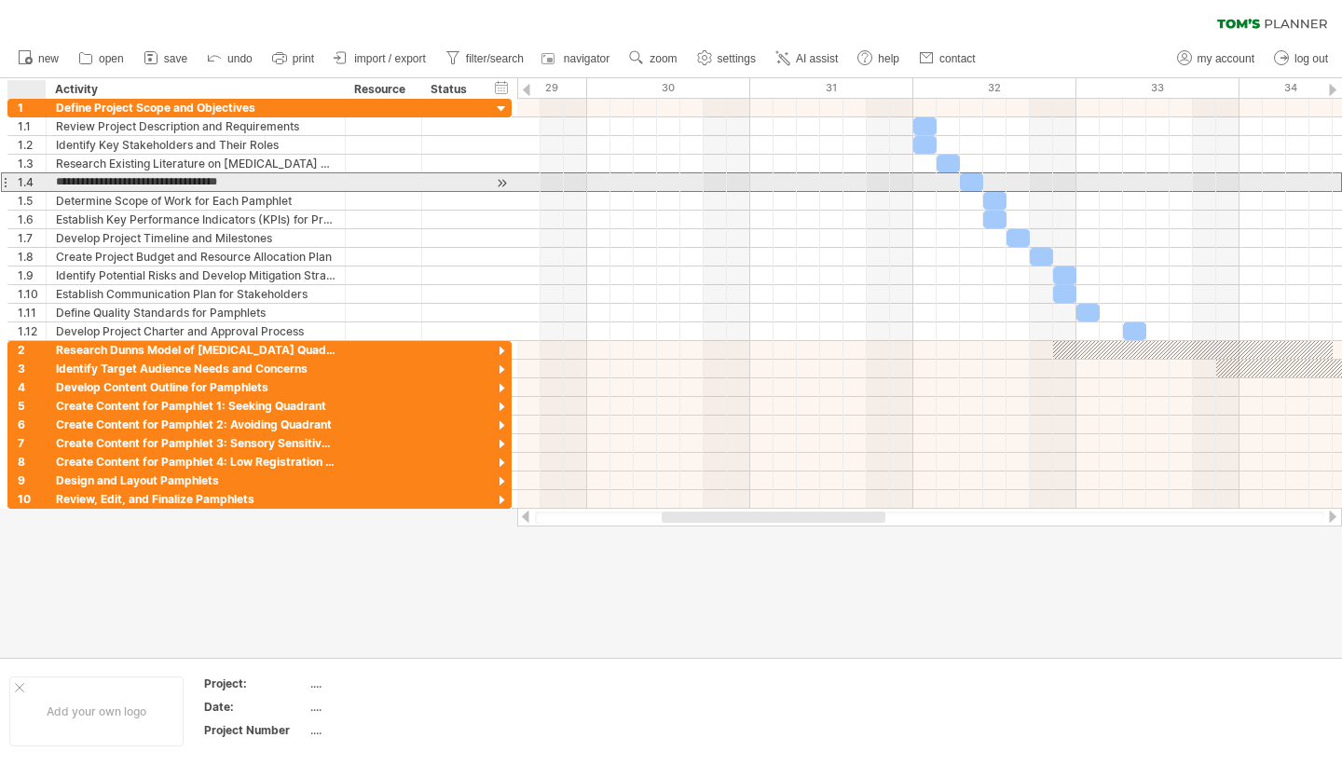
drag, startPoint x: 254, startPoint y: 180, endPoint x: 45, endPoint y: 177, distance: 209.7
click at [45, 177] on div "**********" at bounding box center [259, 182] width 504 height 20
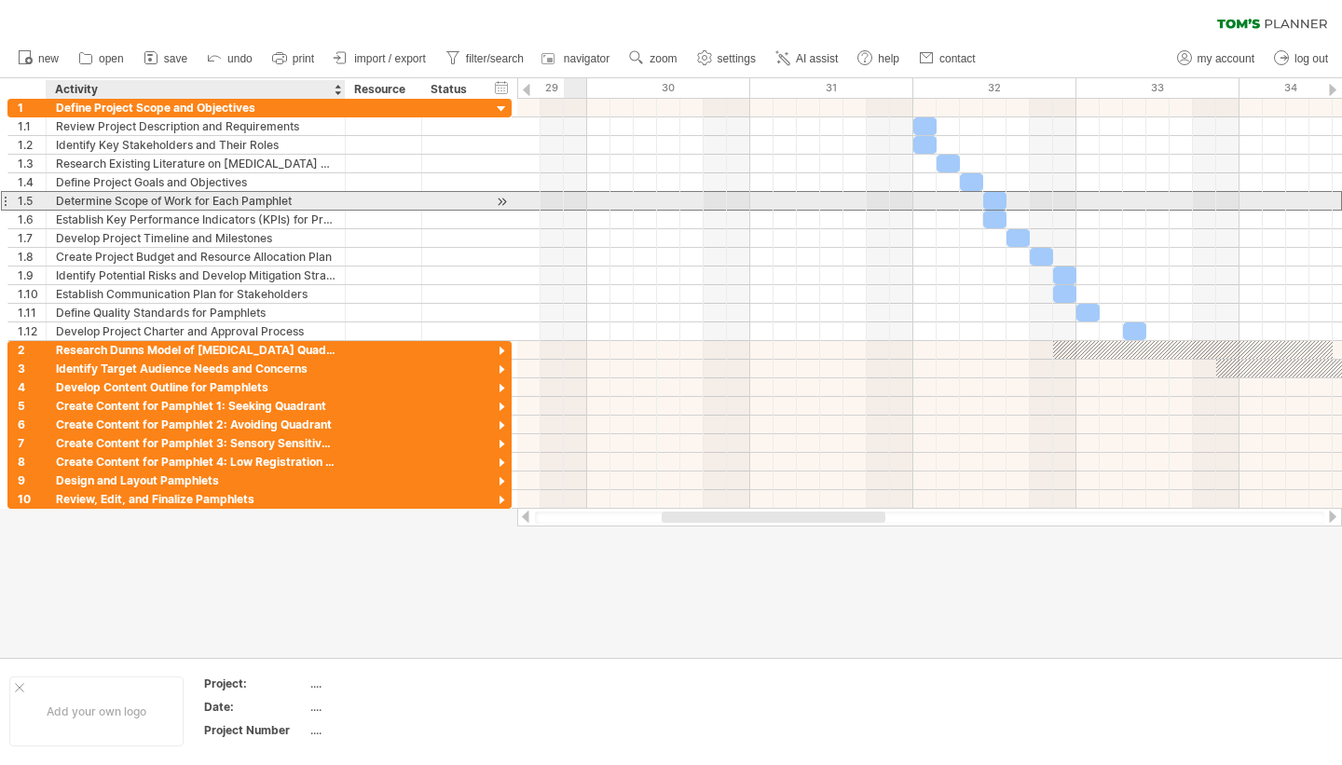
drag, startPoint x: 307, startPoint y: 202, endPoint x: 62, endPoint y: 205, distance: 245.1
click at [62, 205] on div "Determine Scope of Work for Each Pamphlet" at bounding box center [196, 201] width 280 height 18
drag, startPoint x: 54, startPoint y: 197, endPoint x: 299, endPoint y: 209, distance: 245.4
click at [301, 209] on div "**********" at bounding box center [196, 201] width 299 height 18
drag, startPoint x: 303, startPoint y: 204, endPoint x: 46, endPoint y: 199, distance: 257.3
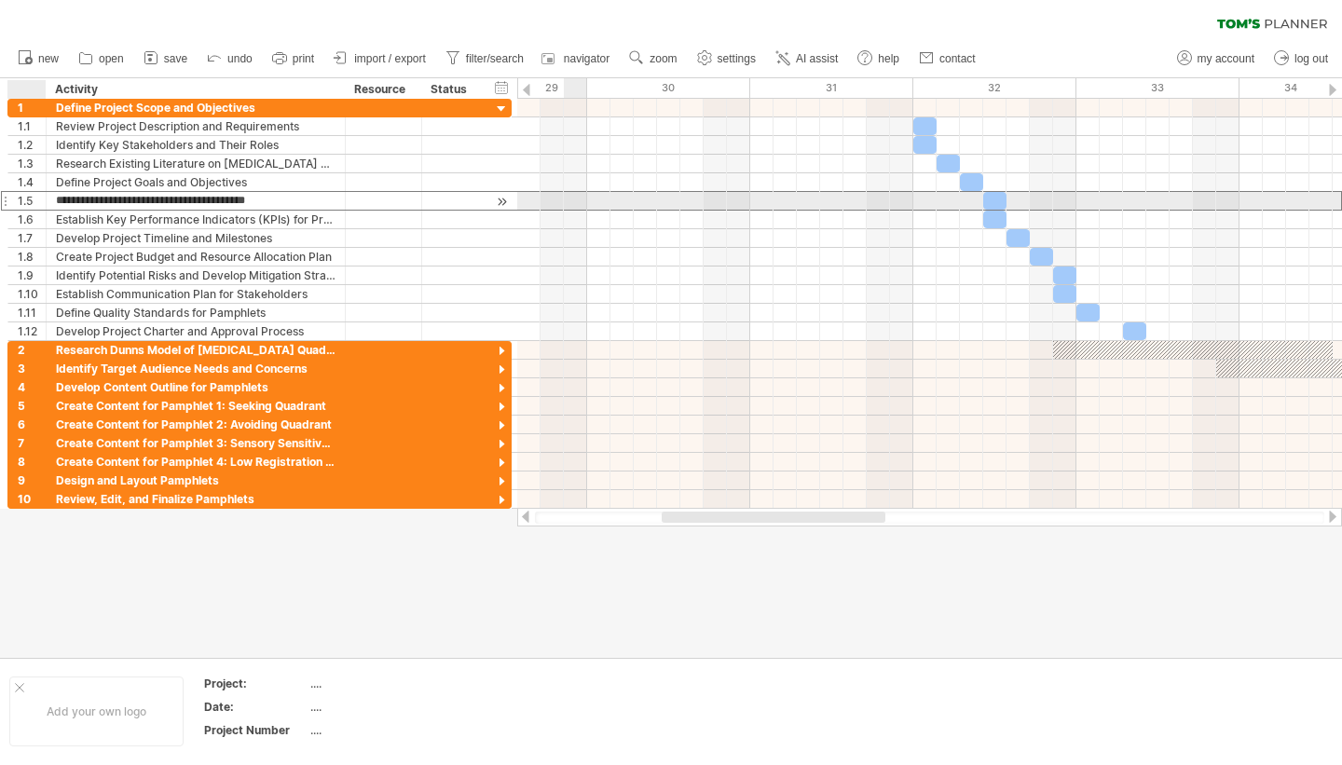
click at [47, 199] on div "**********" at bounding box center [196, 201] width 299 height 18
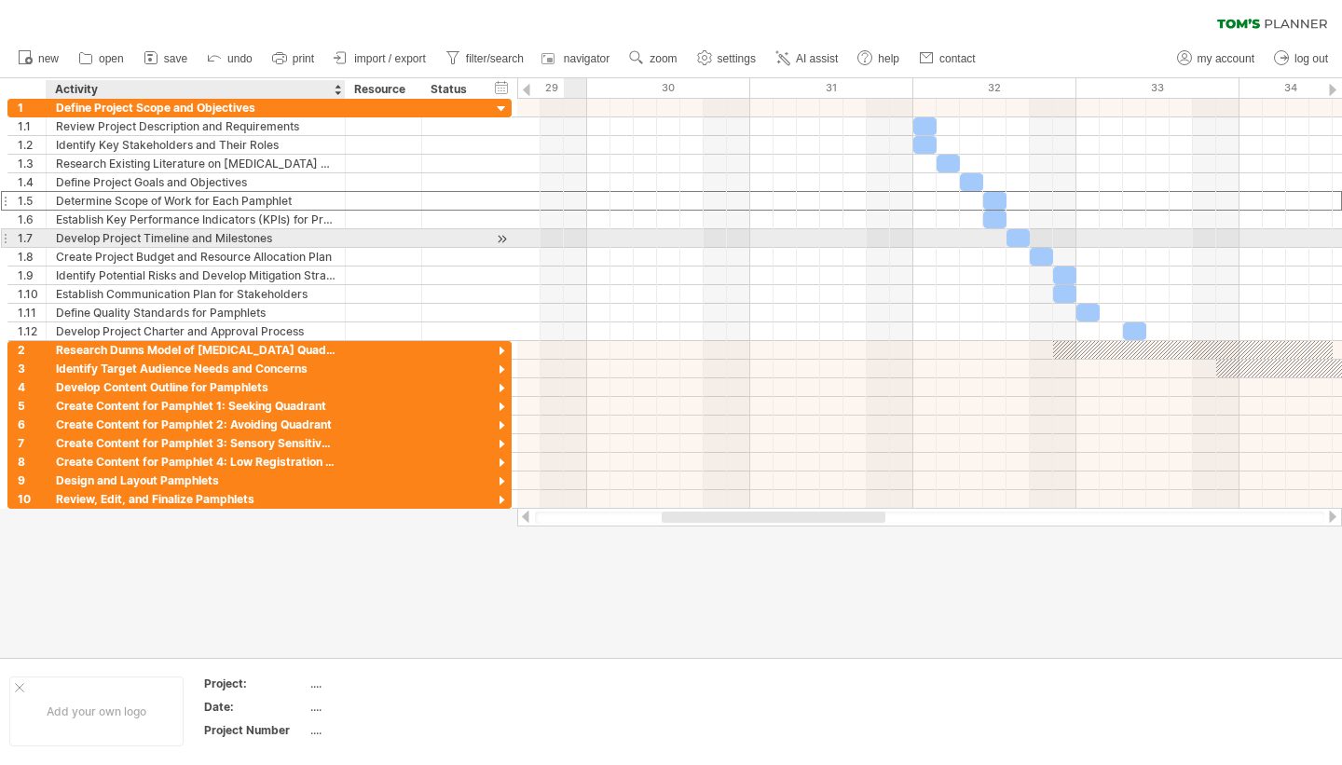
click at [280, 237] on div "Develop Project Timeline and Milestones" at bounding box center [196, 238] width 280 height 18
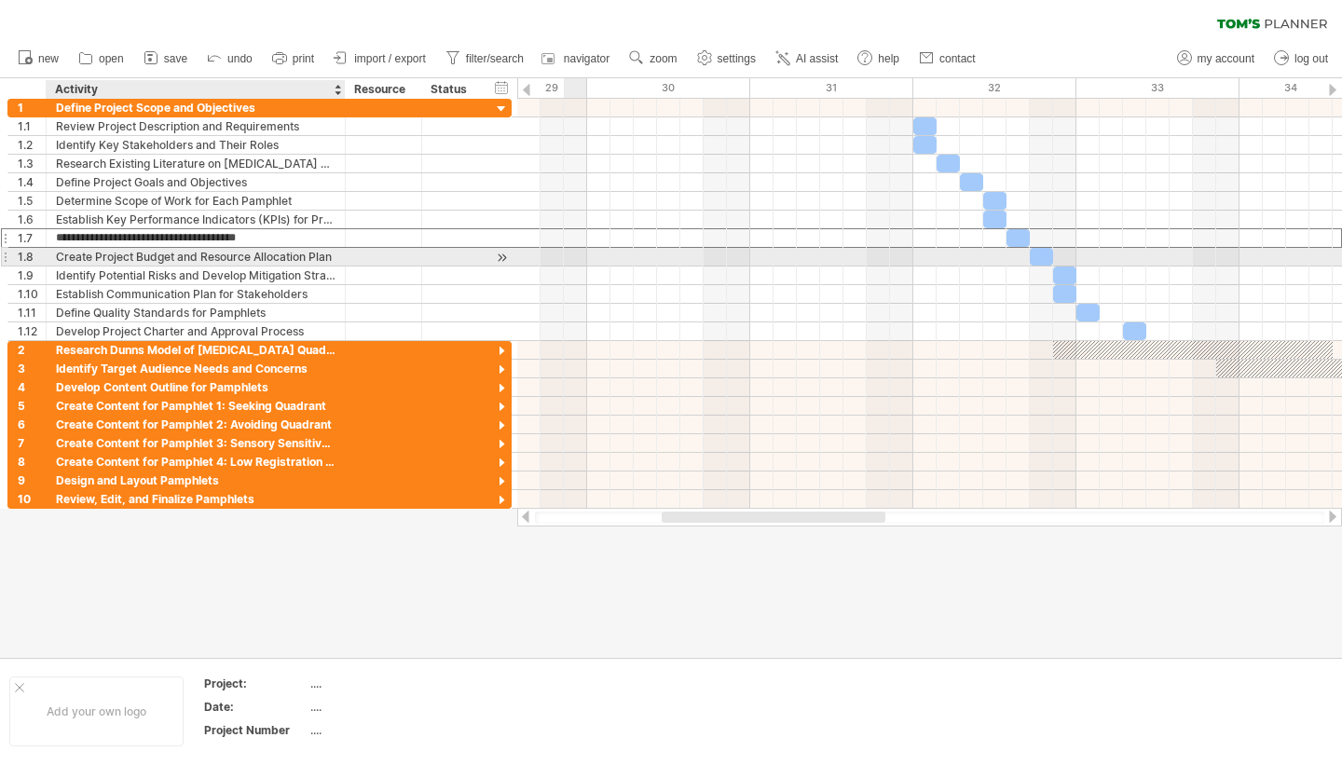
click at [281, 256] on div "Create Project Budget and Resource Allocation Plan" at bounding box center [196, 257] width 280 height 18
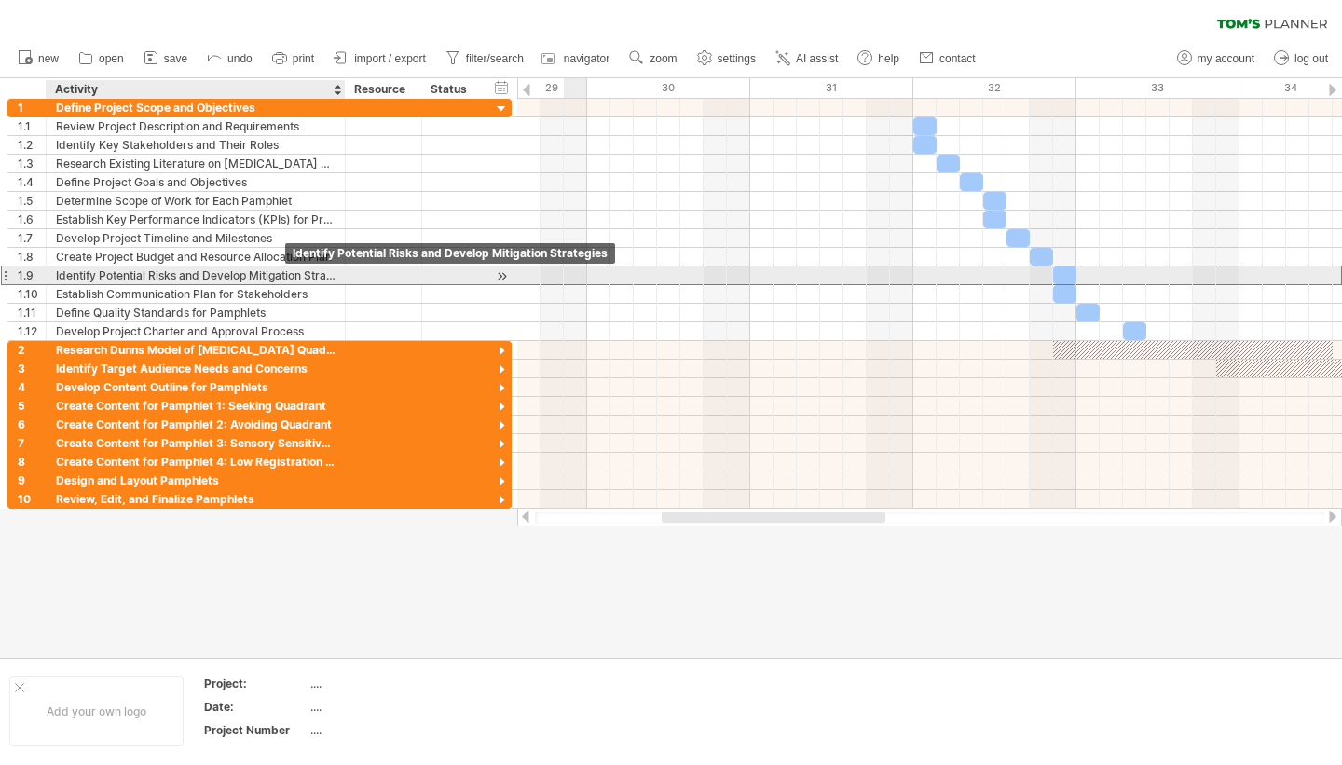
click at [287, 276] on div "Identify Potential Risks and Develop Mitigation Strategies" at bounding box center [196, 276] width 280 height 18
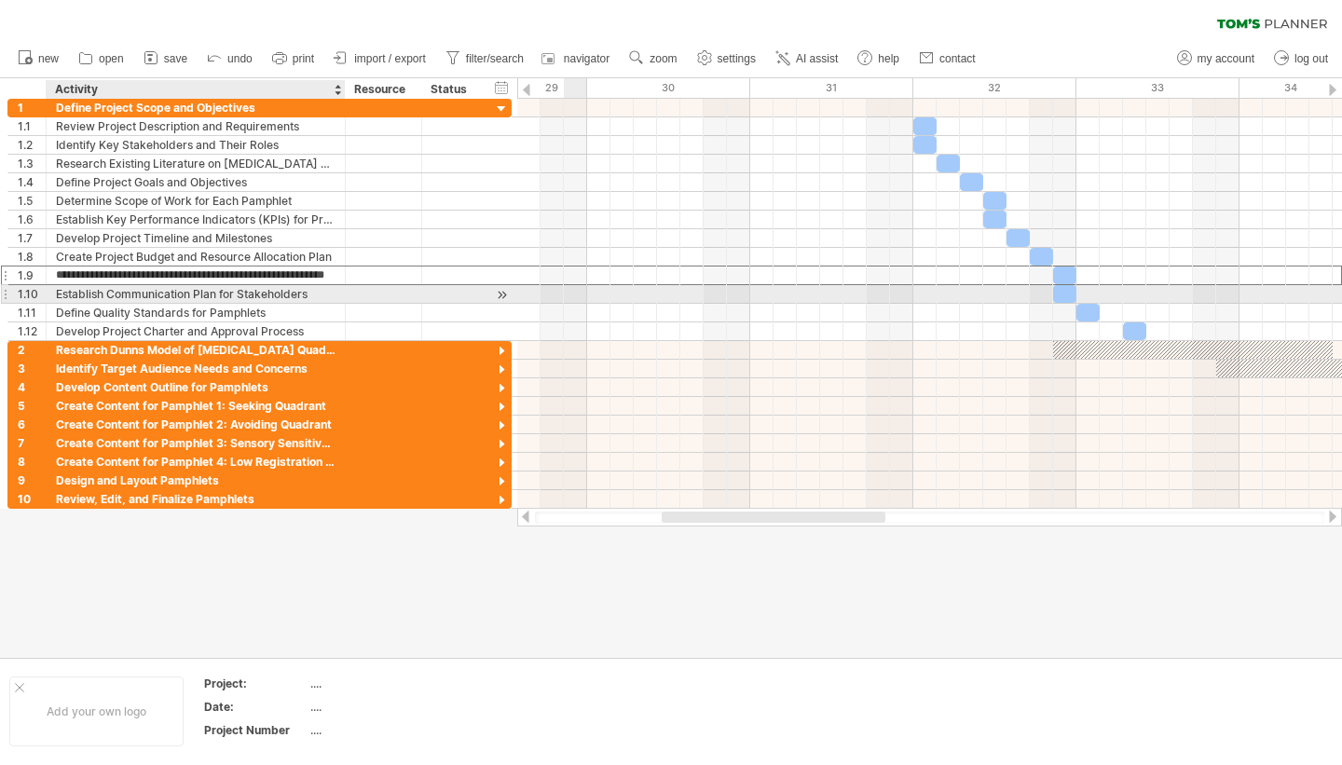
click at [291, 294] on div "Establish Communication Plan for Stakeholders" at bounding box center [196, 294] width 280 height 18
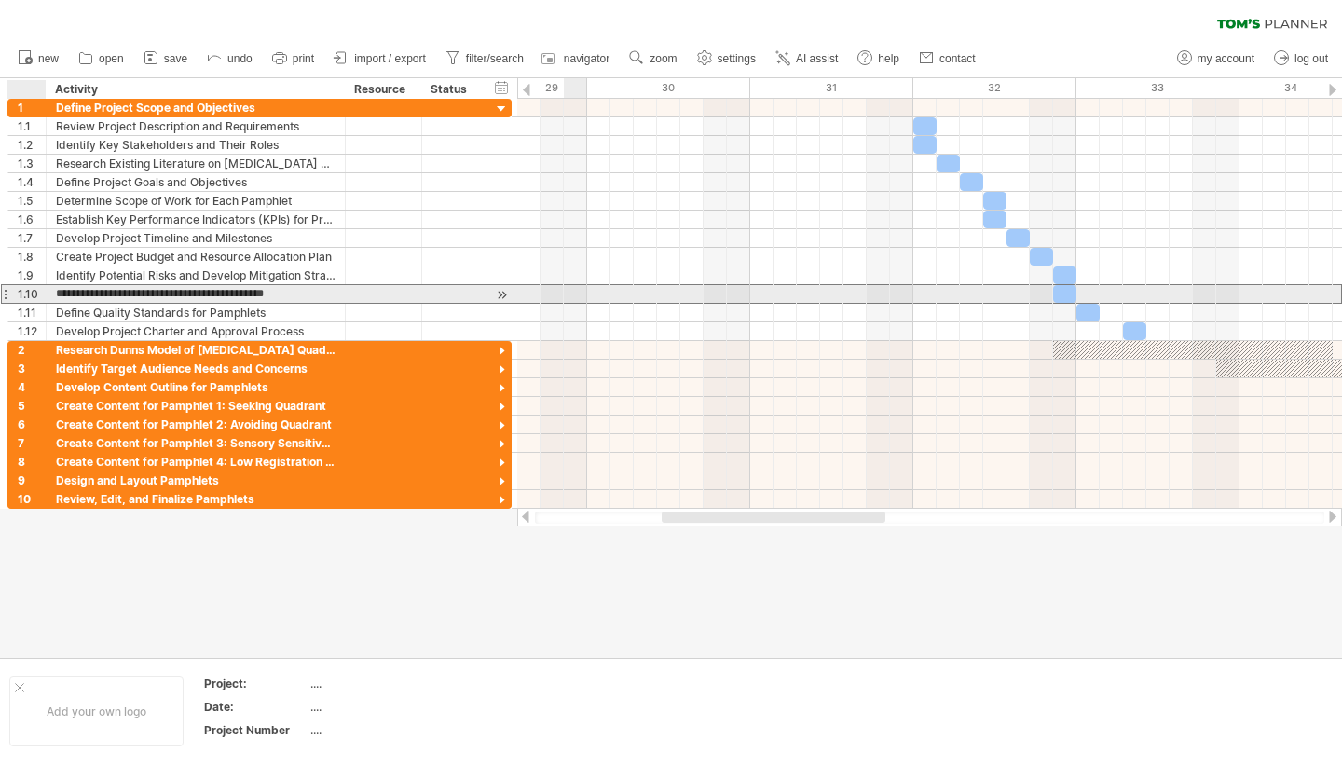
drag, startPoint x: 322, startPoint y: 292, endPoint x: 46, endPoint y: 289, distance: 276.8
click at [46, 289] on div "**********" at bounding box center [259, 294] width 504 height 20
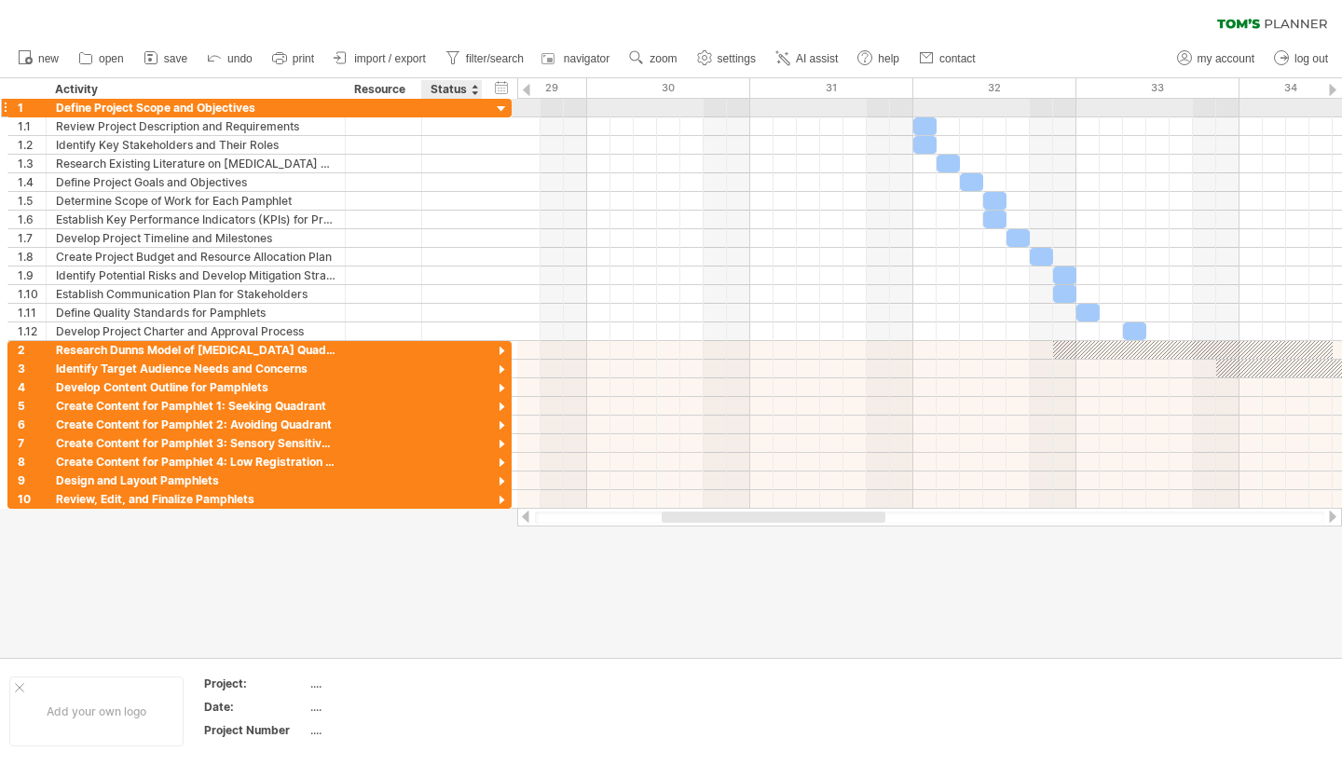
click at [505, 109] on div at bounding box center [502, 110] width 18 height 18
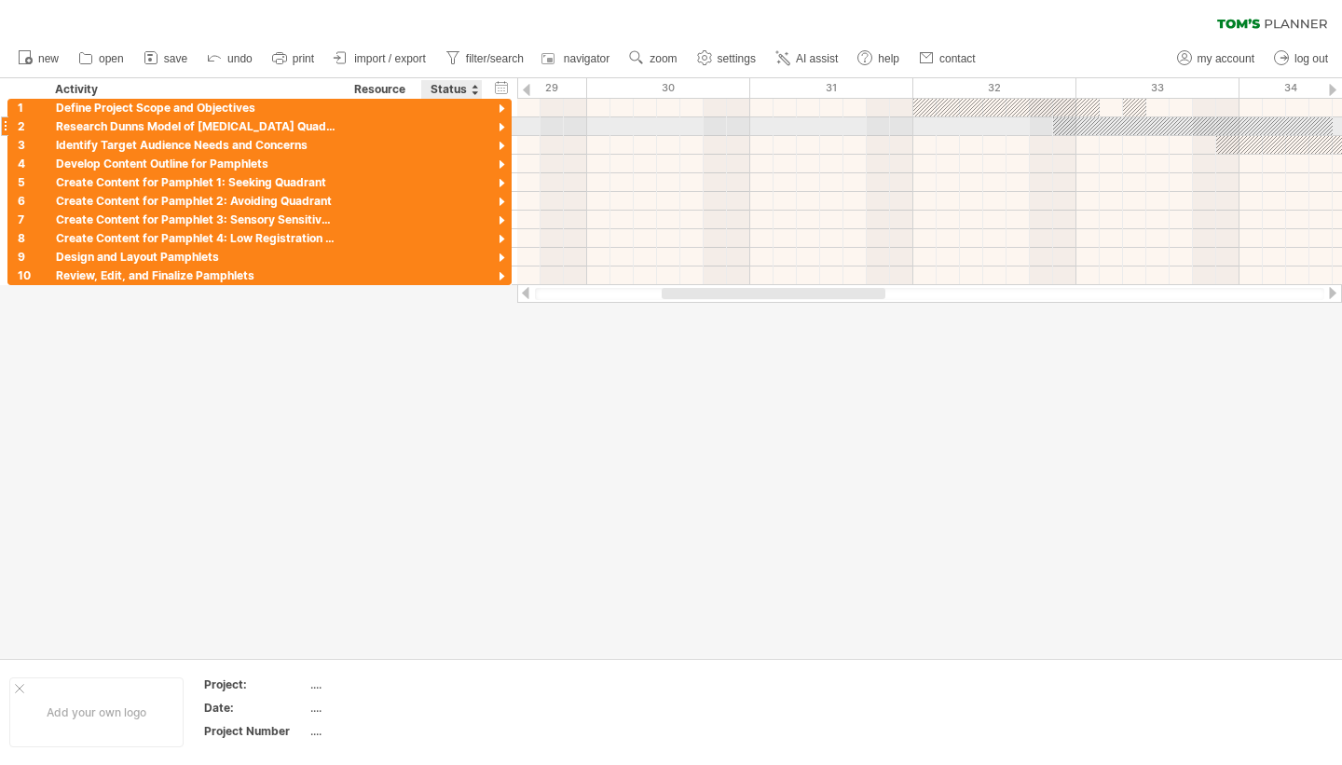
click at [500, 124] on div at bounding box center [502, 128] width 18 height 18
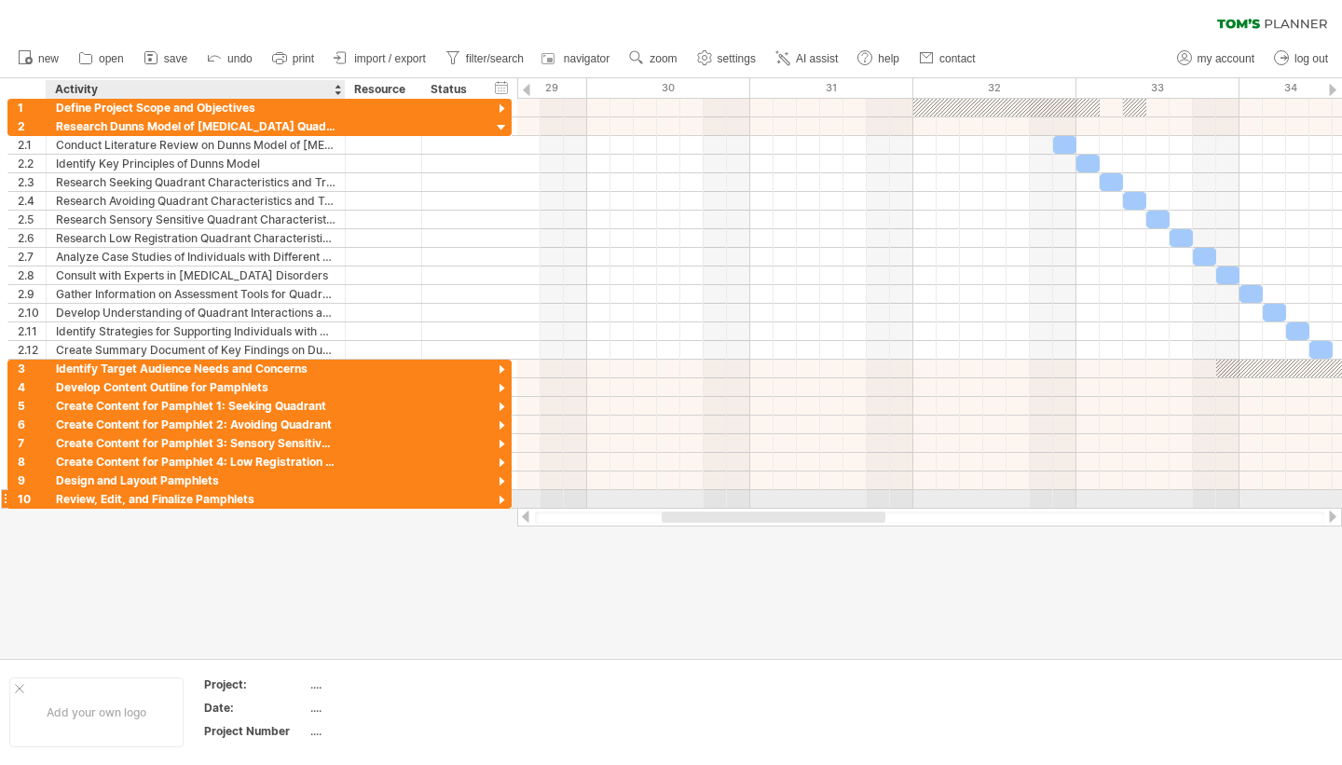
drag, startPoint x: 208, startPoint y: 503, endPoint x: 493, endPoint y: 496, distance: 285.3
click at [208, 503] on div "Review, Edit, and Finalize Pamphlets" at bounding box center [196, 499] width 280 height 18
click at [503, 497] on div at bounding box center [502, 501] width 18 height 18
click at [505, 496] on div at bounding box center [502, 501] width 18 height 18
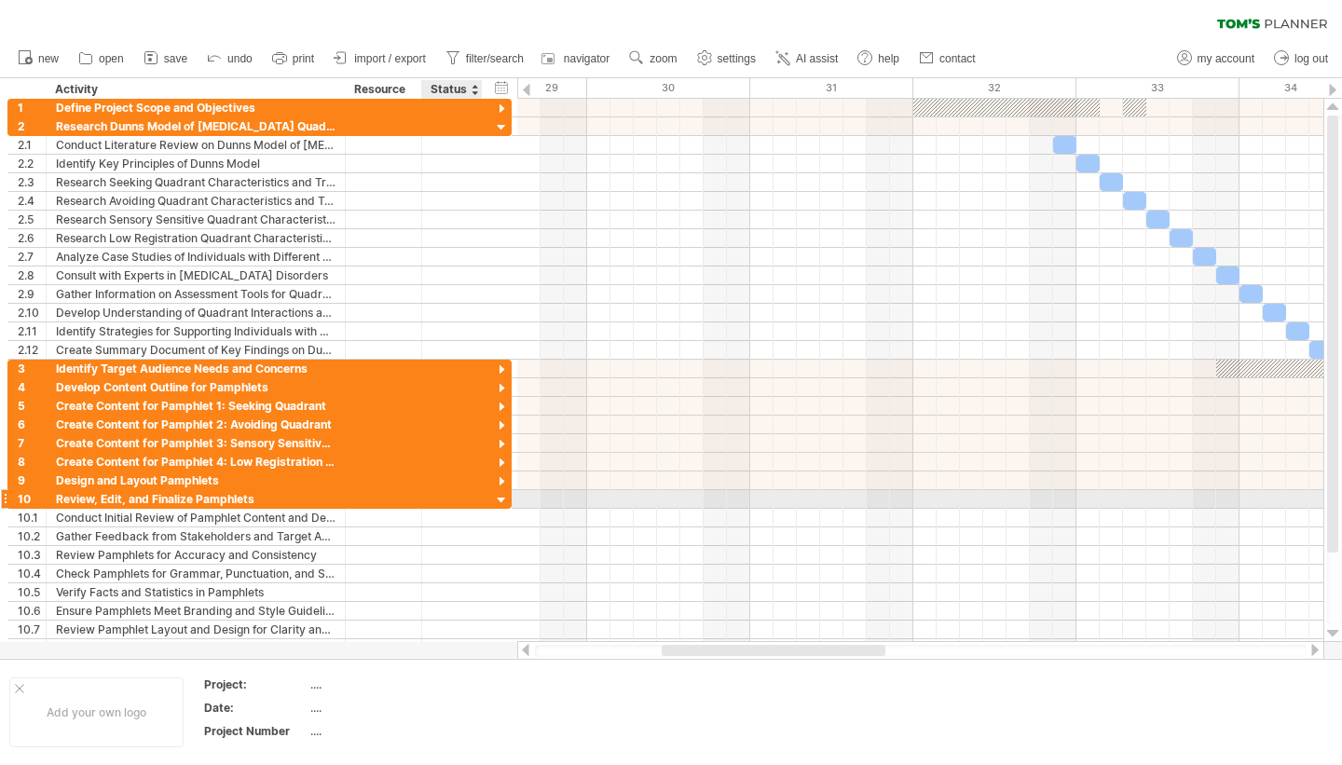
click at [505, 496] on div at bounding box center [502, 501] width 18 height 18
